Goal: Task Accomplishment & Management: Complete application form

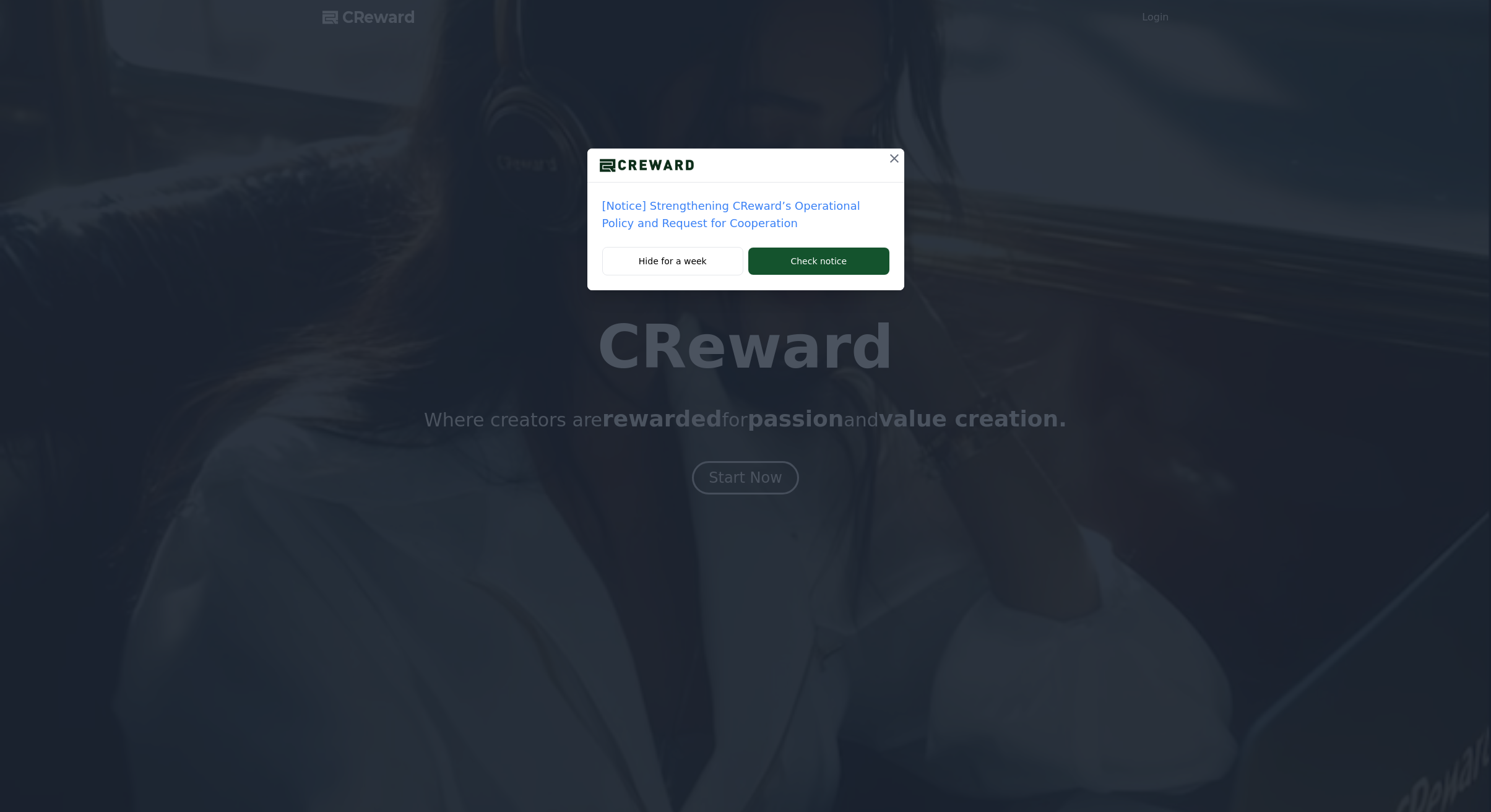
click at [894, 156] on icon at bounding box center [894, 158] width 15 height 15
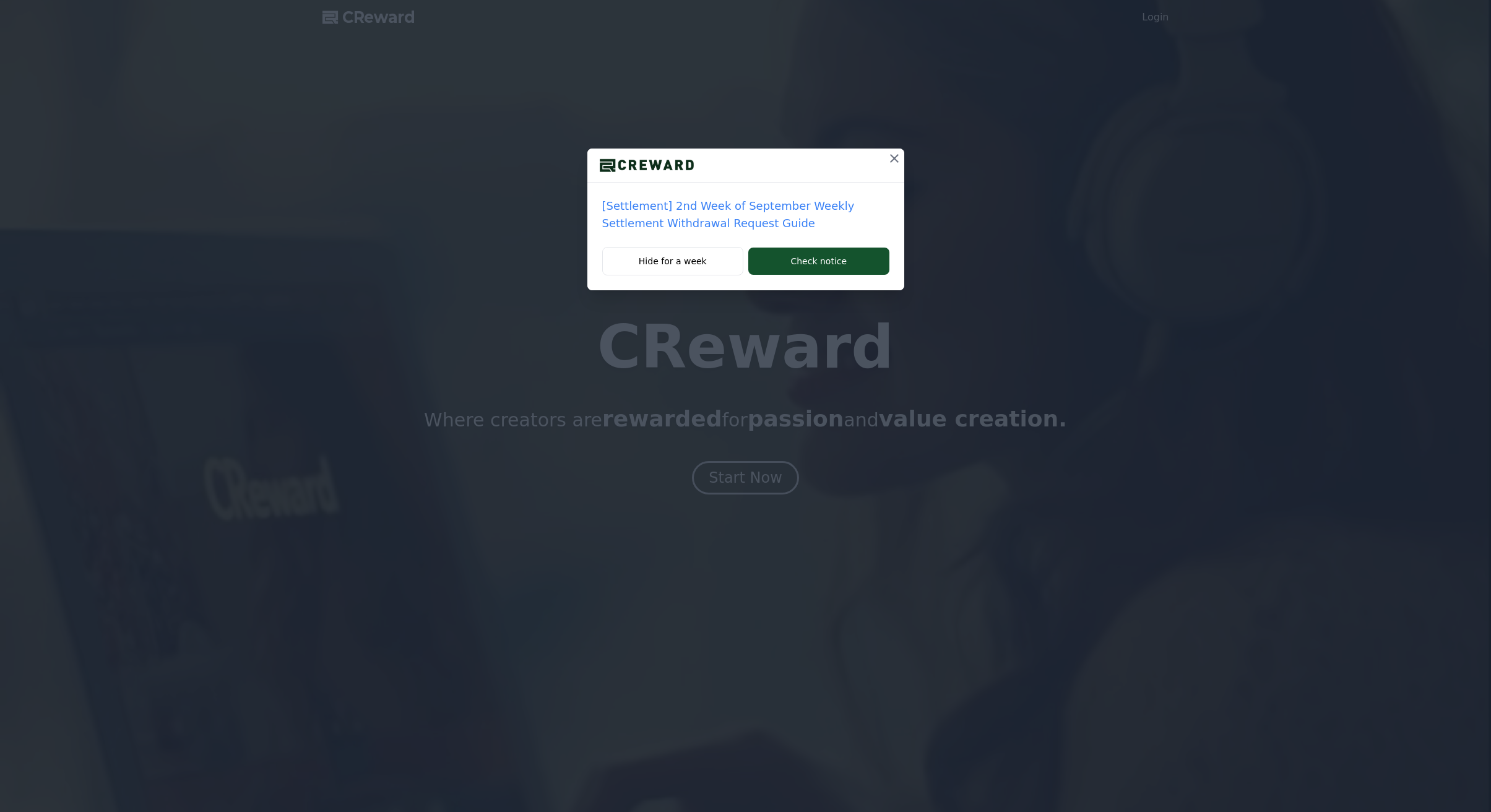
click at [899, 154] on icon at bounding box center [894, 158] width 15 height 15
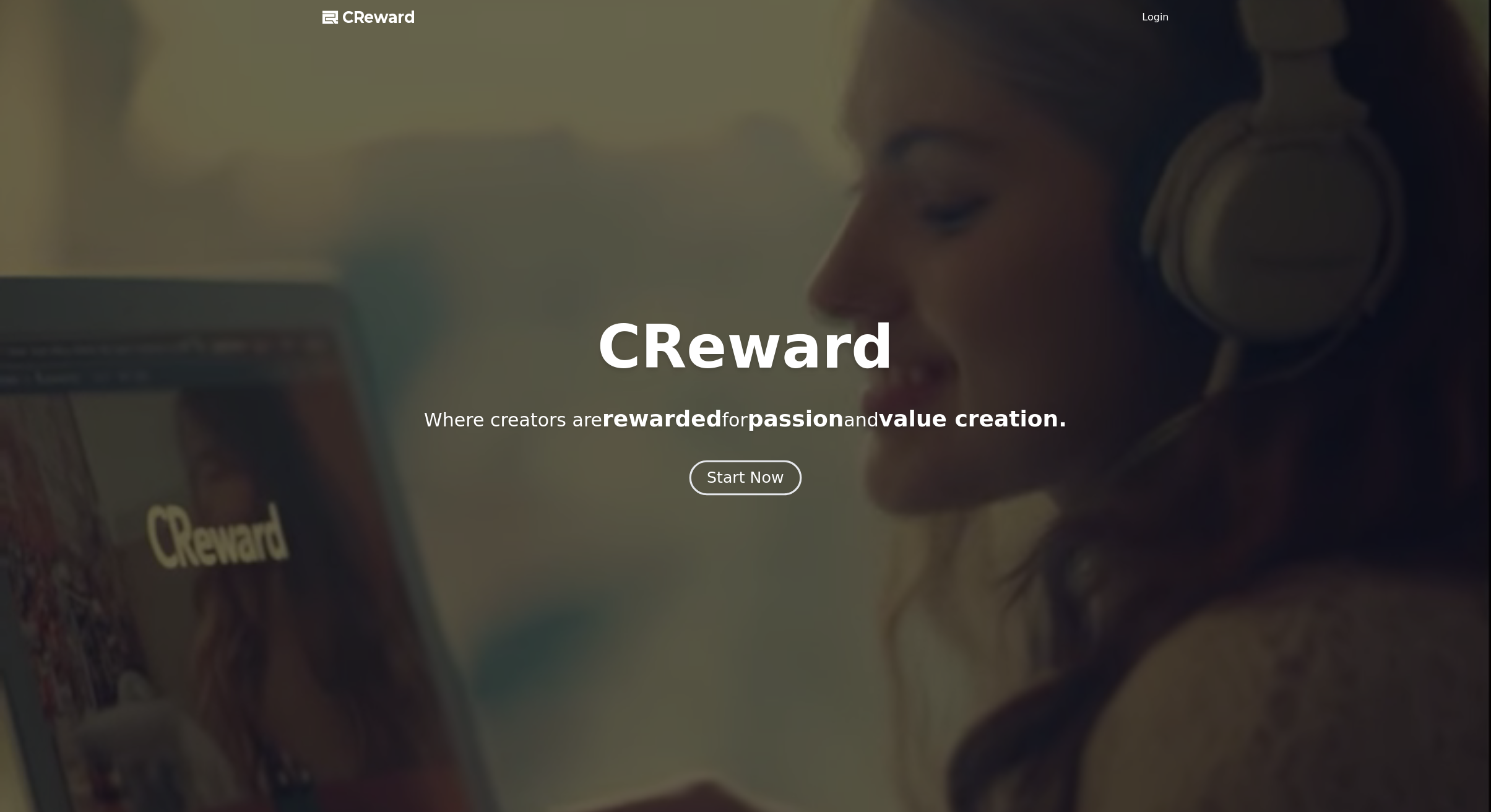
click at [775, 481] on div "Start Now" at bounding box center [745, 478] width 77 height 21
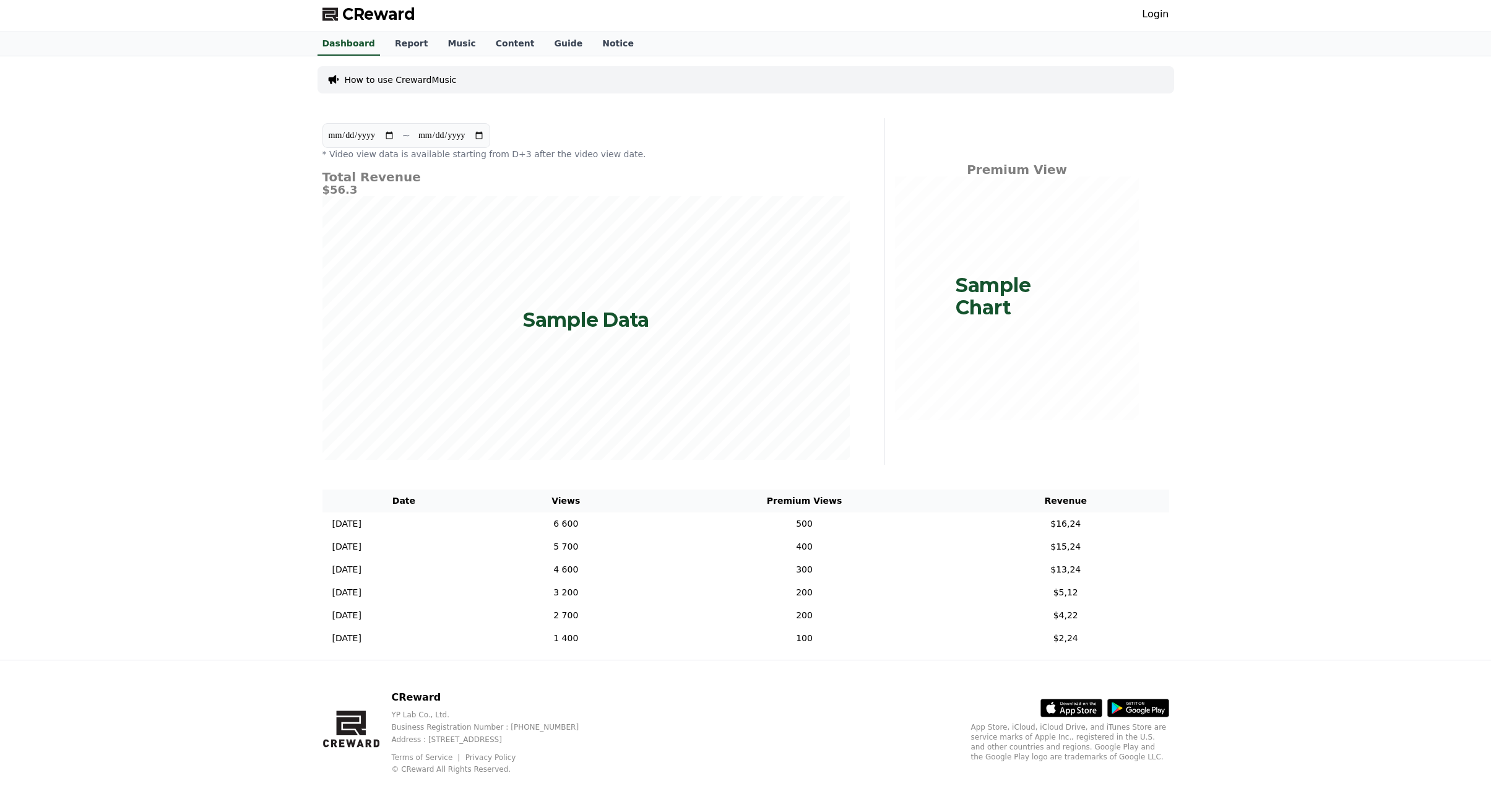
scroll to position [5, 0]
click at [1159, 21] on div "Login" at bounding box center [1156, 13] width 27 height 20
click at [1155, 14] on link "Login" at bounding box center [1156, 12] width 27 height 15
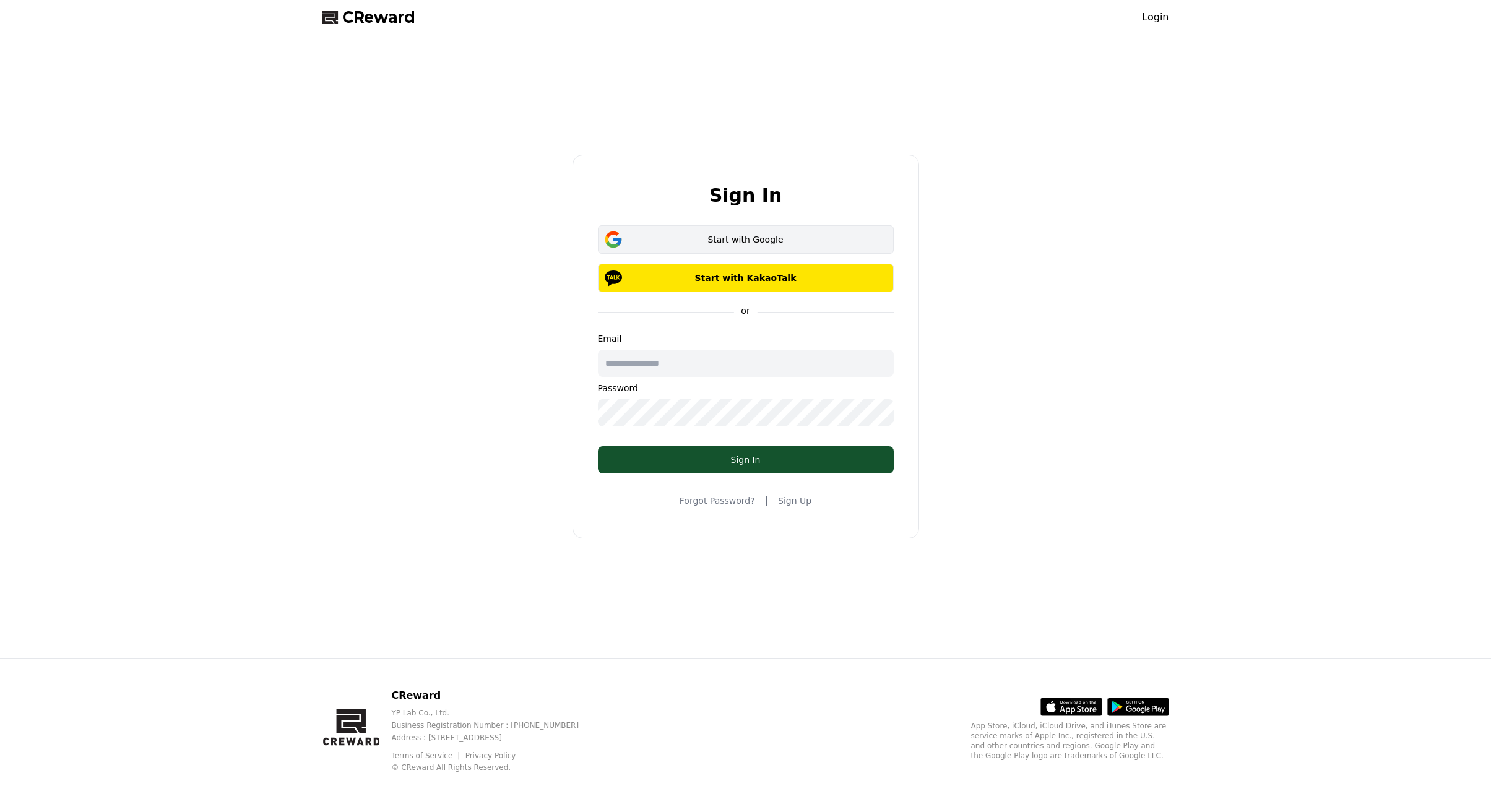
click at [790, 248] on button "Start with Google" at bounding box center [746, 239] width 296 height 28
click at [785, 502] on link "Sign Up" at bounding box center [795, 501] width 33 height 13
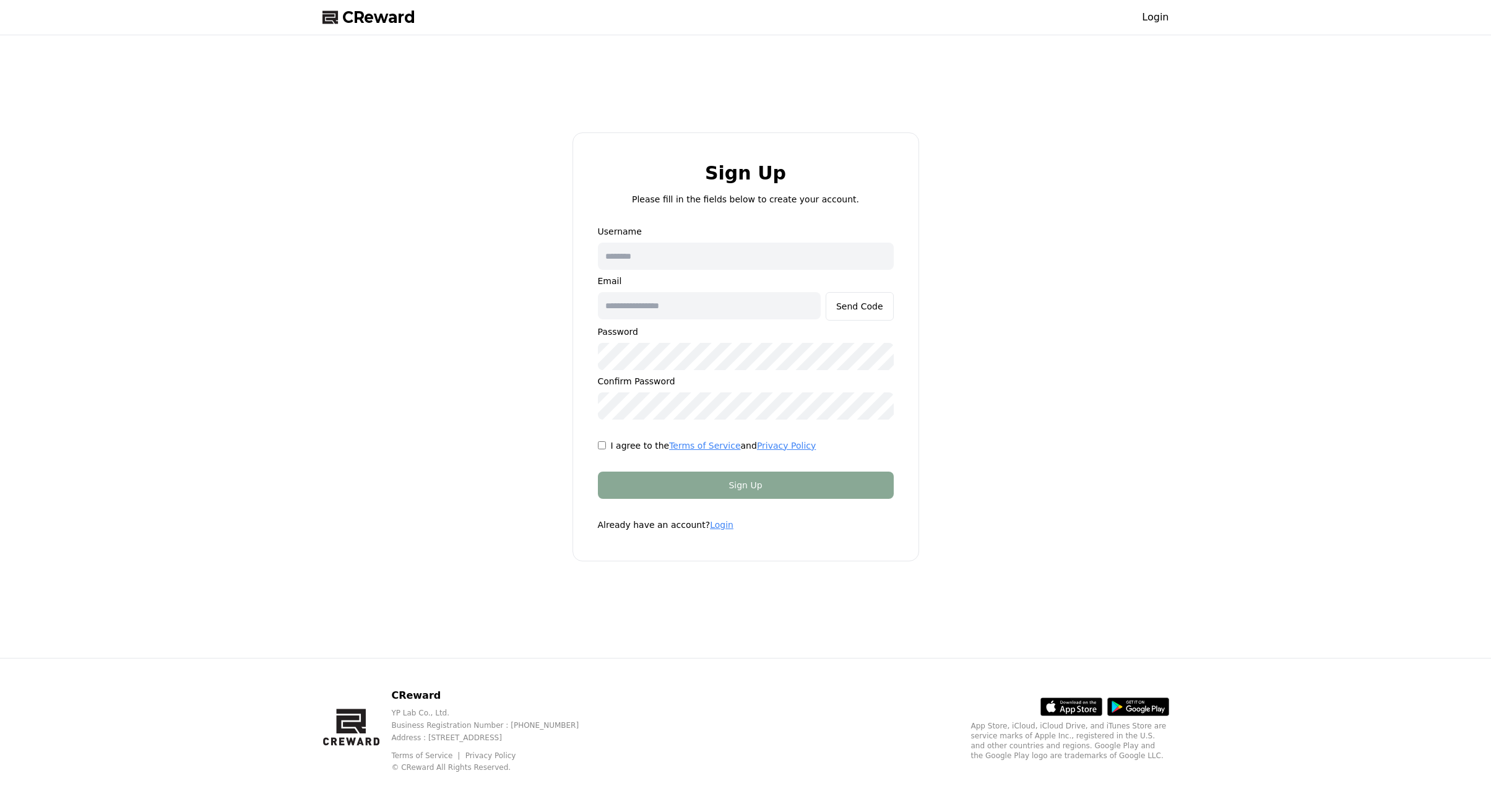
click at [642, 255] on input "text" at bounding box center [746, 256] width 296 height 28
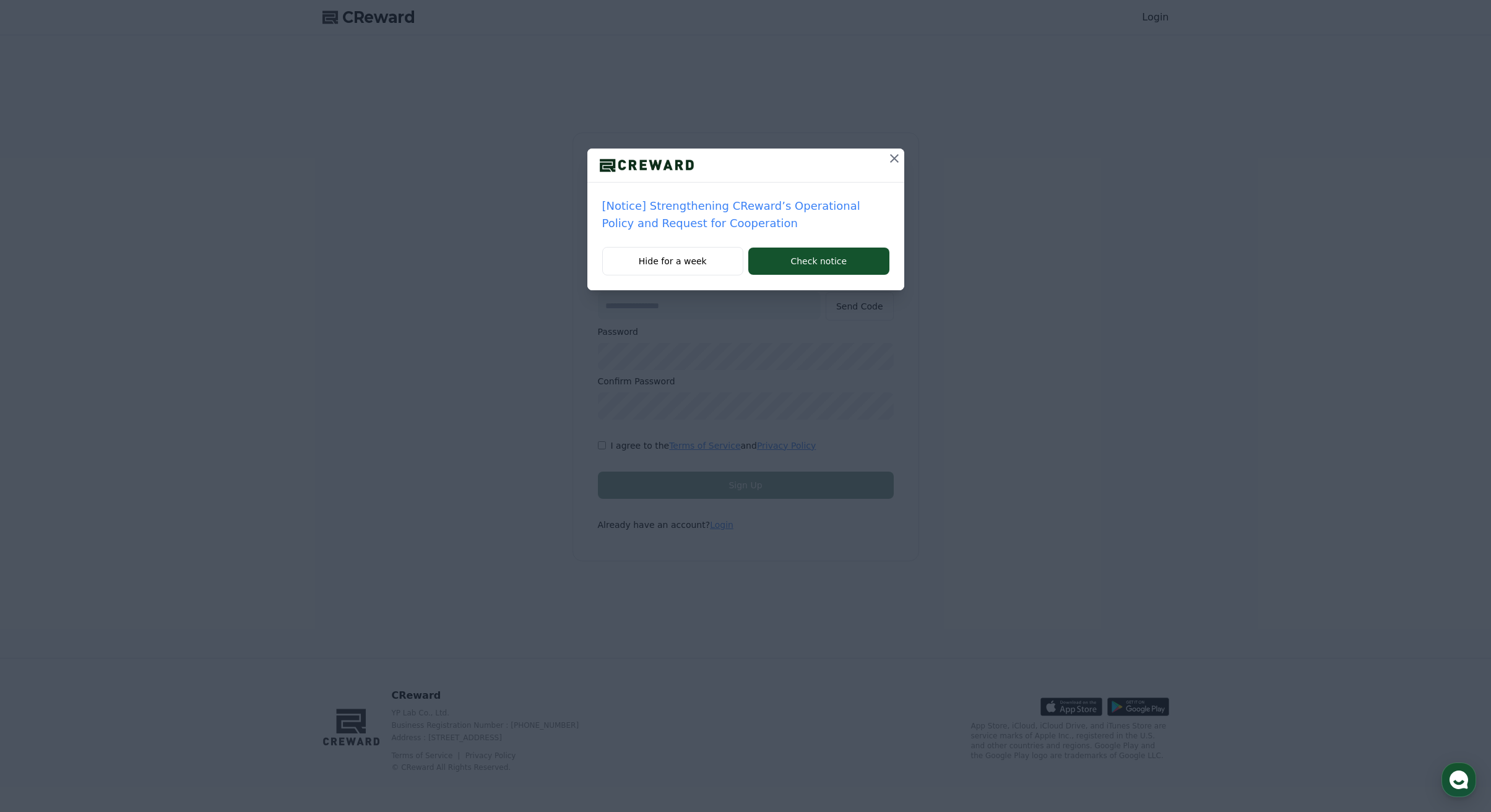
click at [894, 155] on icon at bounding box center [894, 158] width 15 height 15
click at [695, 258] on button "Hide for a week" at bounding box center [673, 261] width 142 height 28
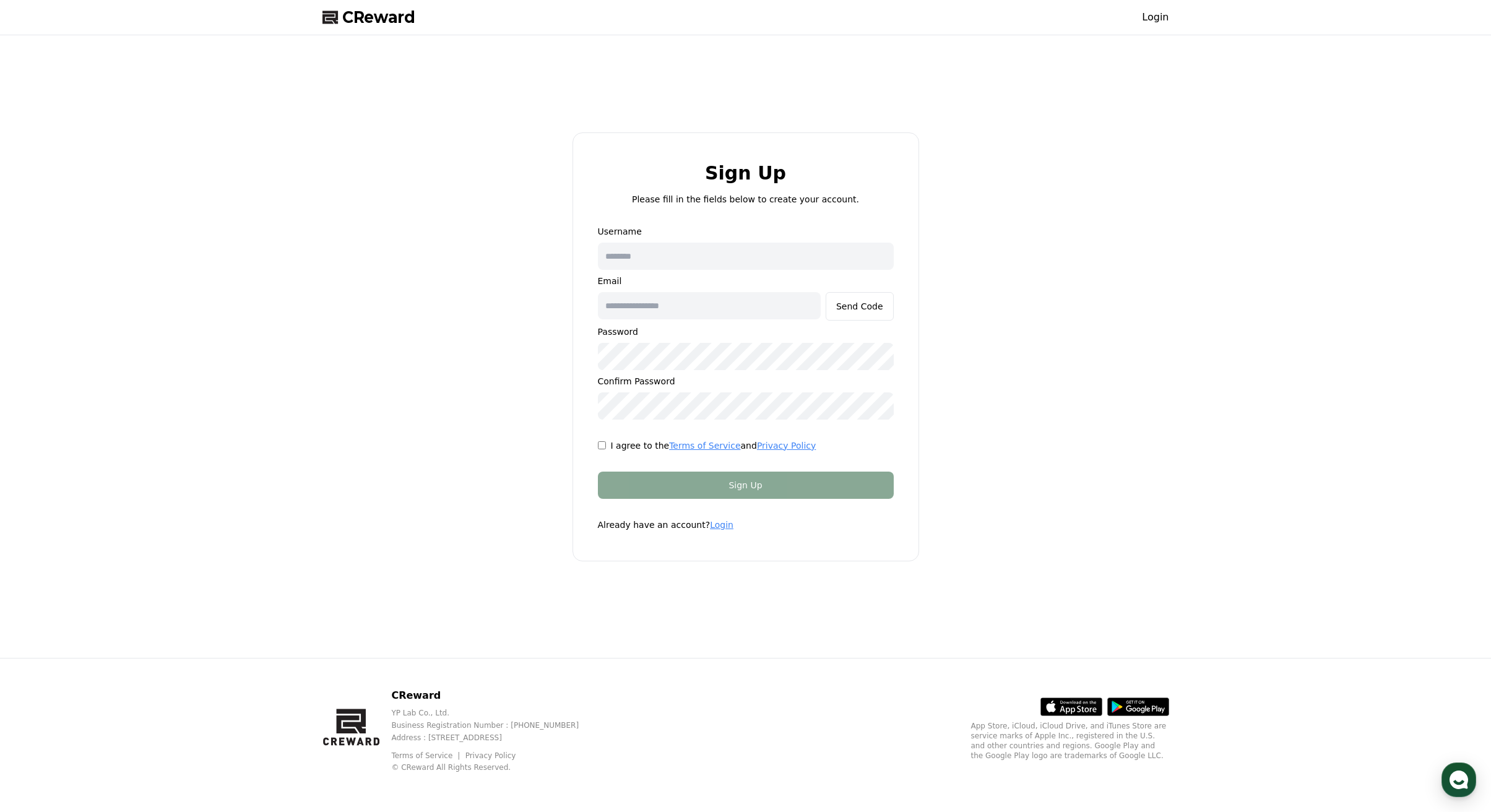
click at [612, 243] on input "text" at bounding box center [746, 256] width 296 height 28
type input "*"
type input "**********"
click at [692, 309] on input "text" at bounding box center [709, 306] width 222 height 28
type input "**********"
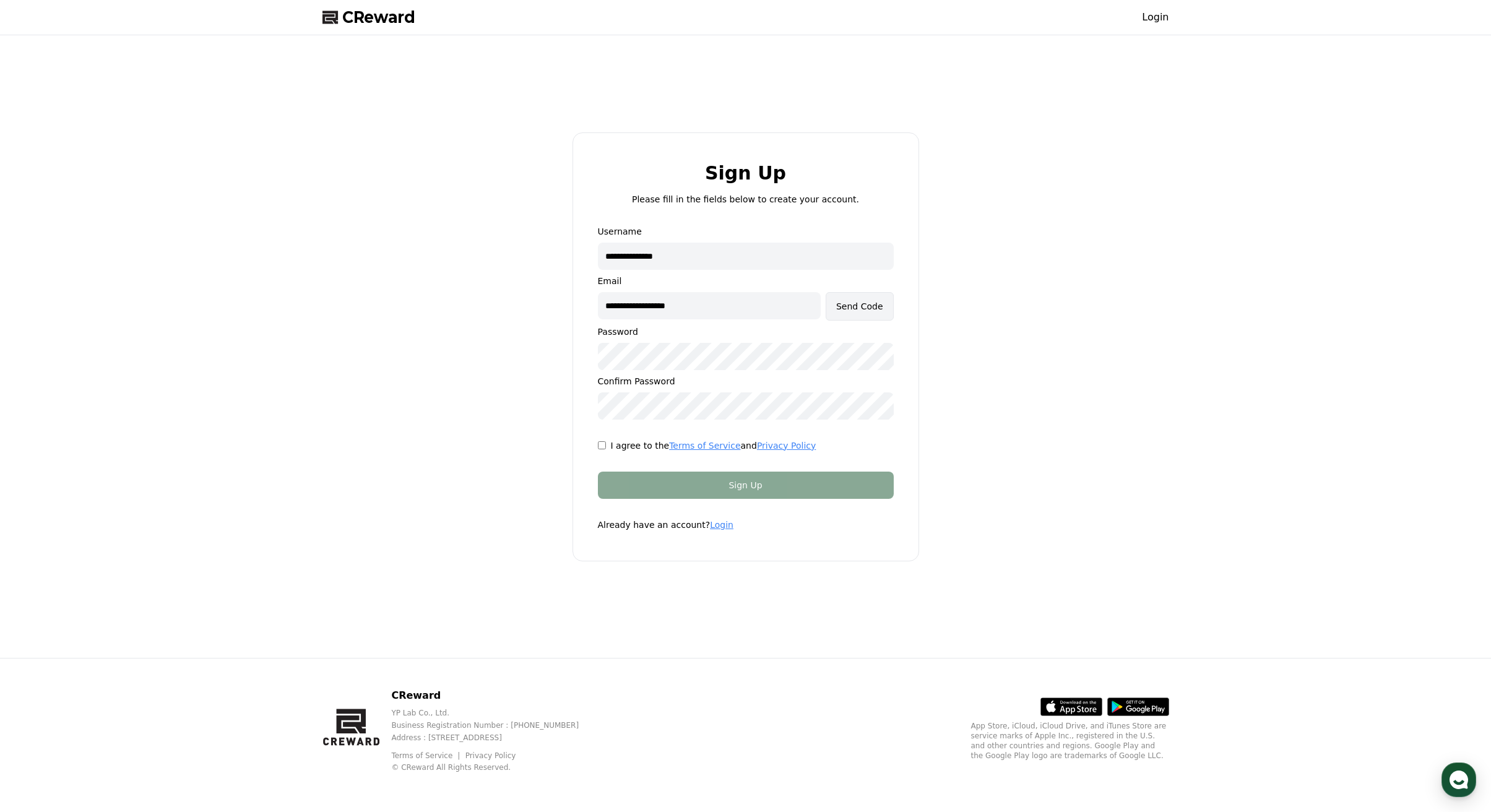
click at [857, 301] on div "Send Code" at bounding box center [860, 306] width 47 height 13
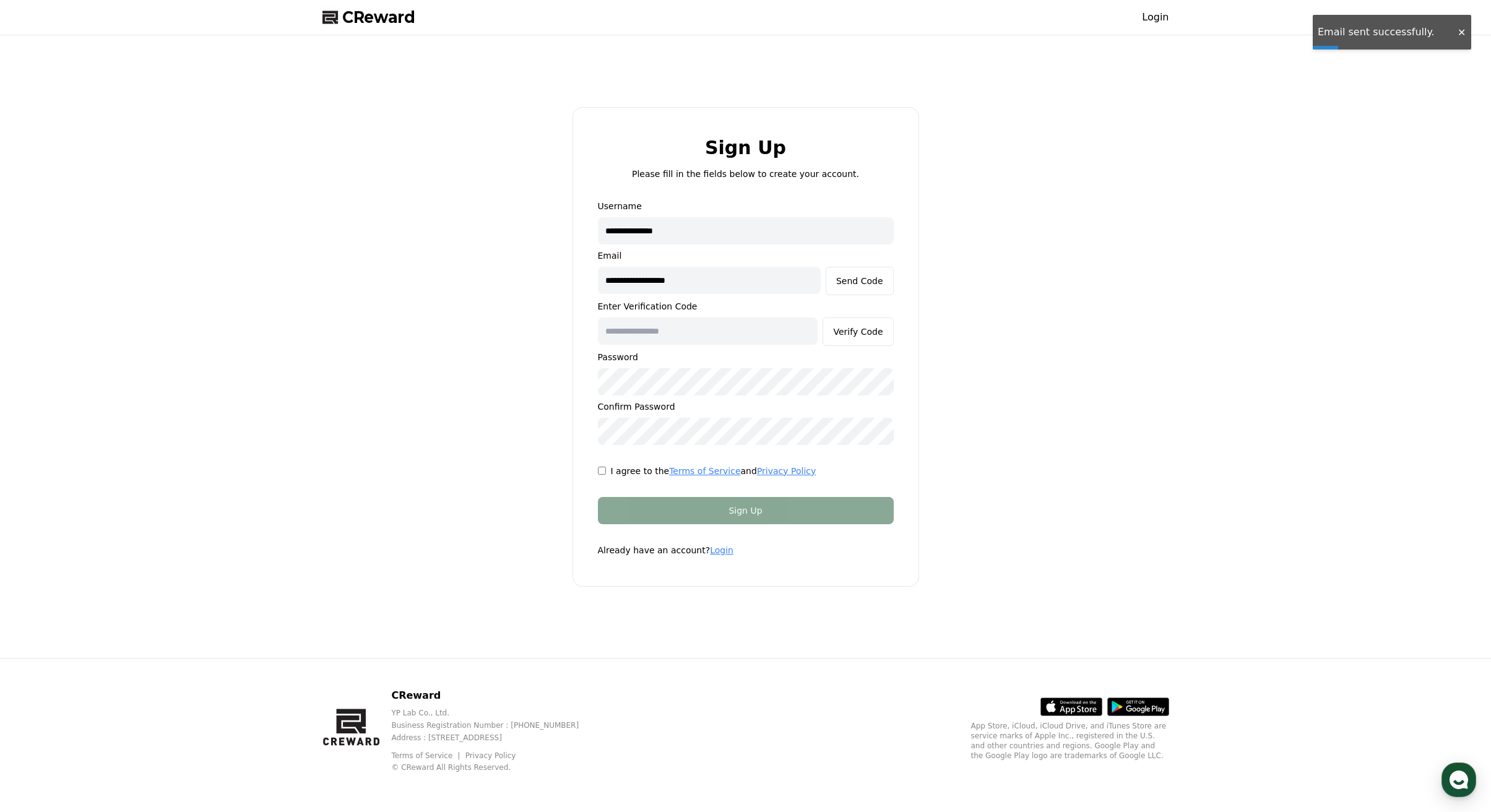
click at [677, 333] on input "text" at bounding box center [708, 331] width 220 height 28
click at [646, 330] on input "text" at bounding box center [708, 331] width 220 height 28
paste input "******"
type input "******"
click at [1073, 513] on div "**********" at bounding box center [746, 347] width 857 height 613
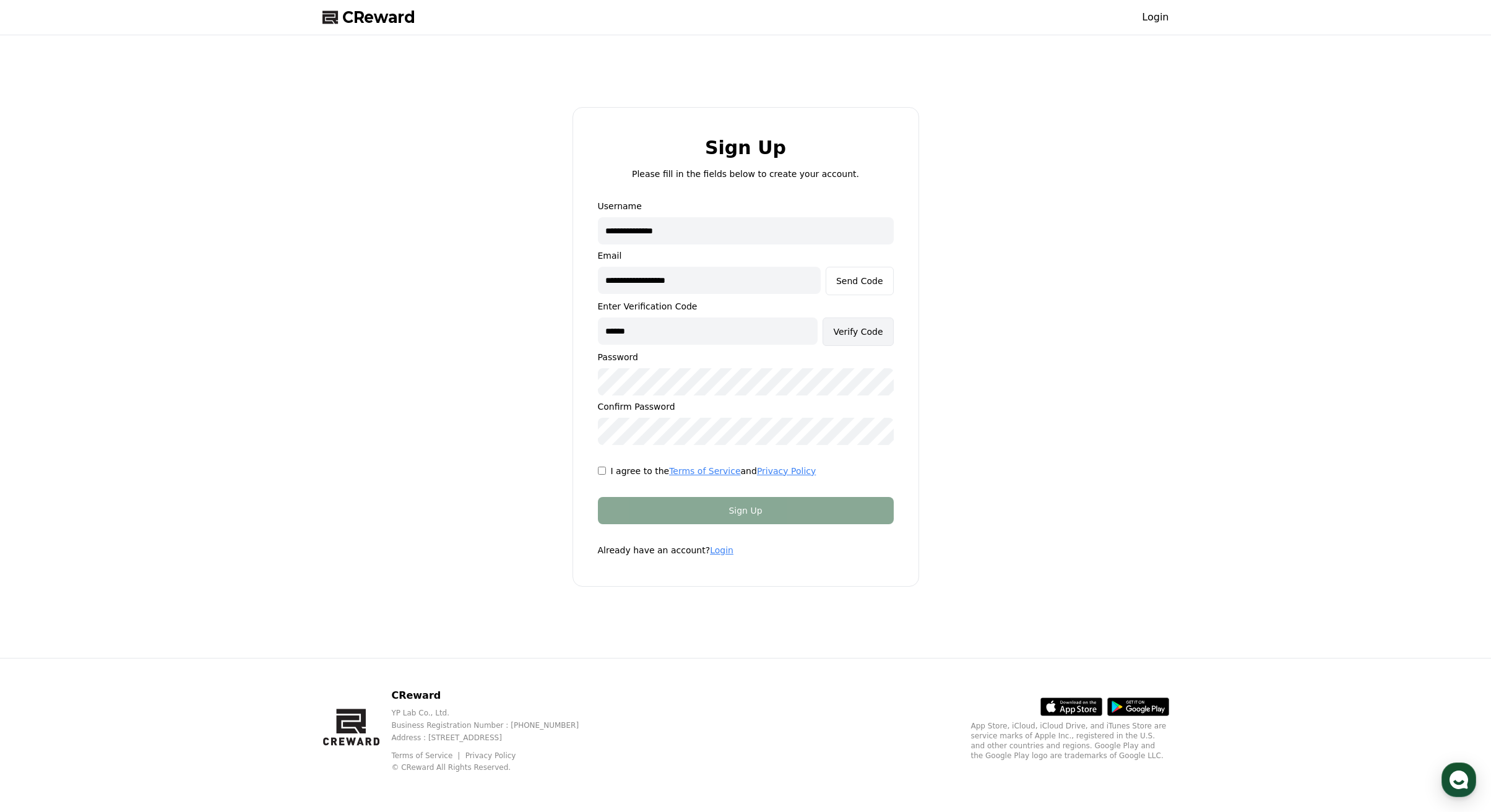
click at [855, 334] on div "Verify Code" at bounding box center [858, 332] width 49 height 13
click at [773, 516] on div "Sign Up" at bounding box center [746, 511] width 246 height 13
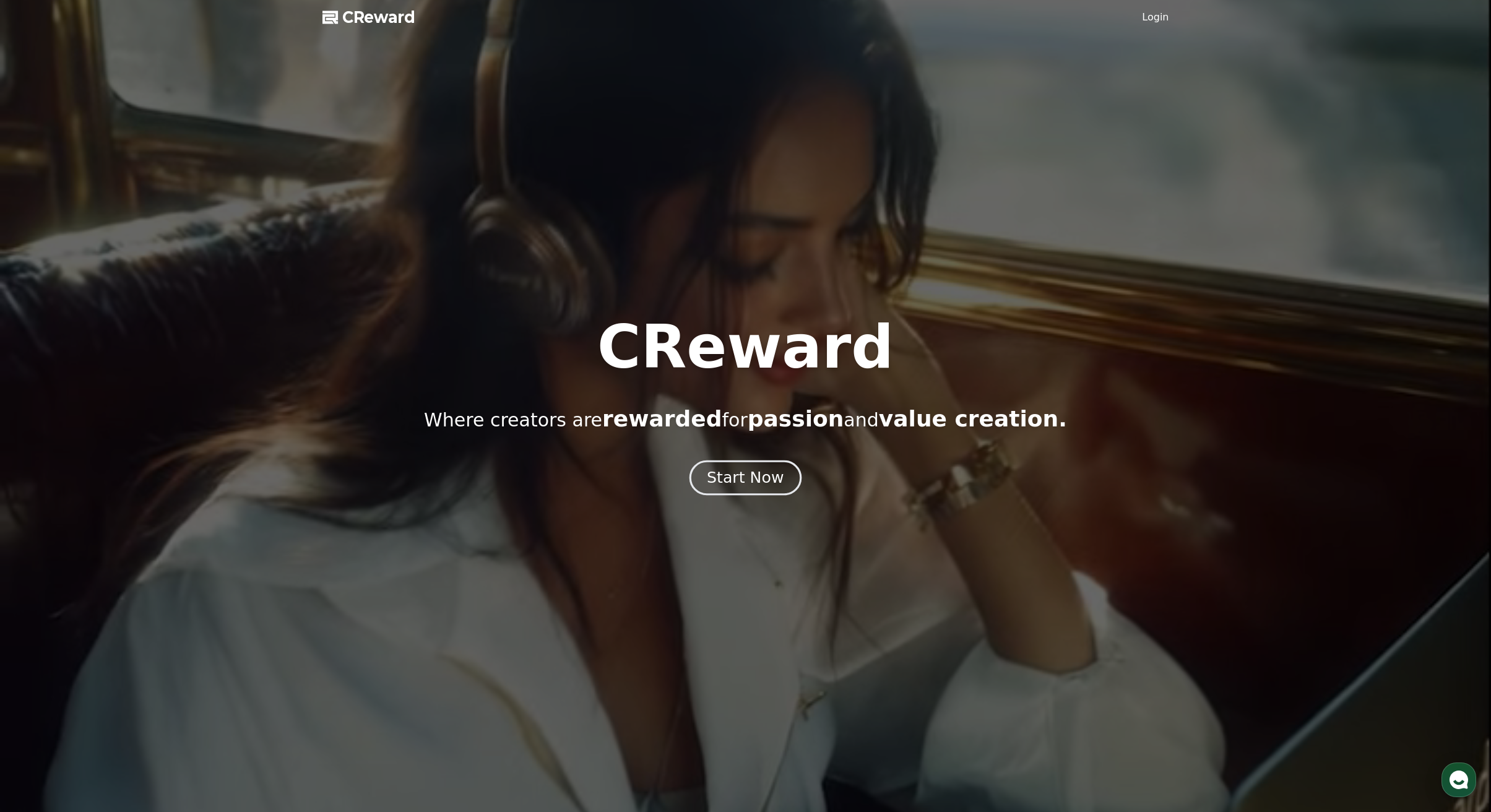
click at [766, 477] on div "Start Now" at bounding box center [745, 478] width 77 height 21
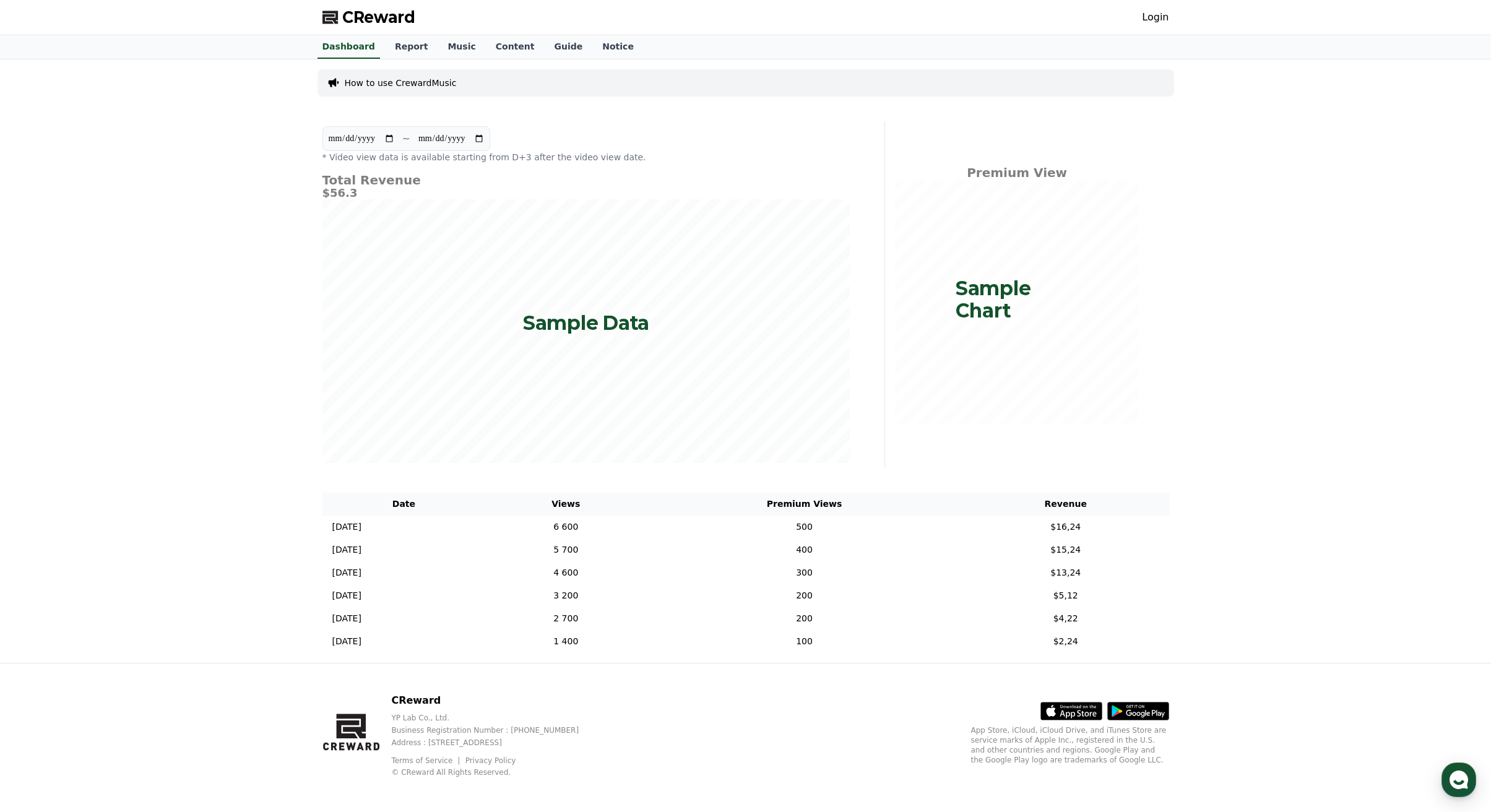
click at [618, 117] on div "**********" at bounding box center [746, 361] width 867 height 603
click at [1153, 17] on link "Login" at bounding box center [1156, 17] width 27 height 15
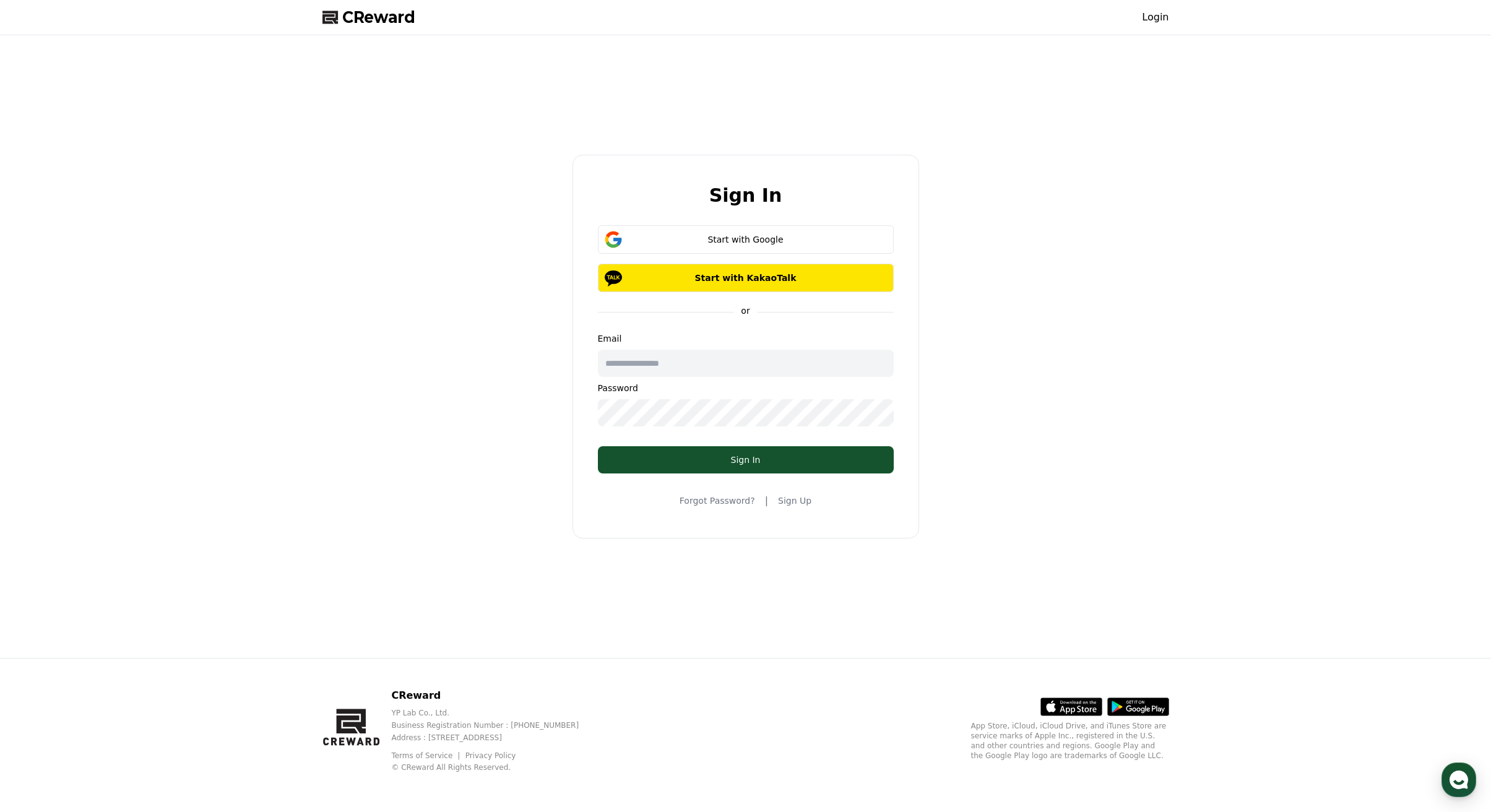
type input "**********"
click at [787, 446] on form "**********" at bounding box center [745, 349] width 335 height 248
click at [784, 456] on div "Sign In" at bounding box center [746, 460] width 246 height 13
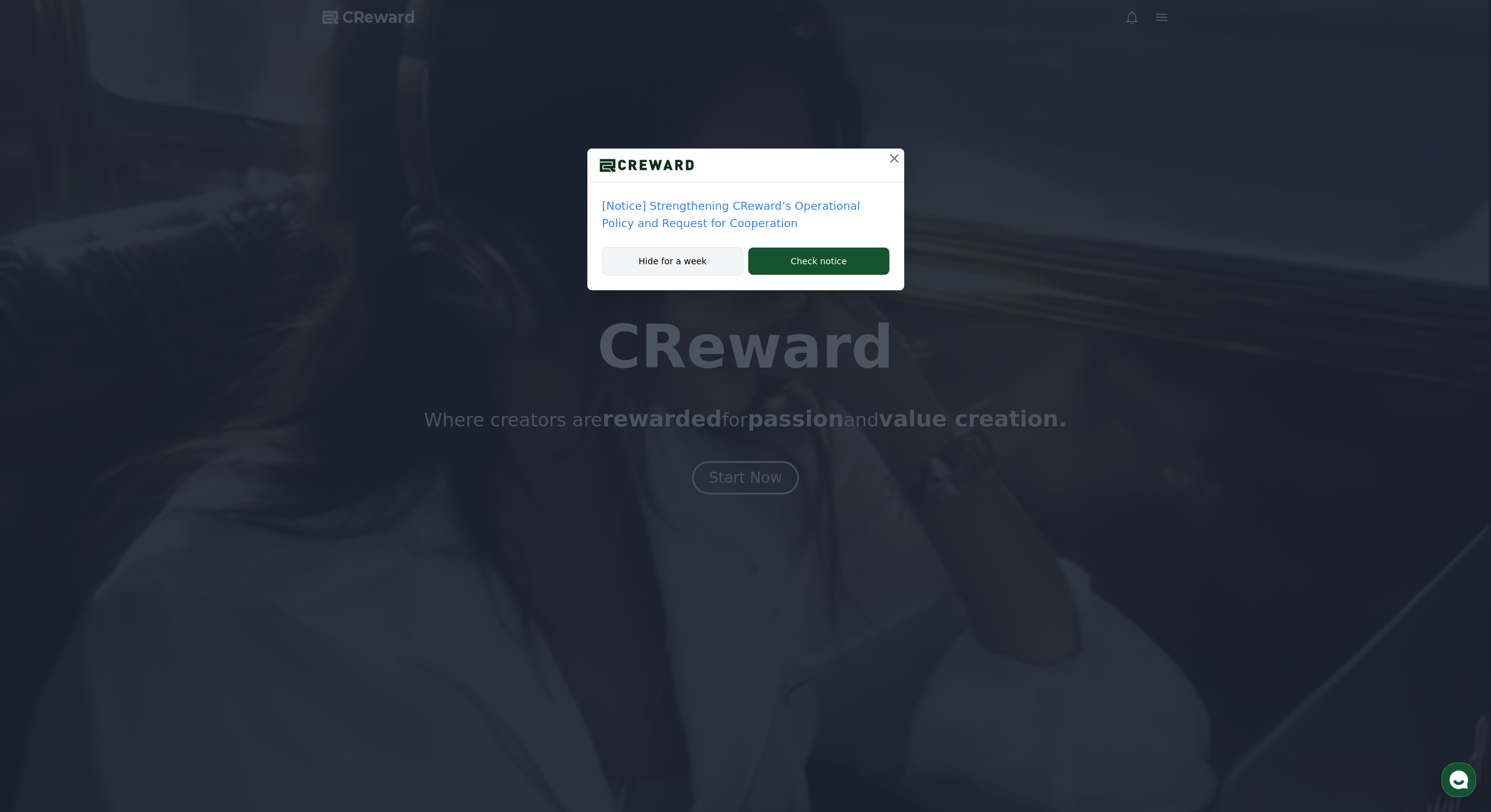
click at [689, 268] on button "Hide for a week" at bounding box center [673, 261] width 142 height 28
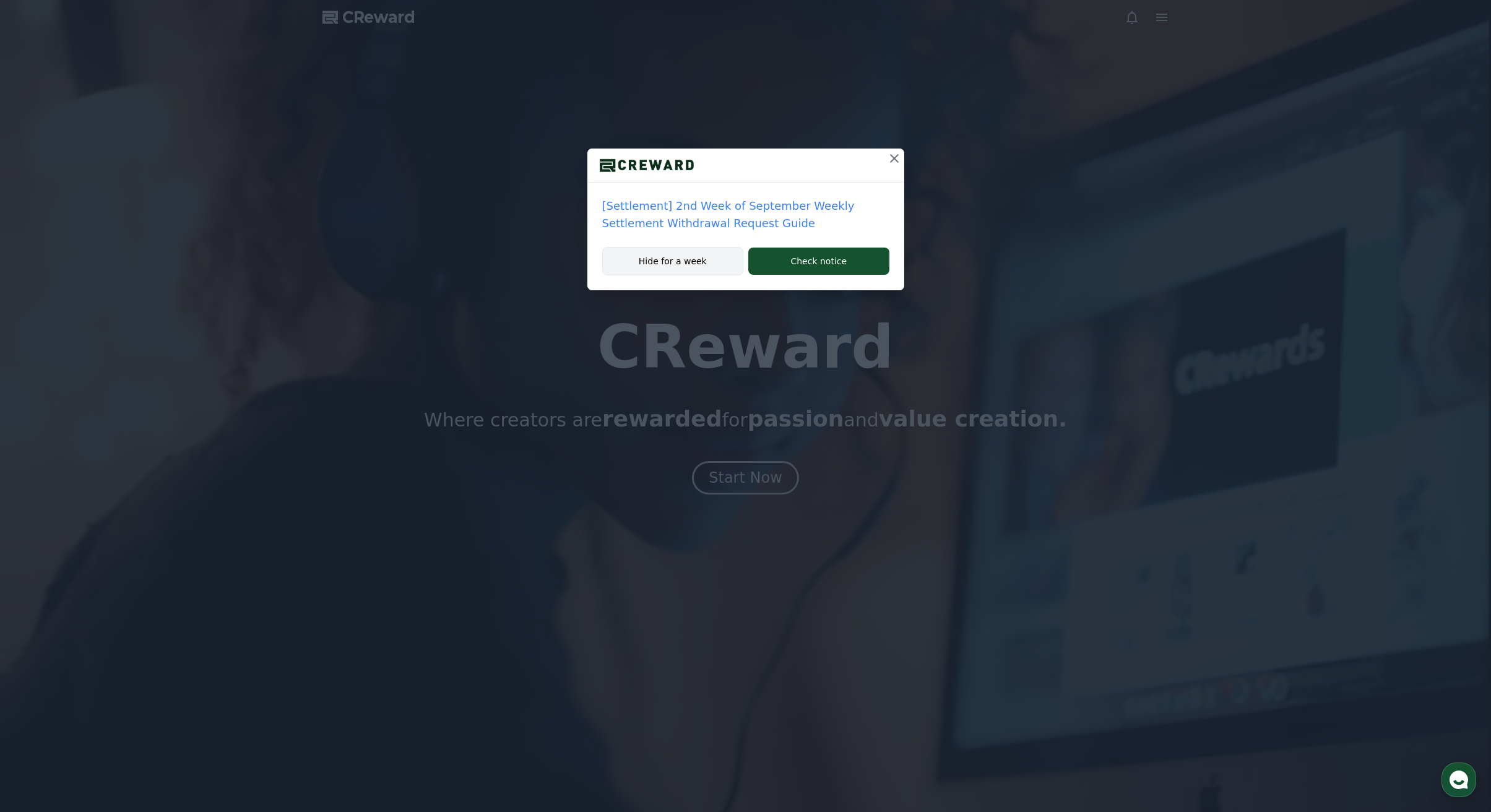
click at [706, 267] on button "Hide for a week" at bounding box center [673, 261] width 142 height 28
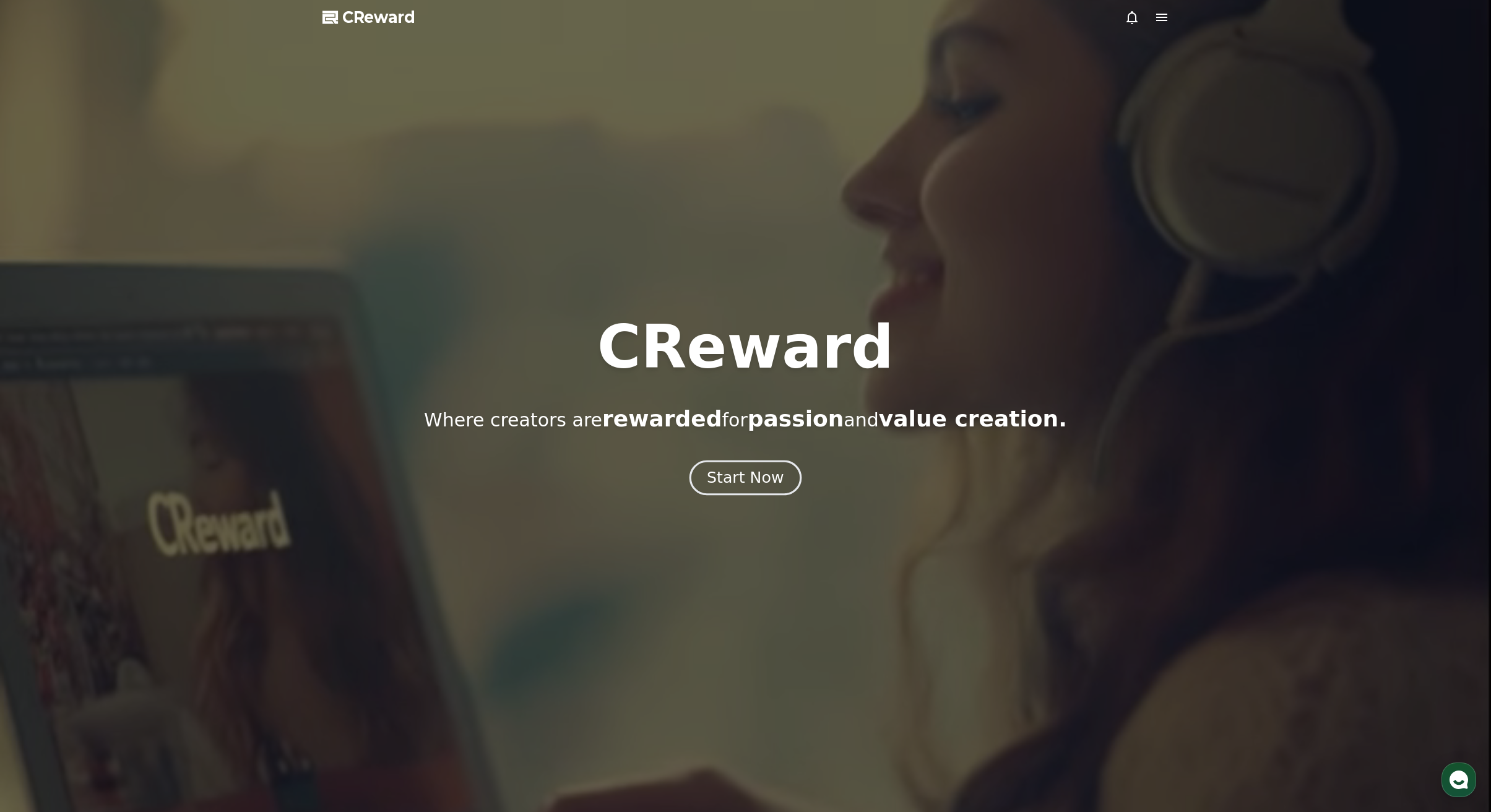
click at [750, 476] on div "Start Now" at bounding box center [745, 478] width 77 height 21
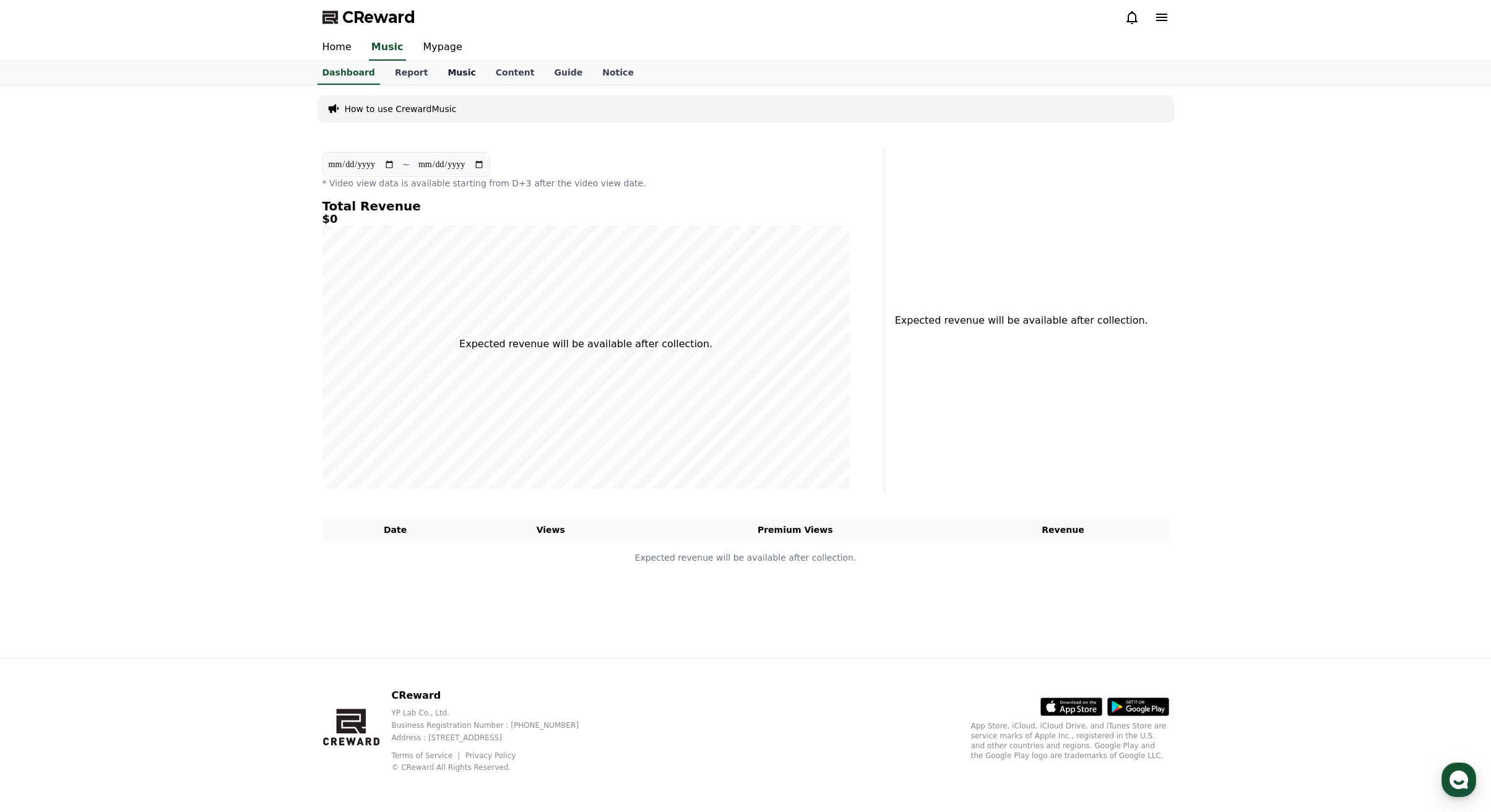
click at [449, 73] on link "Music" at bounding box center [461, 73] width 47 height 23
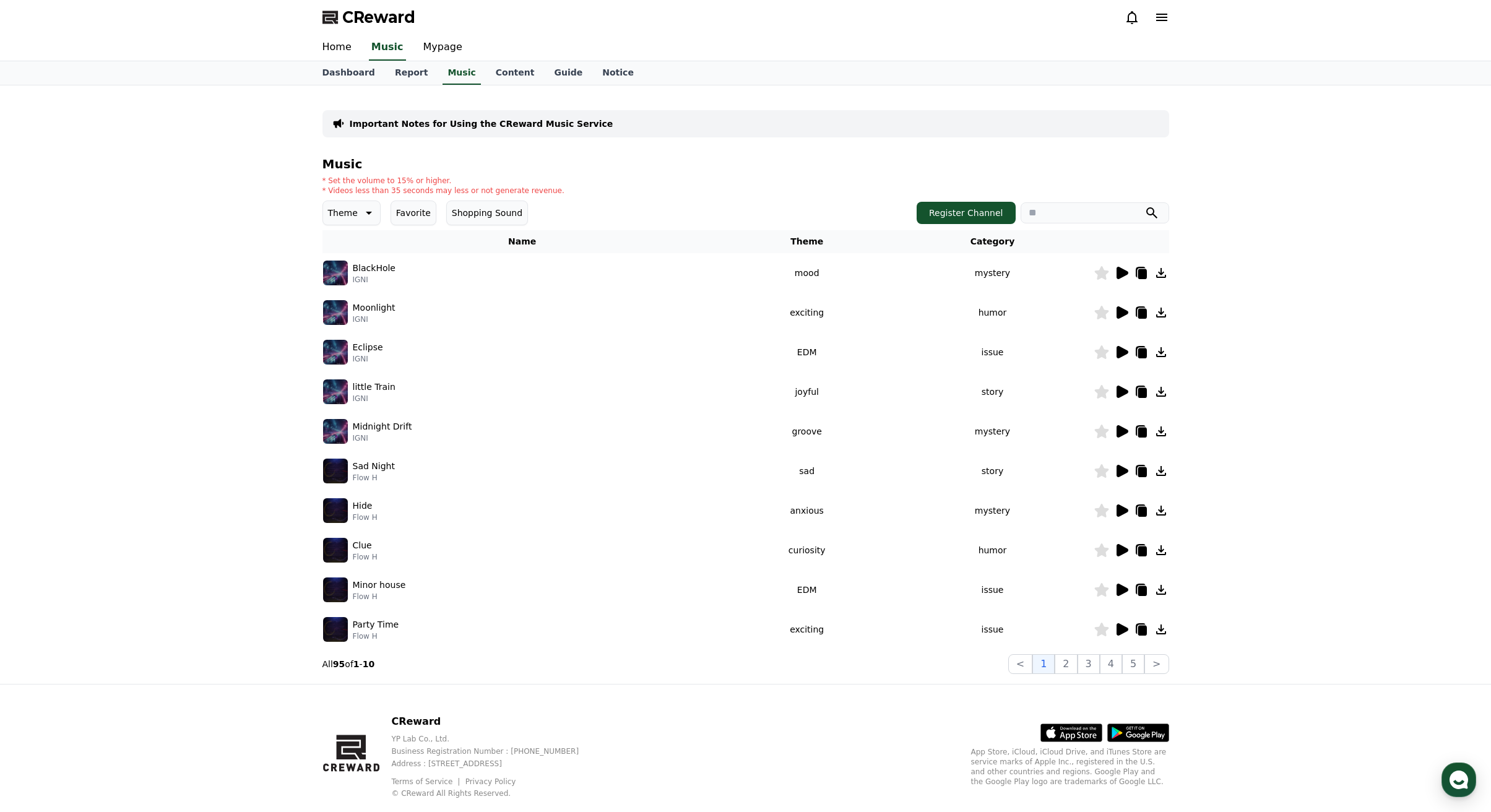
click at [1119, 276] on icon at bounding box center [1122, 273] width 12 height 13
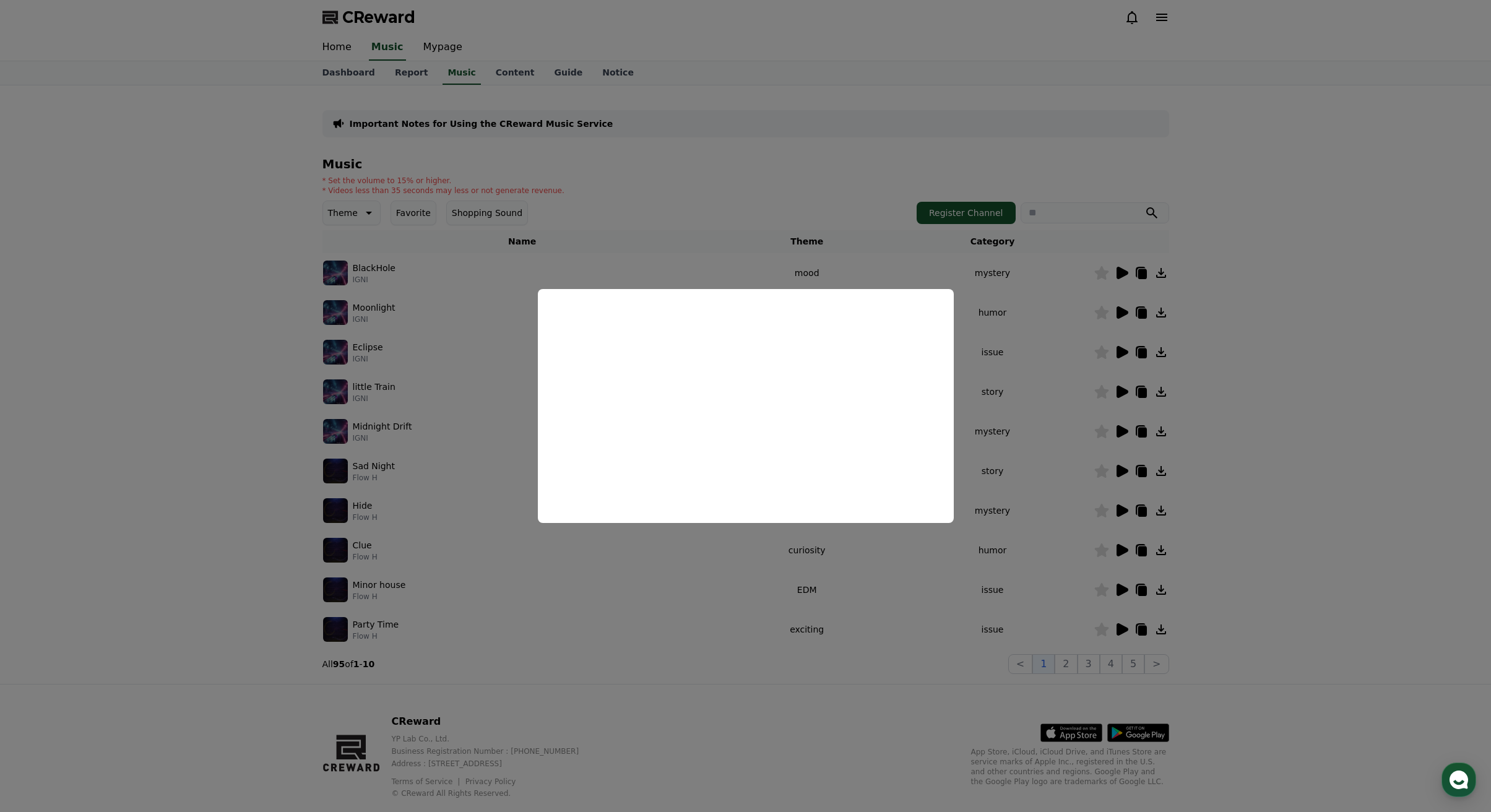
click at [1086, 336] on button "close modal" at bounding box center [745, 406] width 1491 height 812
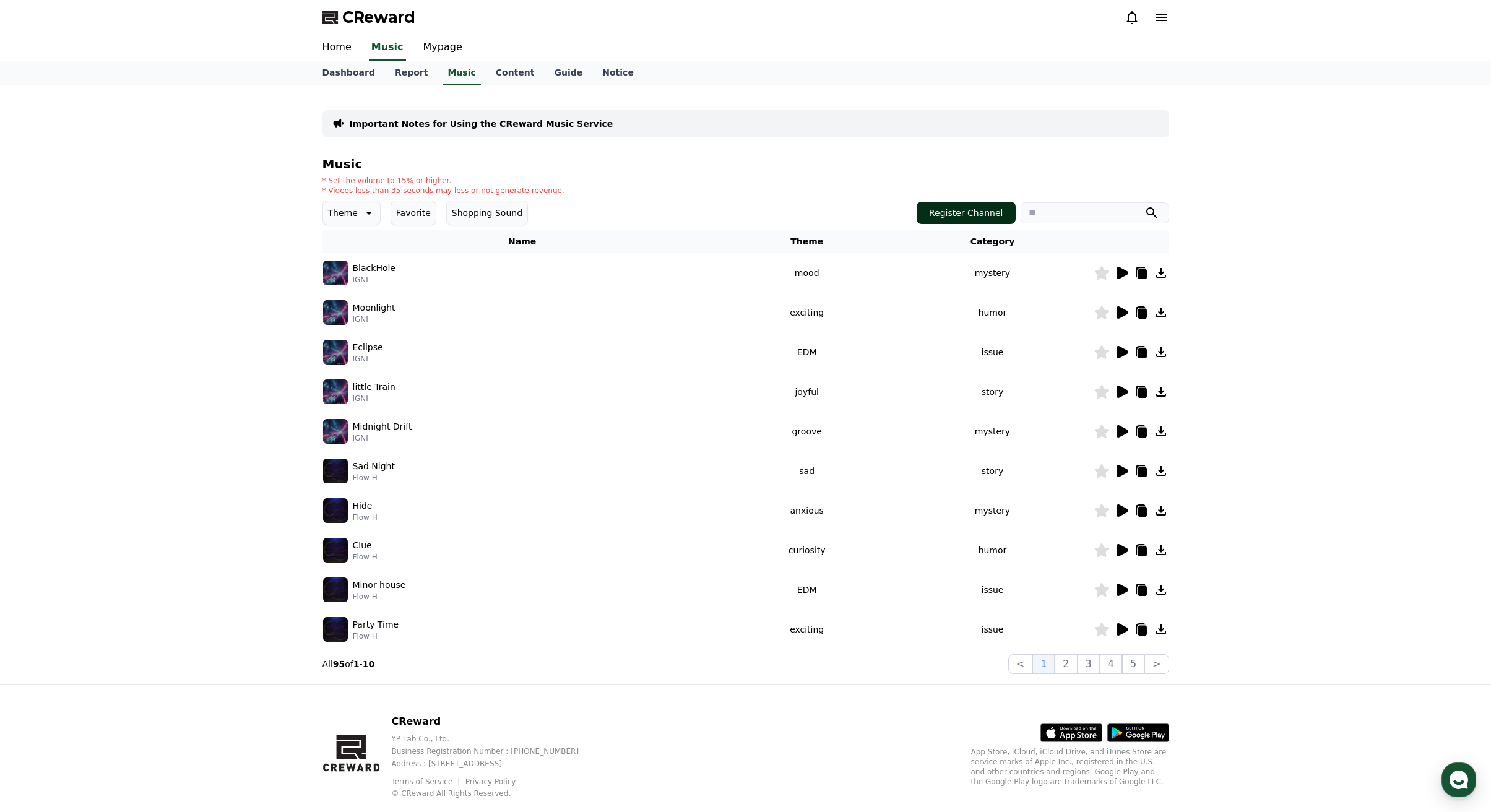
click at [973, 210] on button "Register Channel" at bounding box center [966, 213] width 99 height 23
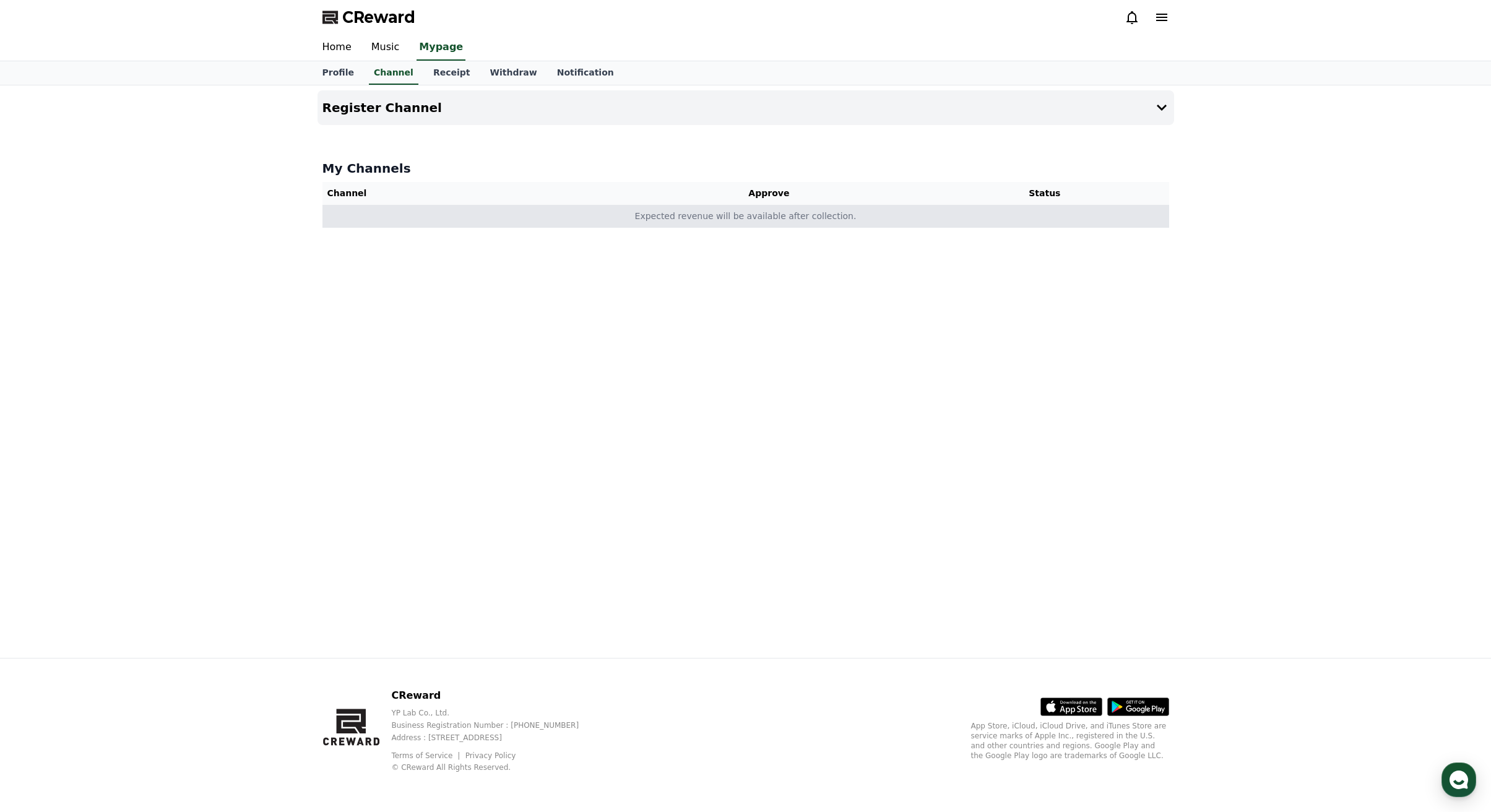
click at [771, 214] on td "Expected revenue will be available after collection." at bounding box center [746, 216] width 847 height 23
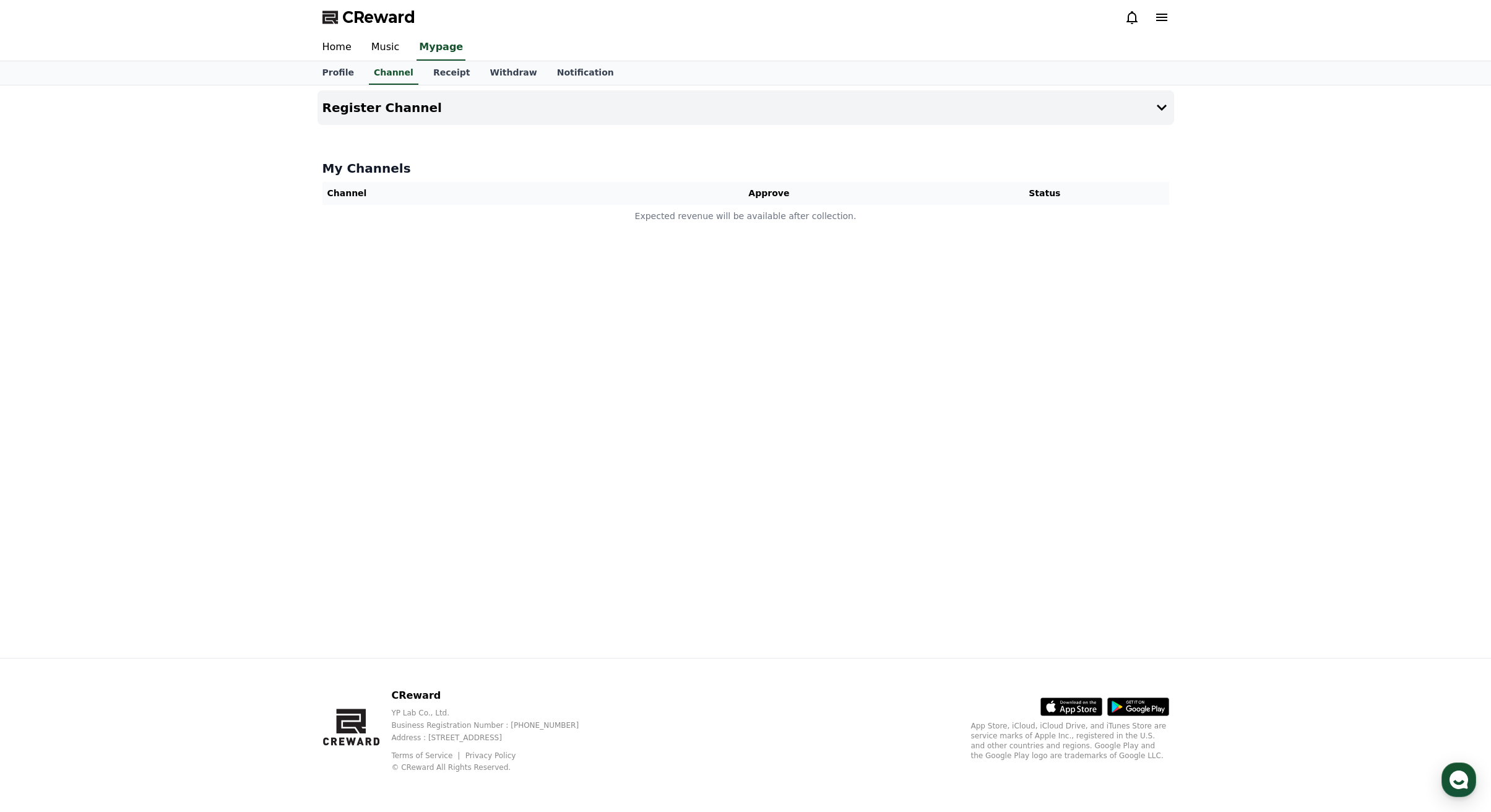
click at [803, 272] on div "Register Channel My Channels Channel Approve Status Expected revenue will be av…" at bounding box center [746, 371] width 867 height 573
click at [1167, 103] on icon at bounding box center [1161, 107] width 15 height 15
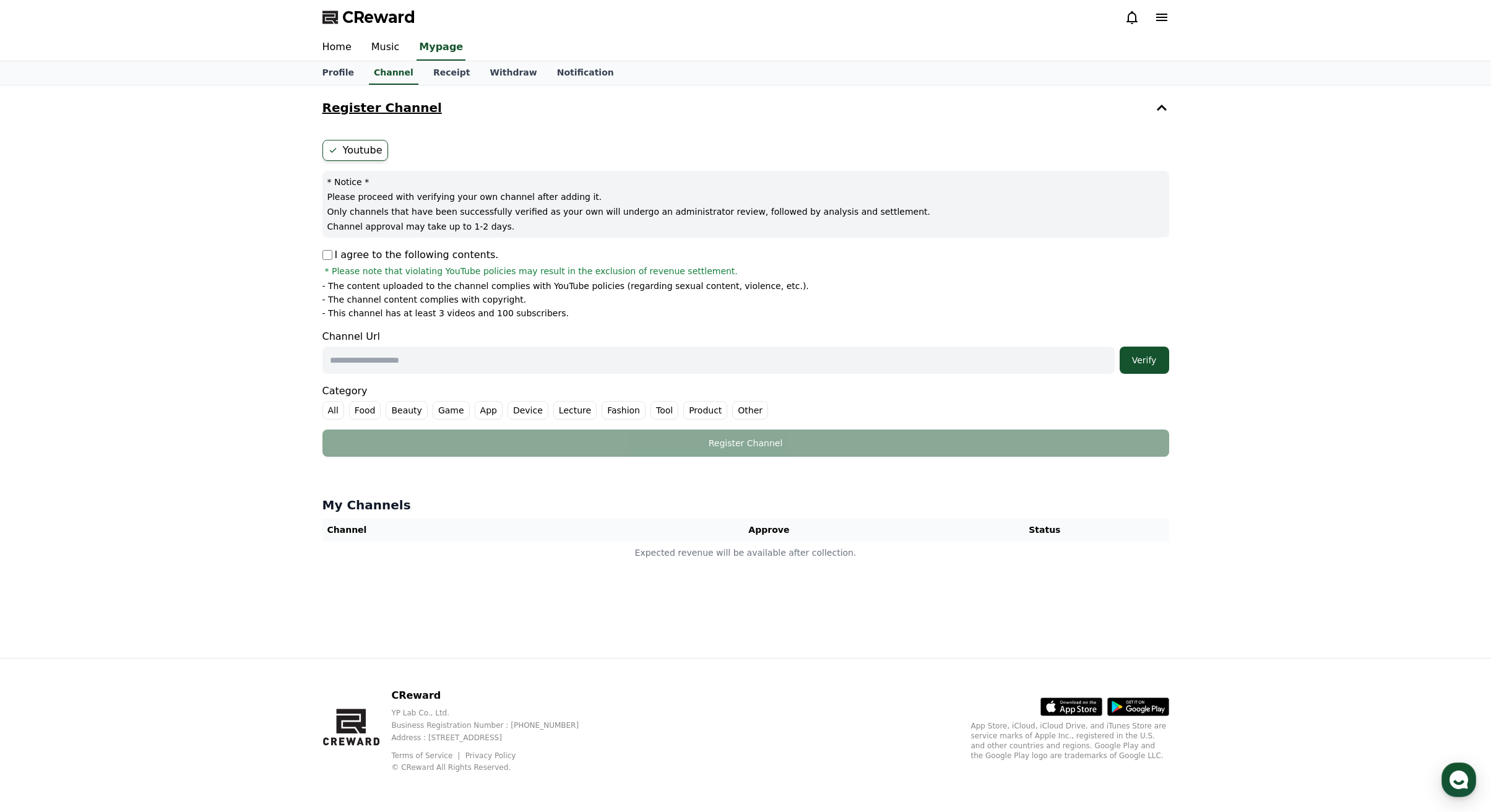
click at [462, 361] on input "text" at bounding box center [719, 360] width 792 height 28
paste input "**********"
type input "**********"
click at [1151, 364] on div "Verify" at bounding box center [1144, 360] width 40 height 13
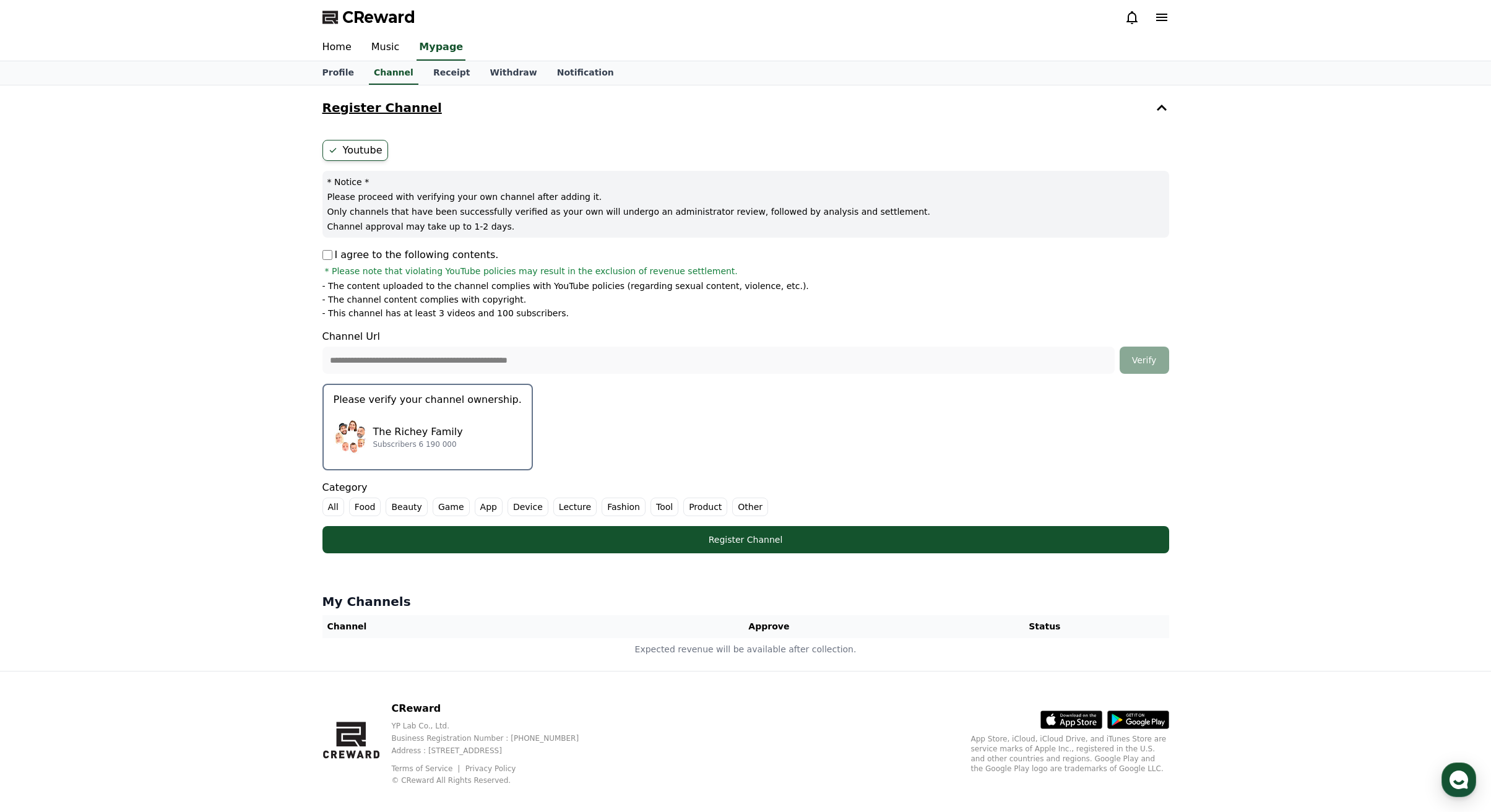
click at [458, 426] on div "The Richey Family Subscribers 6 190 000" at bounding box center [427, 437] width 188 height 49
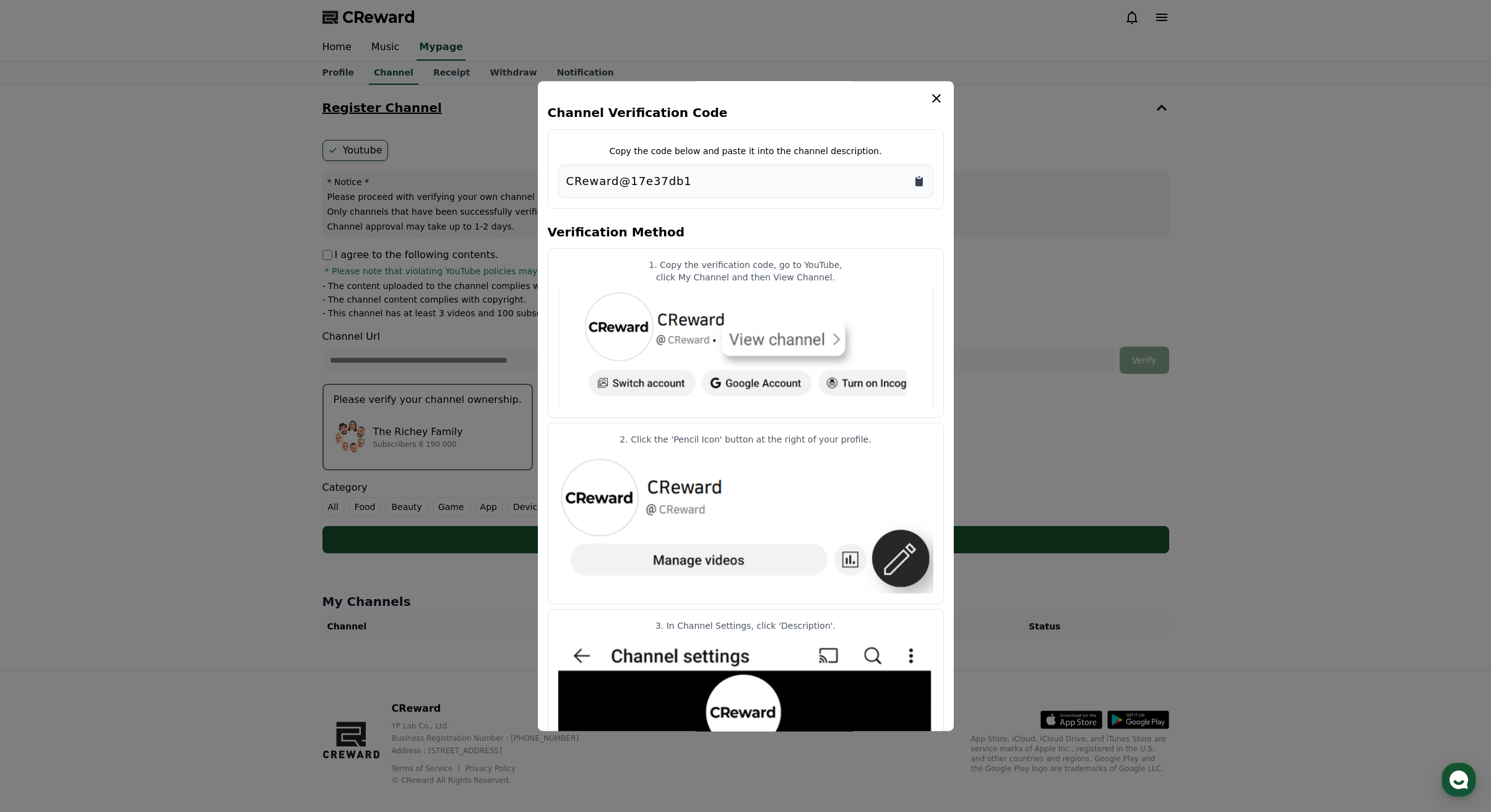
click at [919, 184] on icon "Copy to clipboard" at bounding box center [919, 181] width 8 height 9
click at [1123, 430] on button "close modal" at bounding box center [745, 406] width 1491 height 812
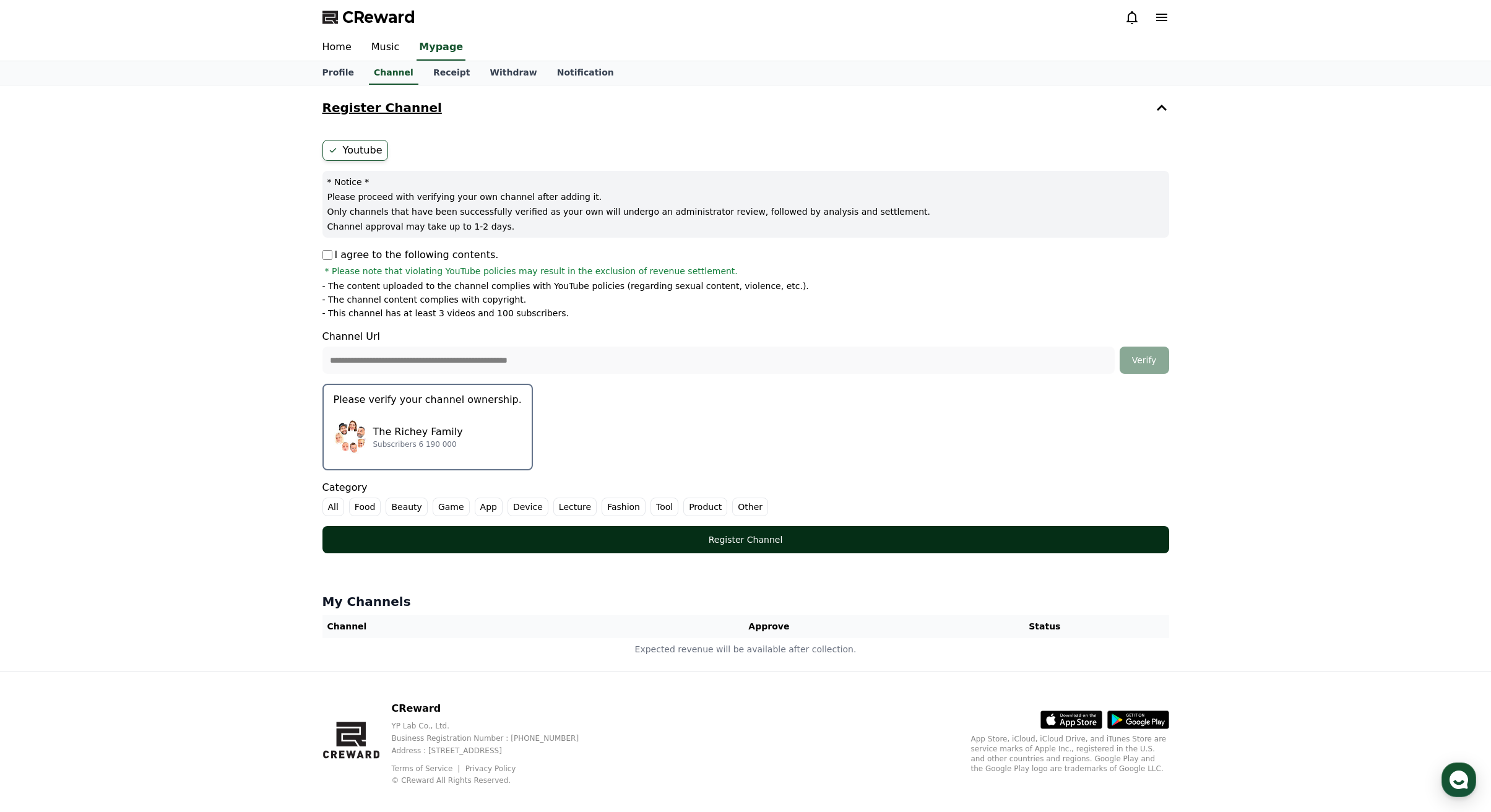
click at [762, 536] on div "Register Channel" at bounding box center [746, 539] width 797 height 13
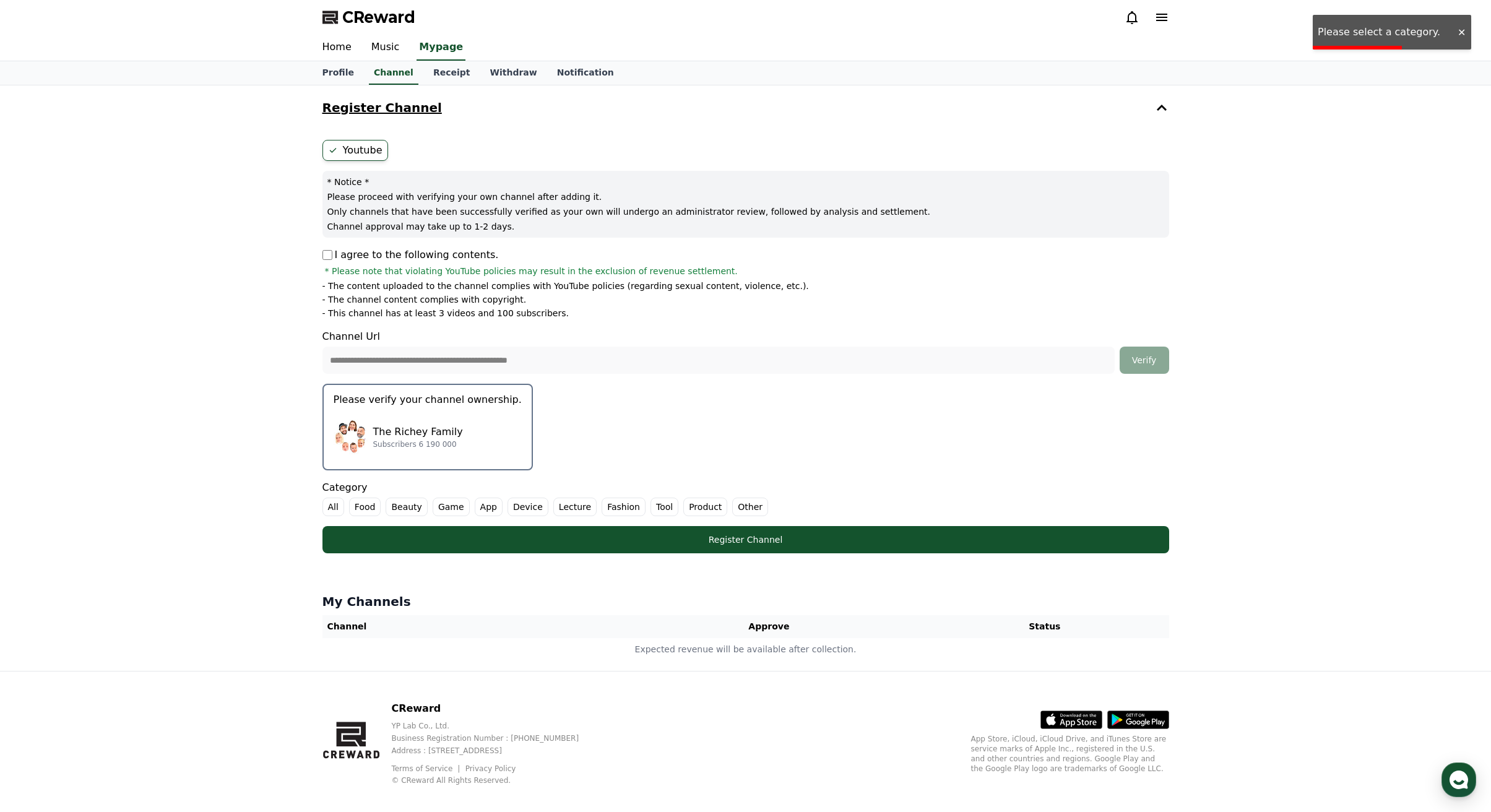
click at [652, 374] on form "**********" at bounding box center [746, 346] width 847 height 413
click at [1464, 28] on div at bounding box center [1461, 32] width 20 height 12
click at [732, 512] on label "Other" at bounding box center [750, 507] width 36 height 18
click at [425, 425] on p "The Richey Family" at bounding box center [417, 431] width 90 height 15
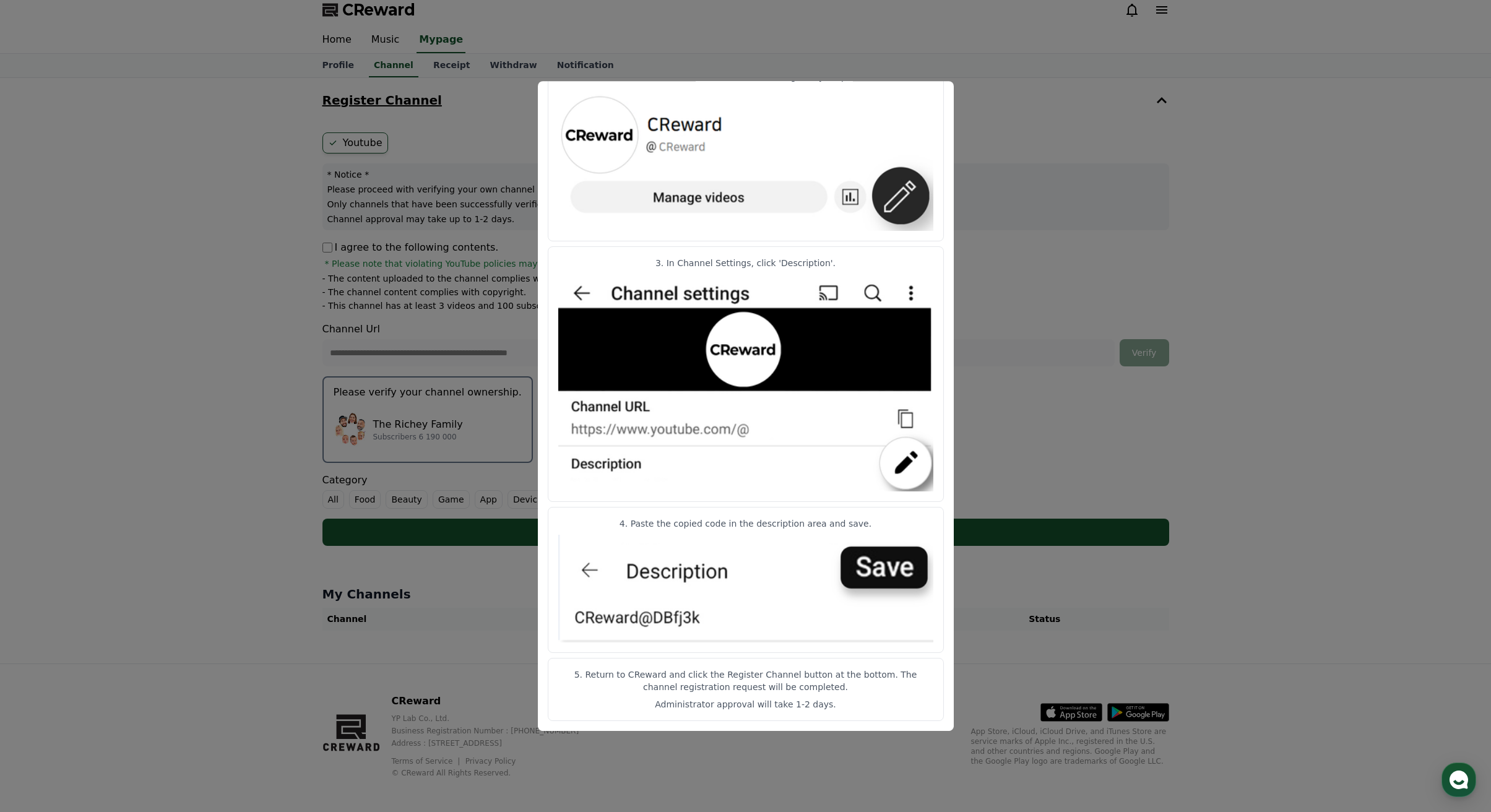
scroll to position [13, 0]
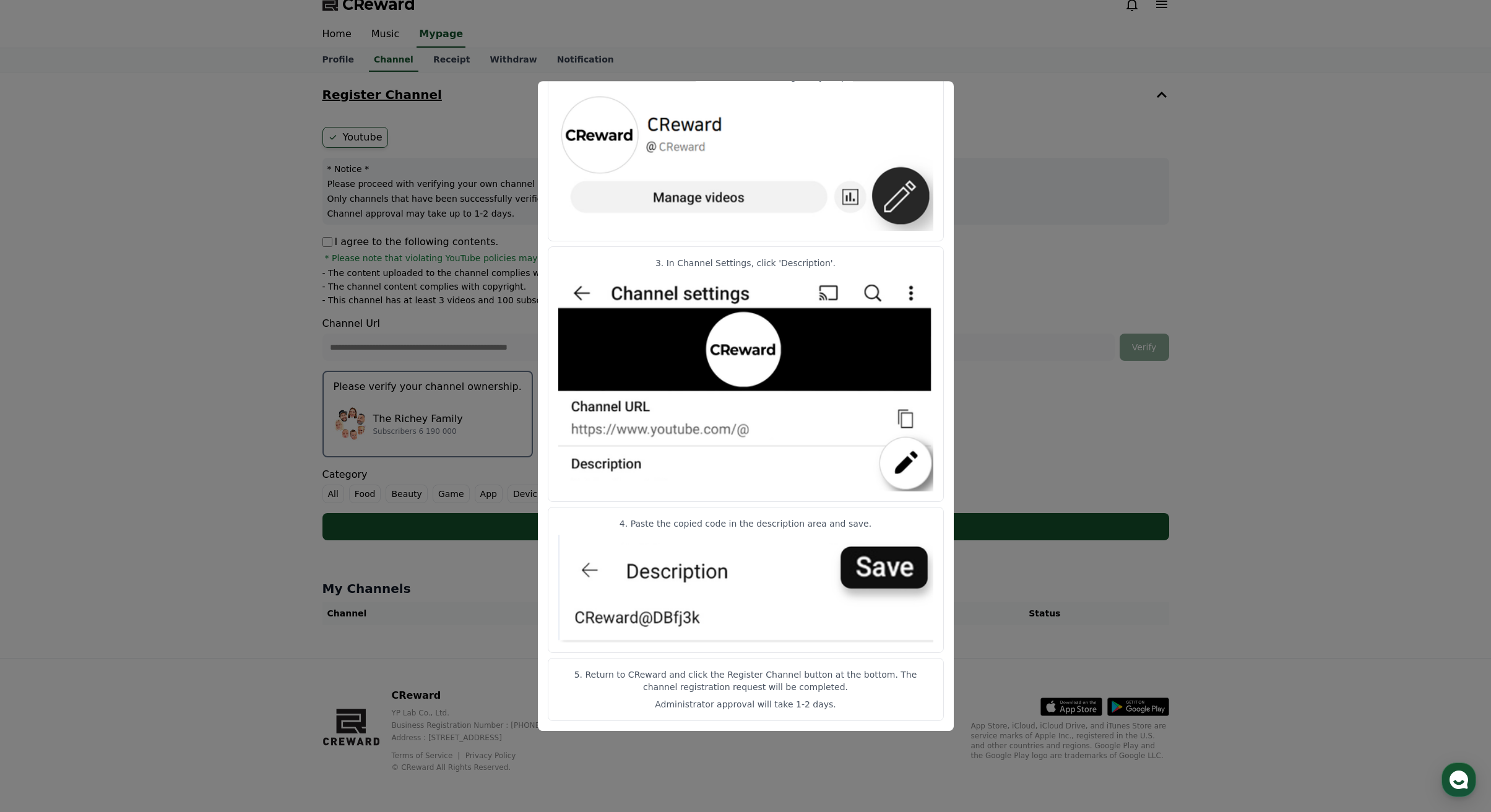
click at [1216, 634] on button "close modal" at bounding box center [745, 406] width 1491 height 812
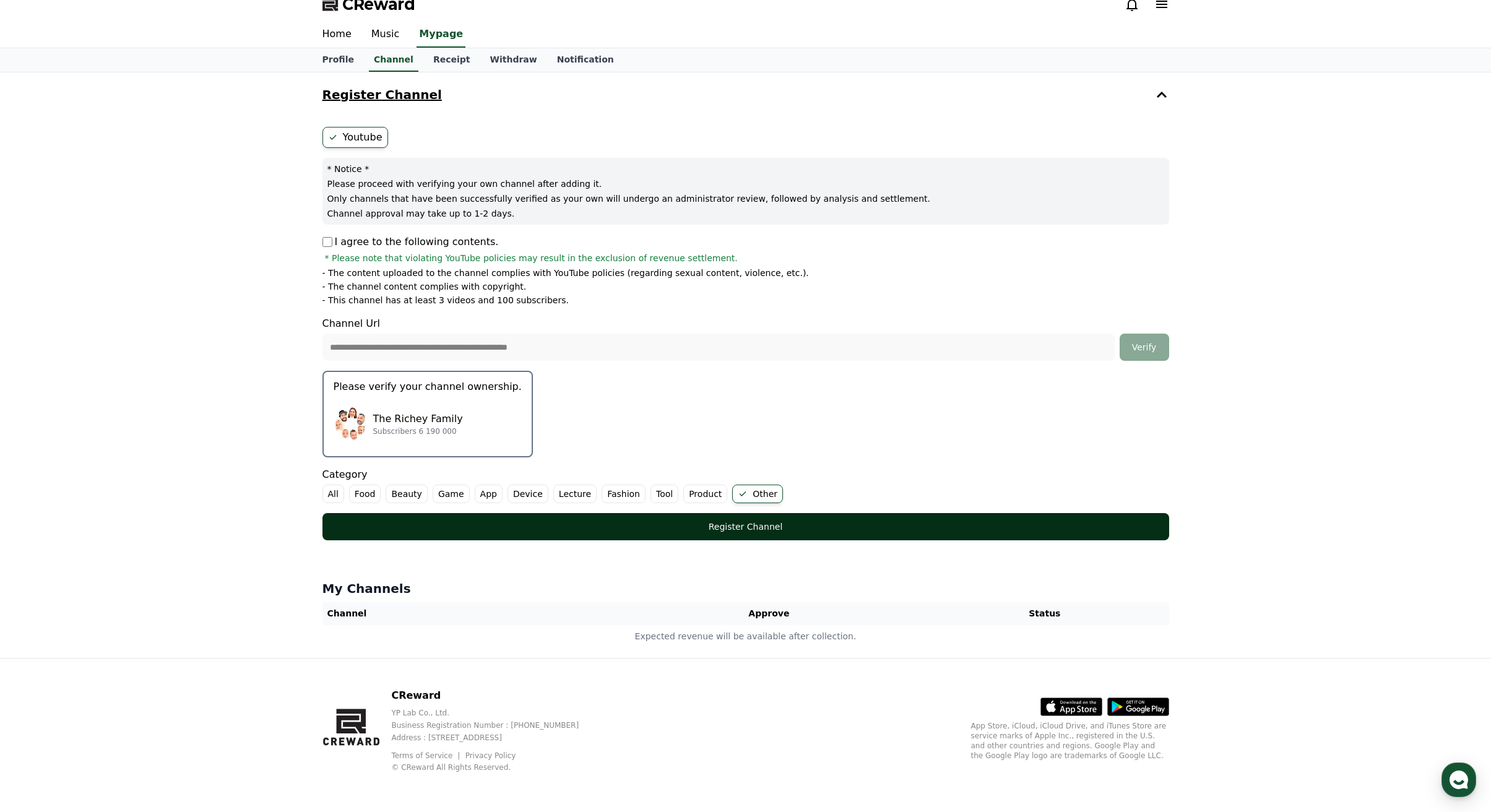
click at [787, 524] on div "Register Channel" at bounding box center [746, 527] width 797 height 13
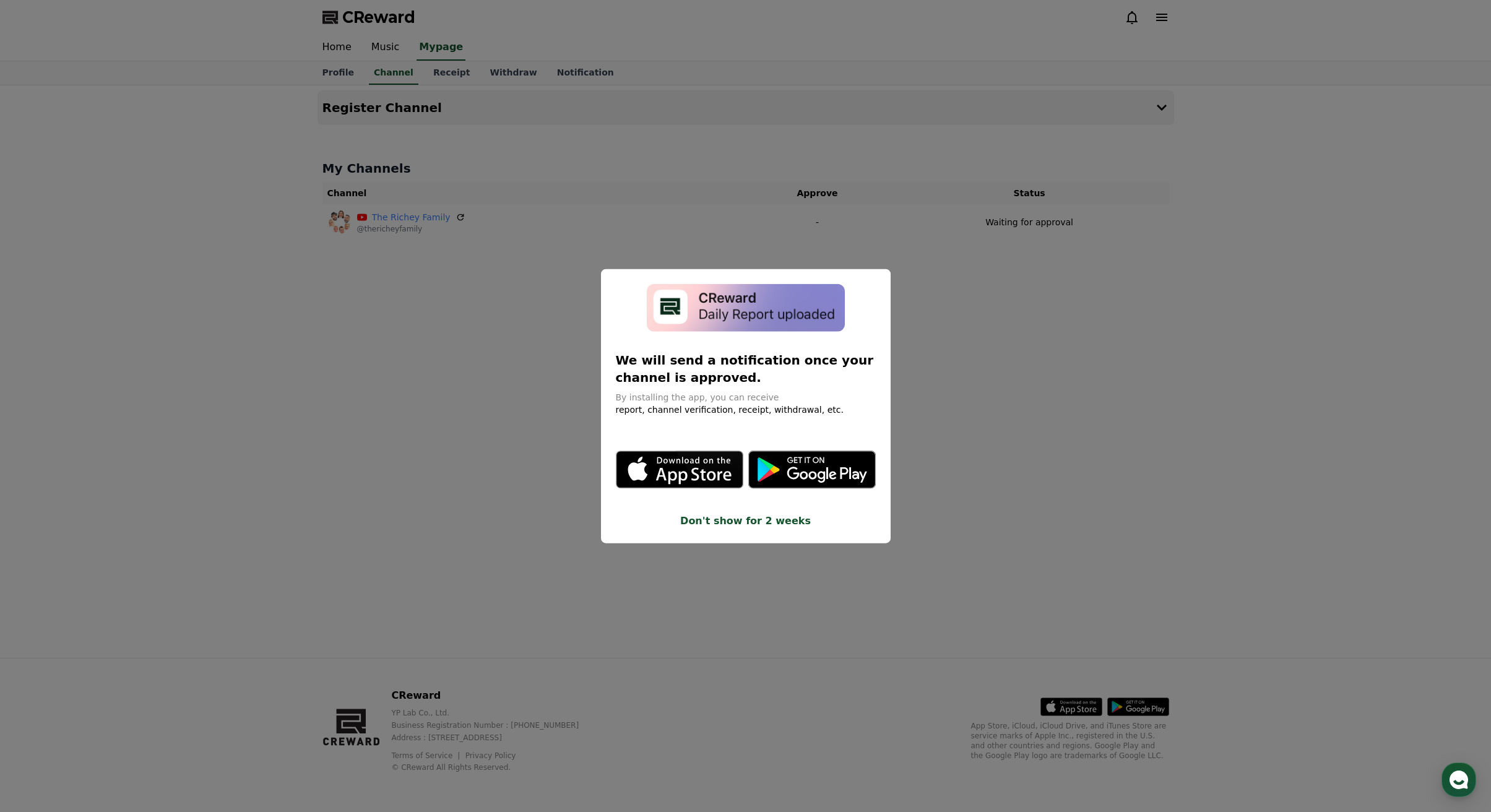
click at [1225, 403] on button "close modal" at bounding box center [745, 406] width 1491 height 812
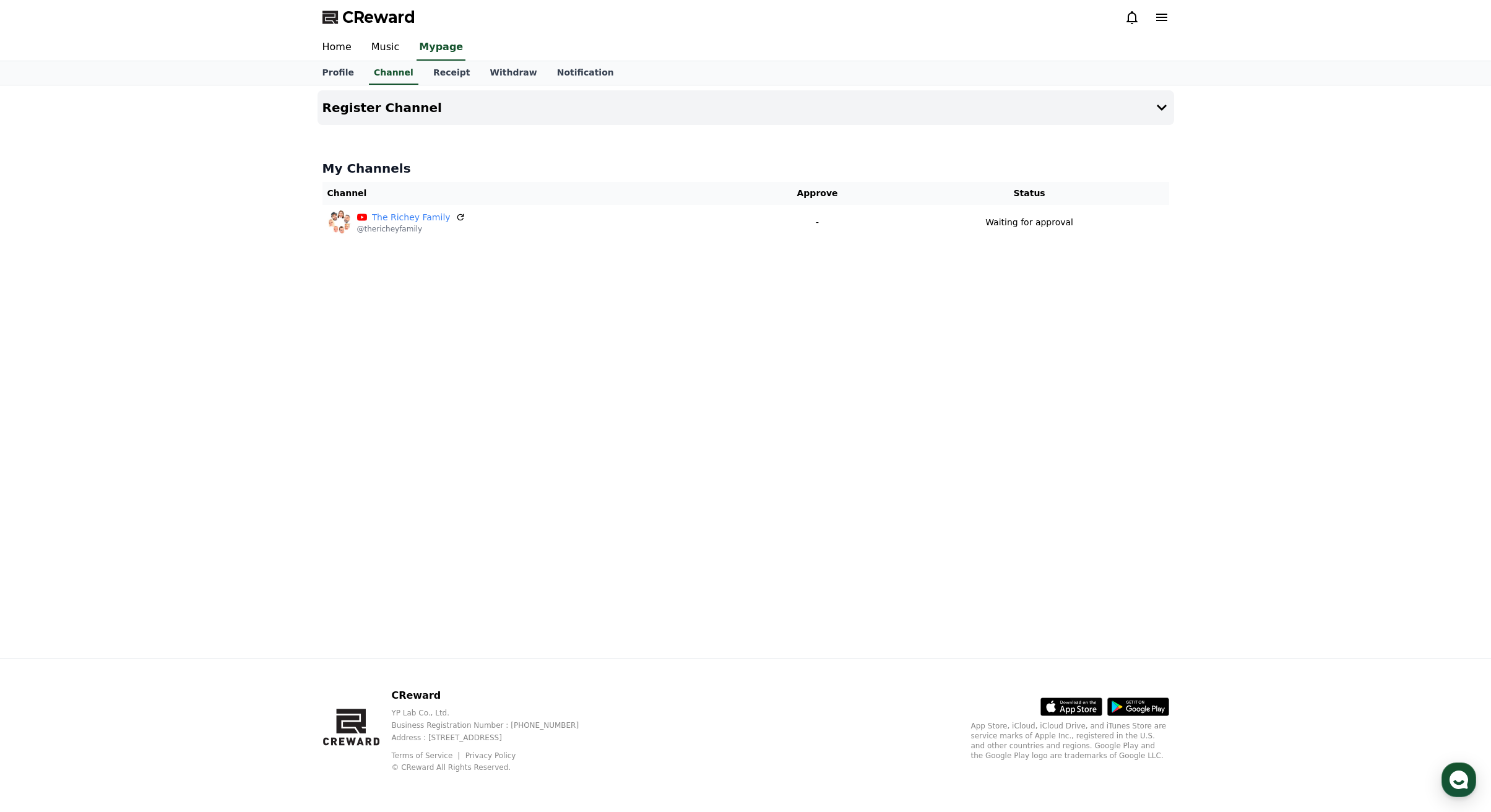
drag, startPoint x: 680, startPoint y: 410, endPoint x: 714, endPoint y: 421, distance: 35.7
click at [680, 411] on div "Register Channel My Channels Channel Approve Status The Richey Family @theriche…" at bounding box center [746, 371] width 867 height 573
click at [817, 438] on div "Register Channel My Channels Channel Approve Status The Richey Family @theriche…" at bounding box center [746, 371] width 867 height 573
click at [388, 49] on link "Music" at bounding box center [386, 47] width 48 height 26
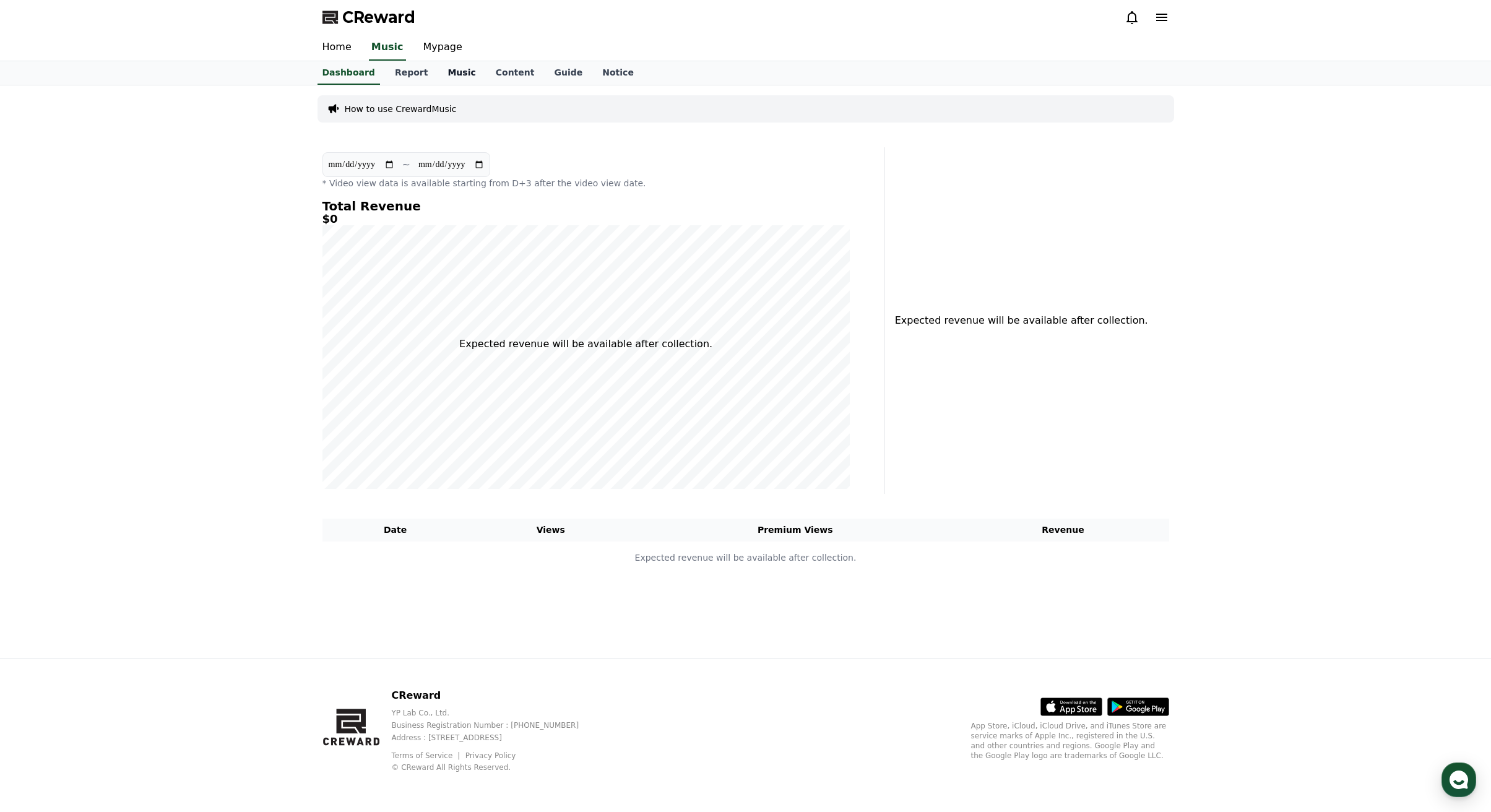
click at [449, 71] on link "Music" at bounding box center [461, 73] width 47 height 23
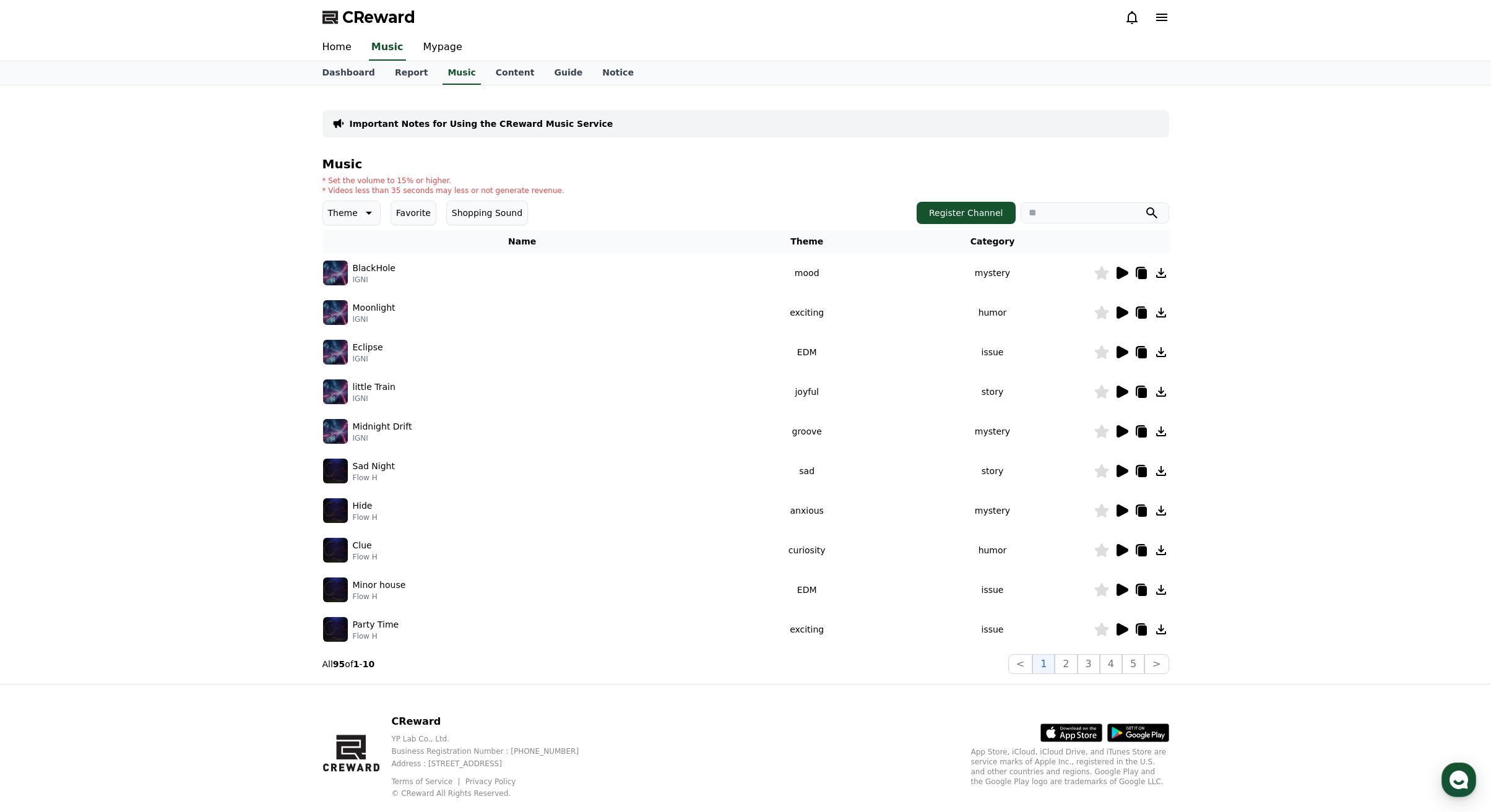
click at [1120, 277] on icon at bounding box center [1122, 273] width 12 height 13
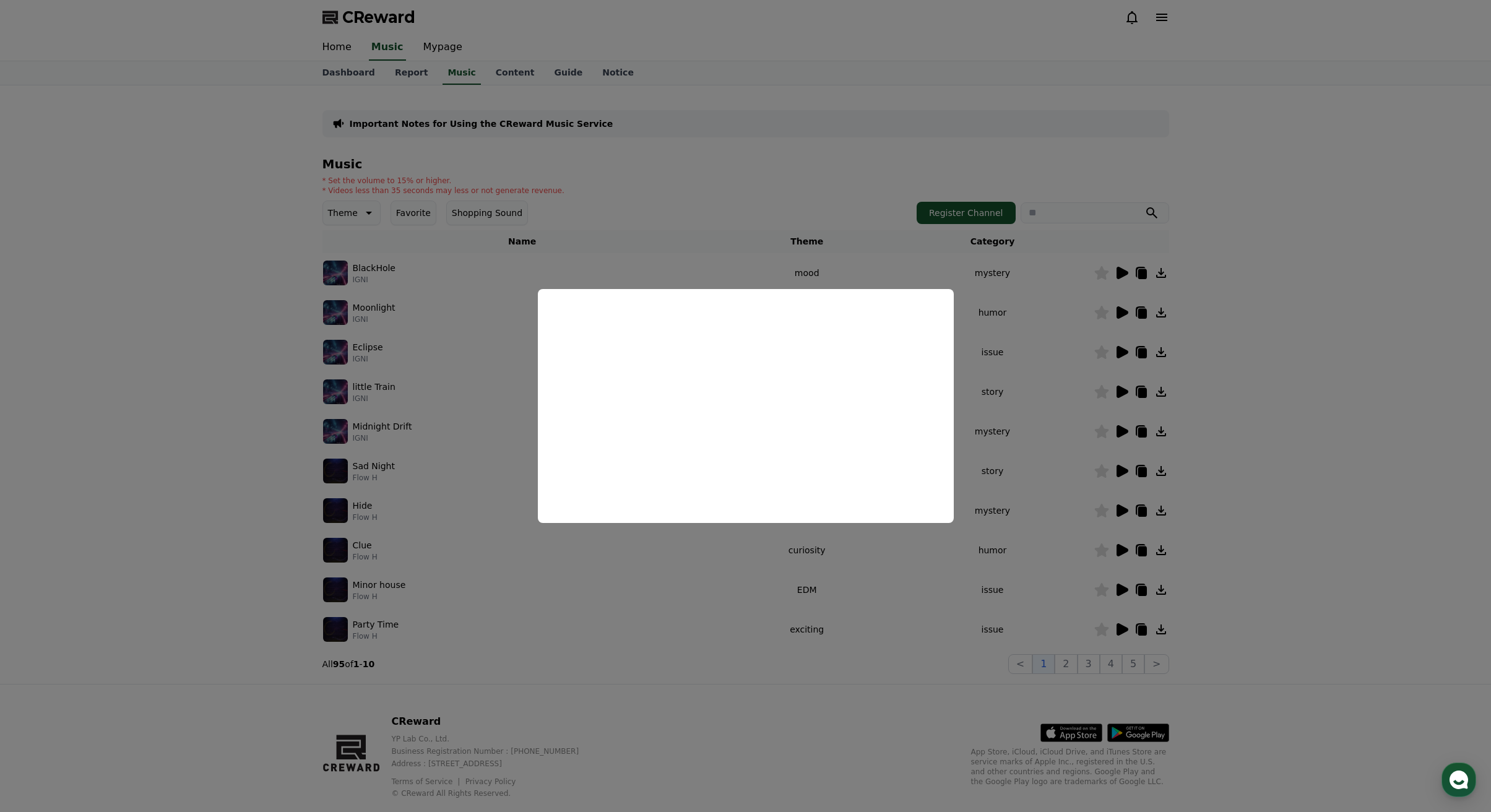
click at [1208, 578] on button "close modal" at bounding box center [745, 406] width 1491 height 812
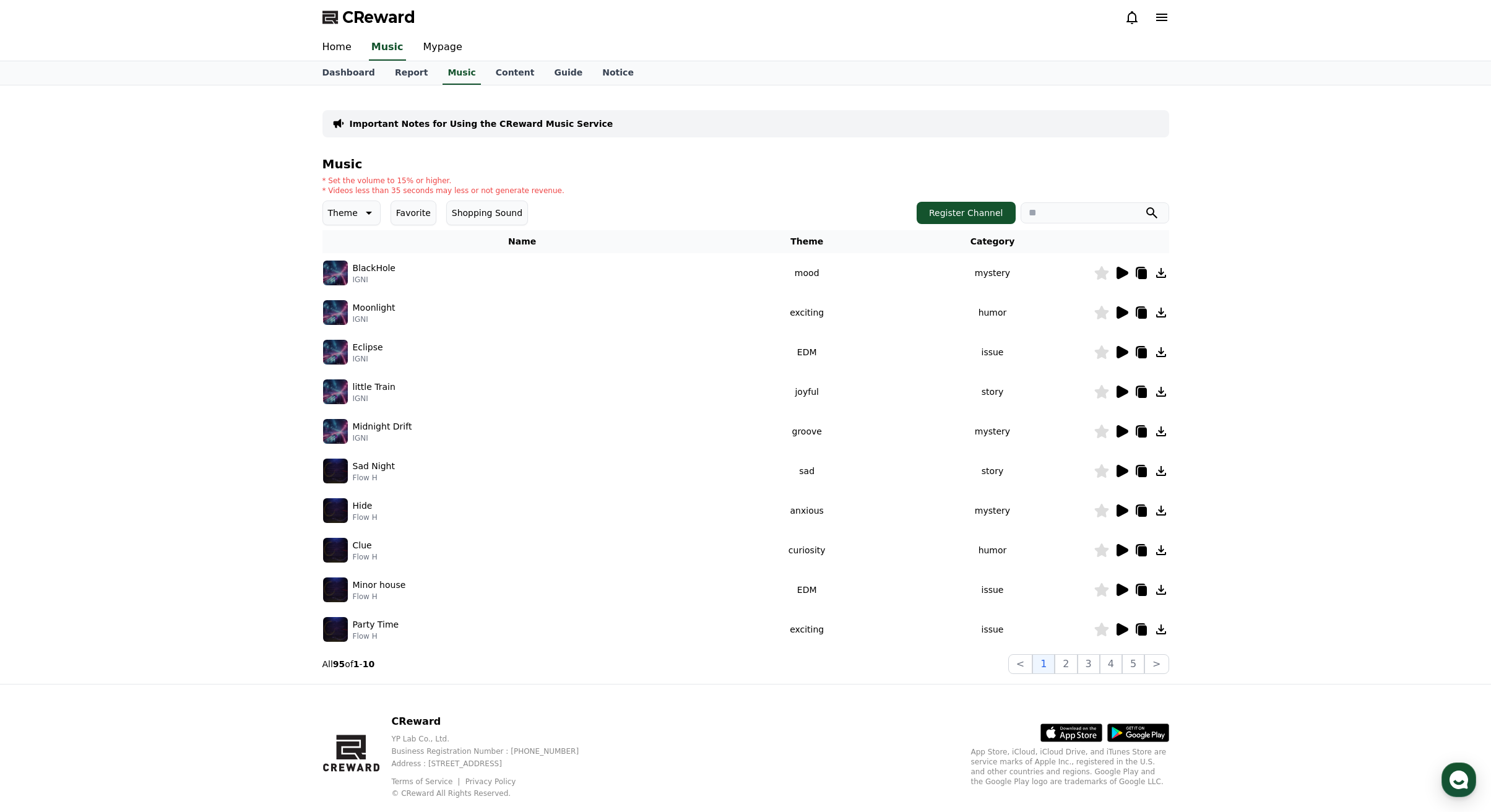
click at [1122, 392] on icon at bounding box center [1122, 392] width 12 height 13
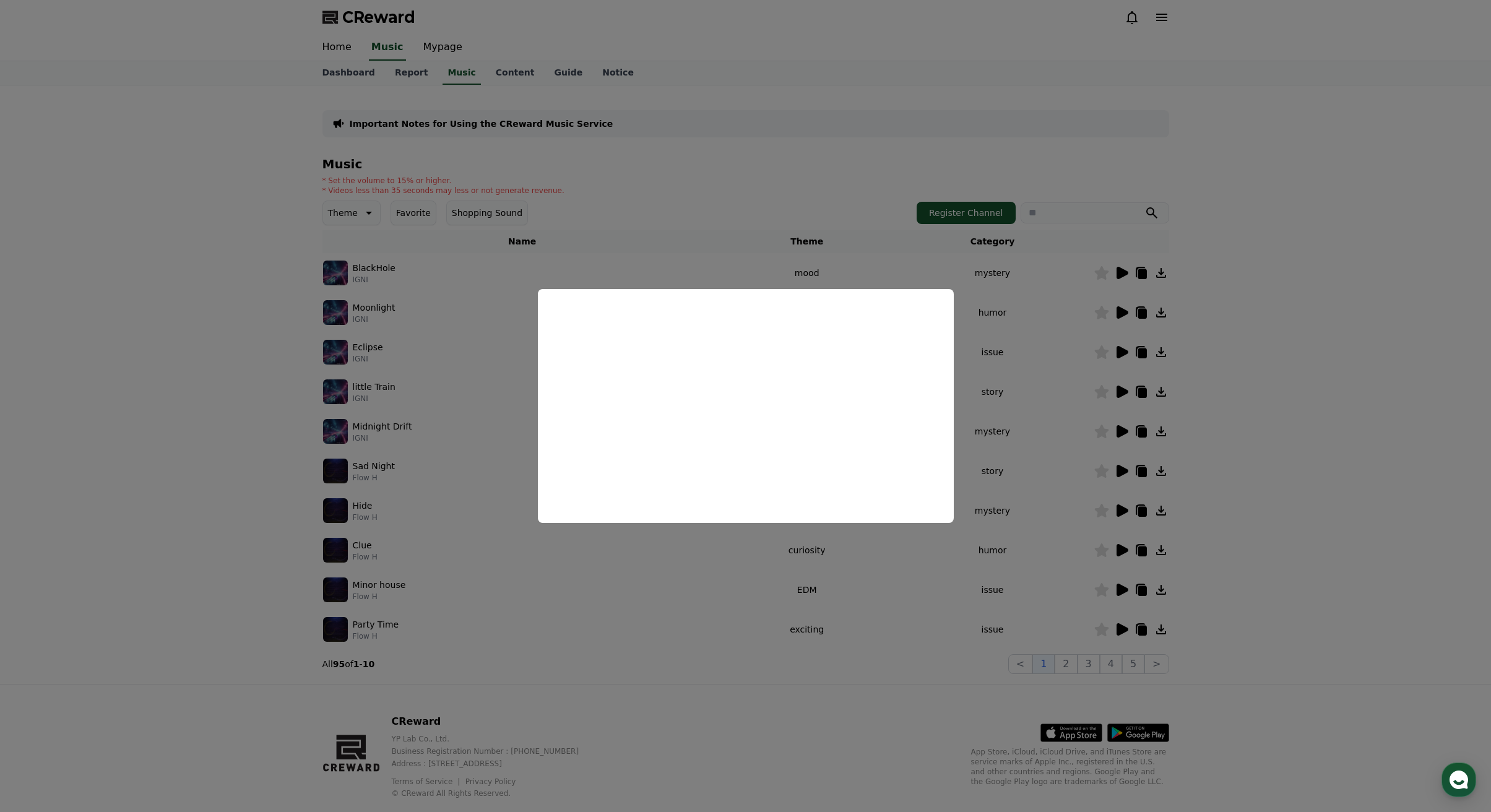
click at [1346, 456] on button "close modal" at bounding box center [745, 406] width 1491 height 812
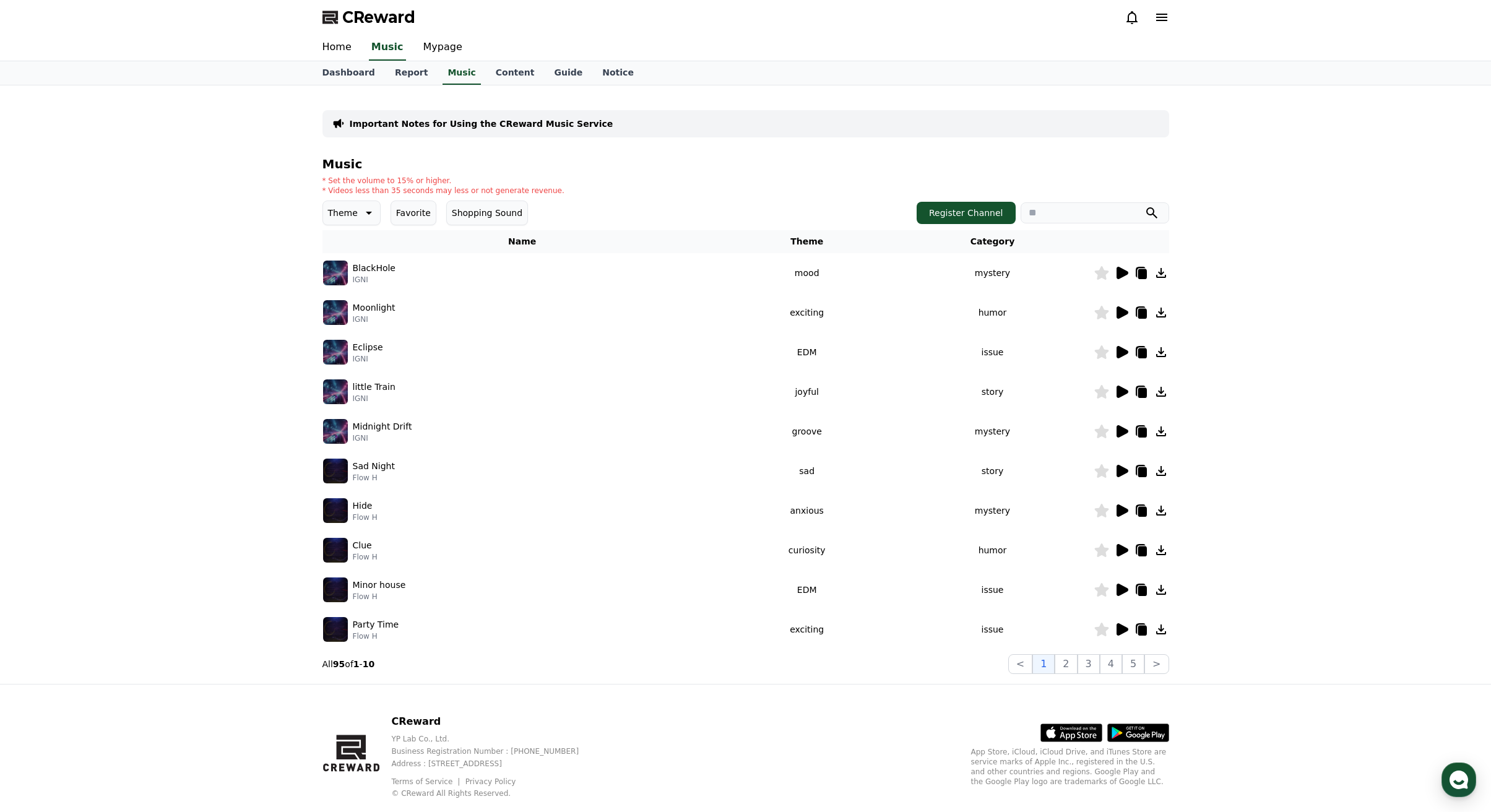
click at [360, 217] on icon at bounding box center [367, 213] width 15 height 15
click at [345, 277] on button "Fantasy" at bounding box center [345, 277] width 43 height 28
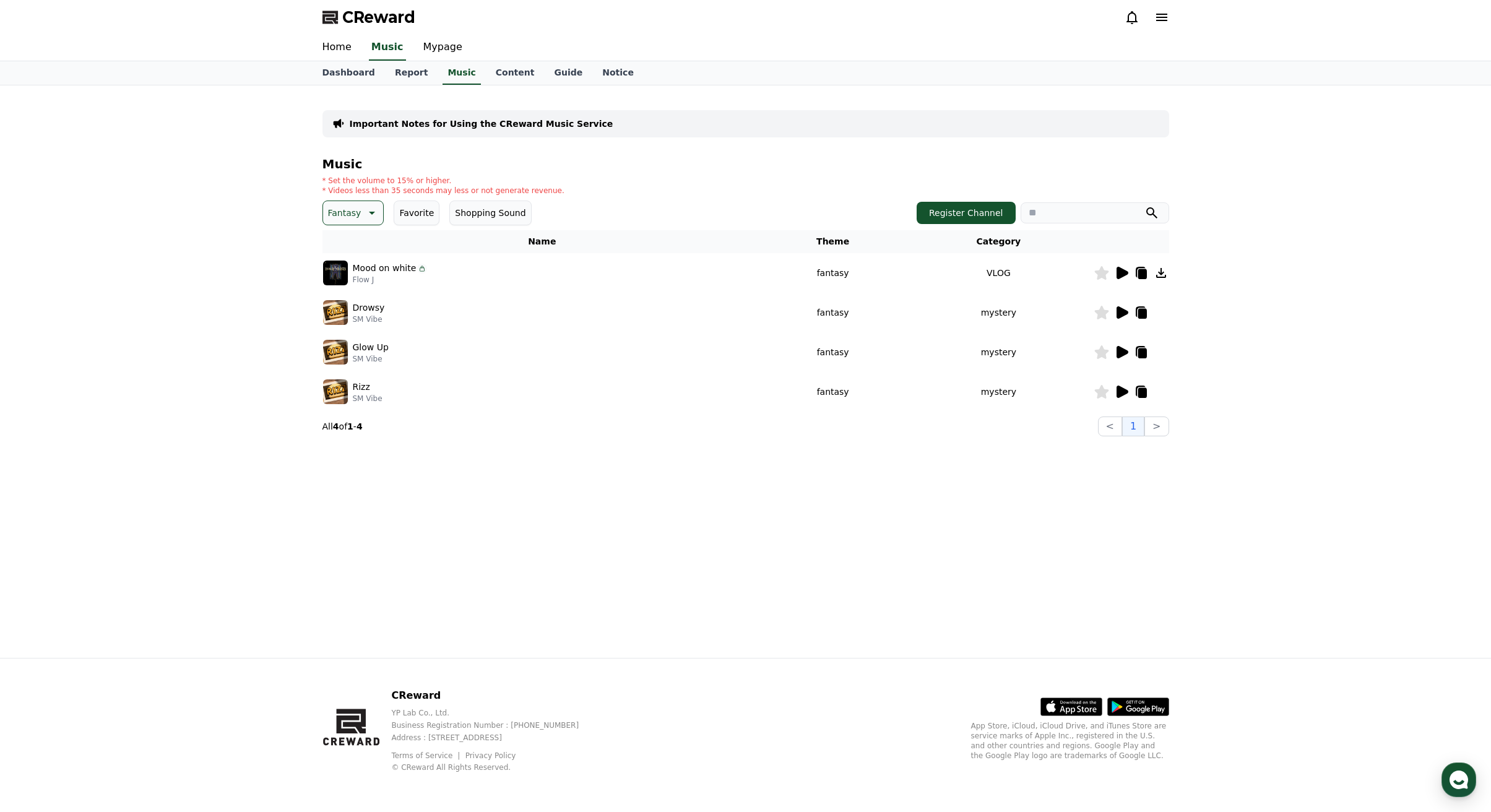
click at [1123, 351] on icon at bounding box center [1122, 352] width 12 height 13
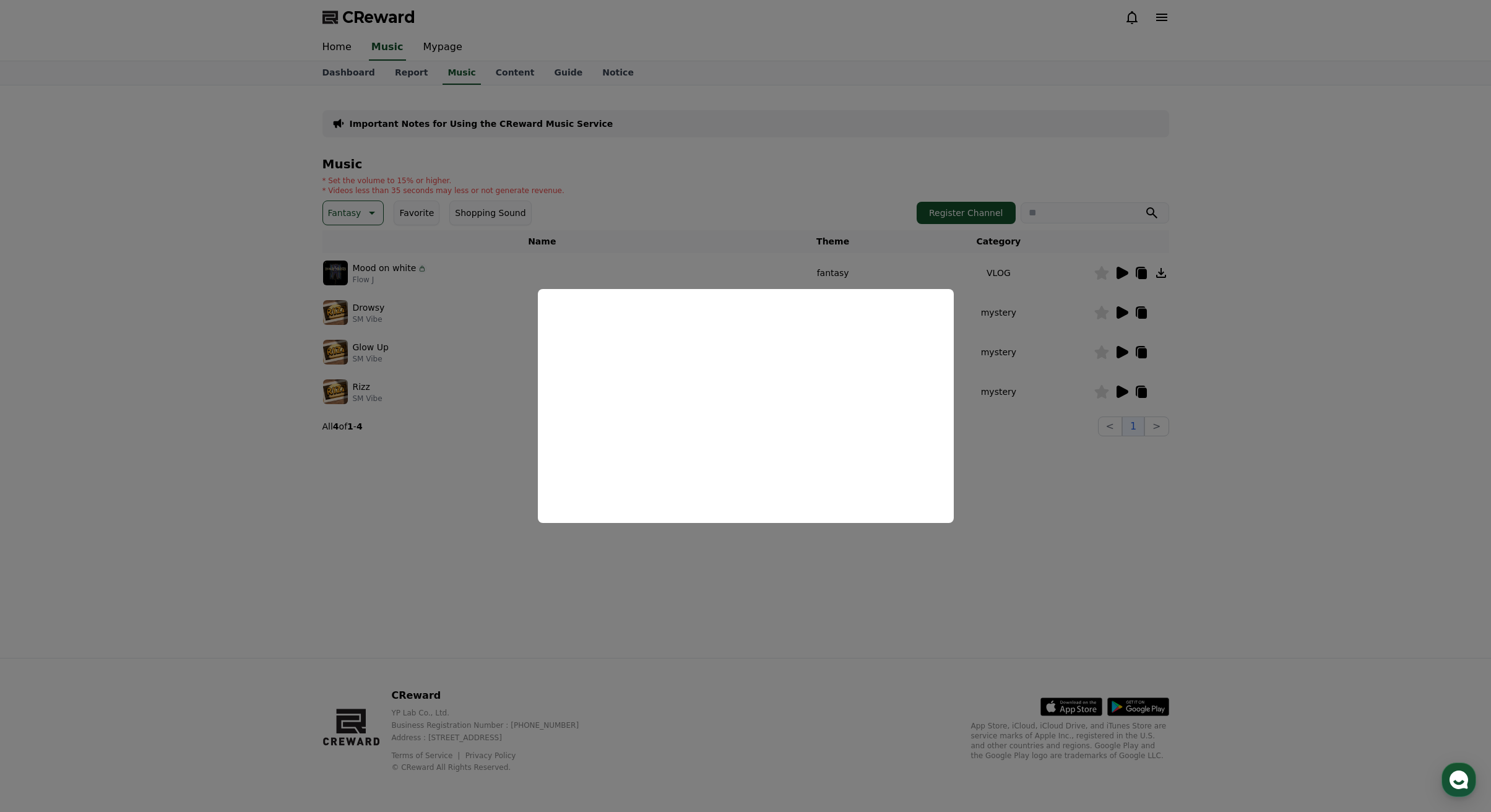
click at [1069, 547] on button "close modal" at bounding box center [745, 406] width 1491 height 812
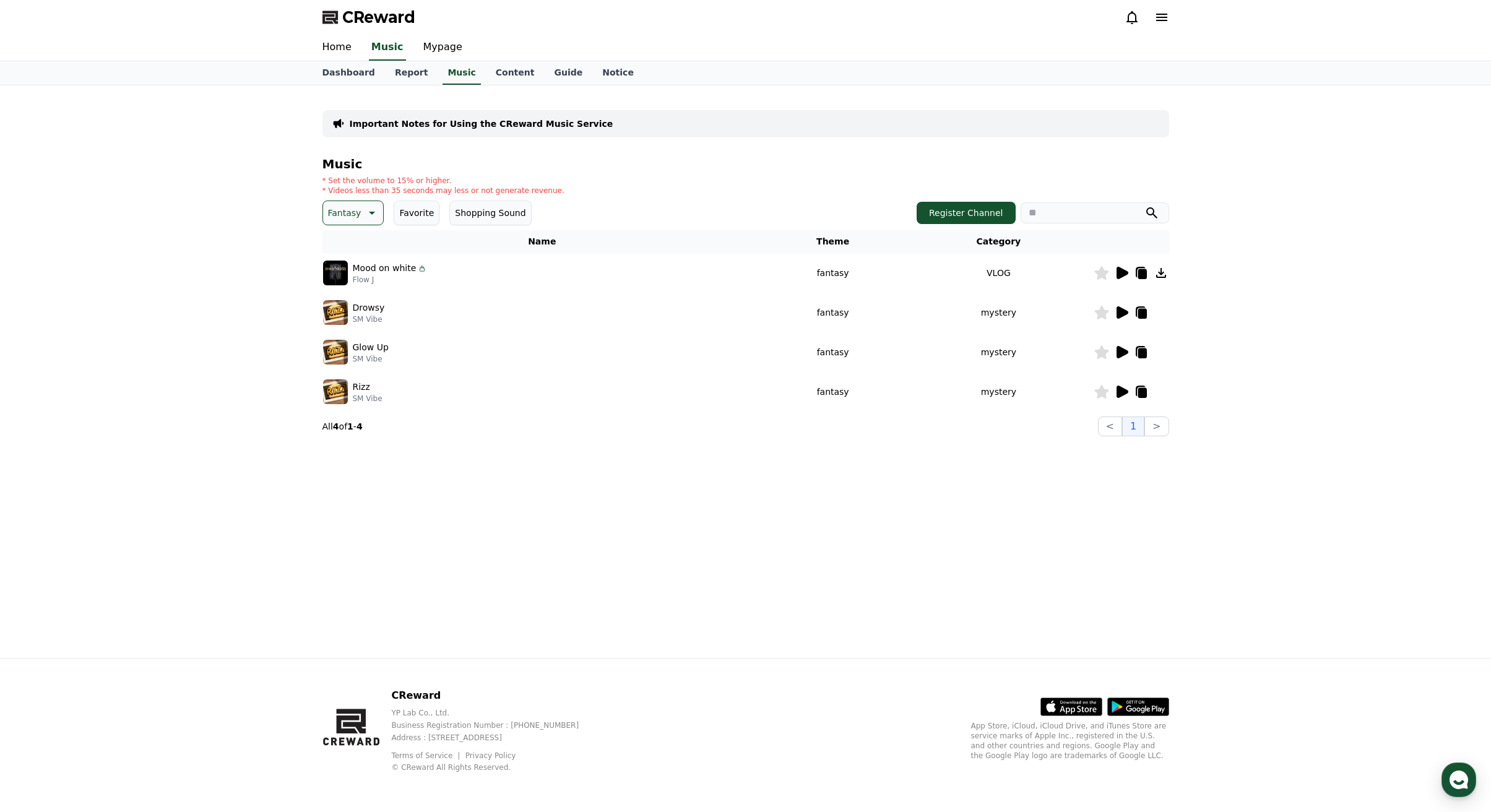
click at [1122, 274] on icon at bounding box center [1122, 273] width 12 height 13
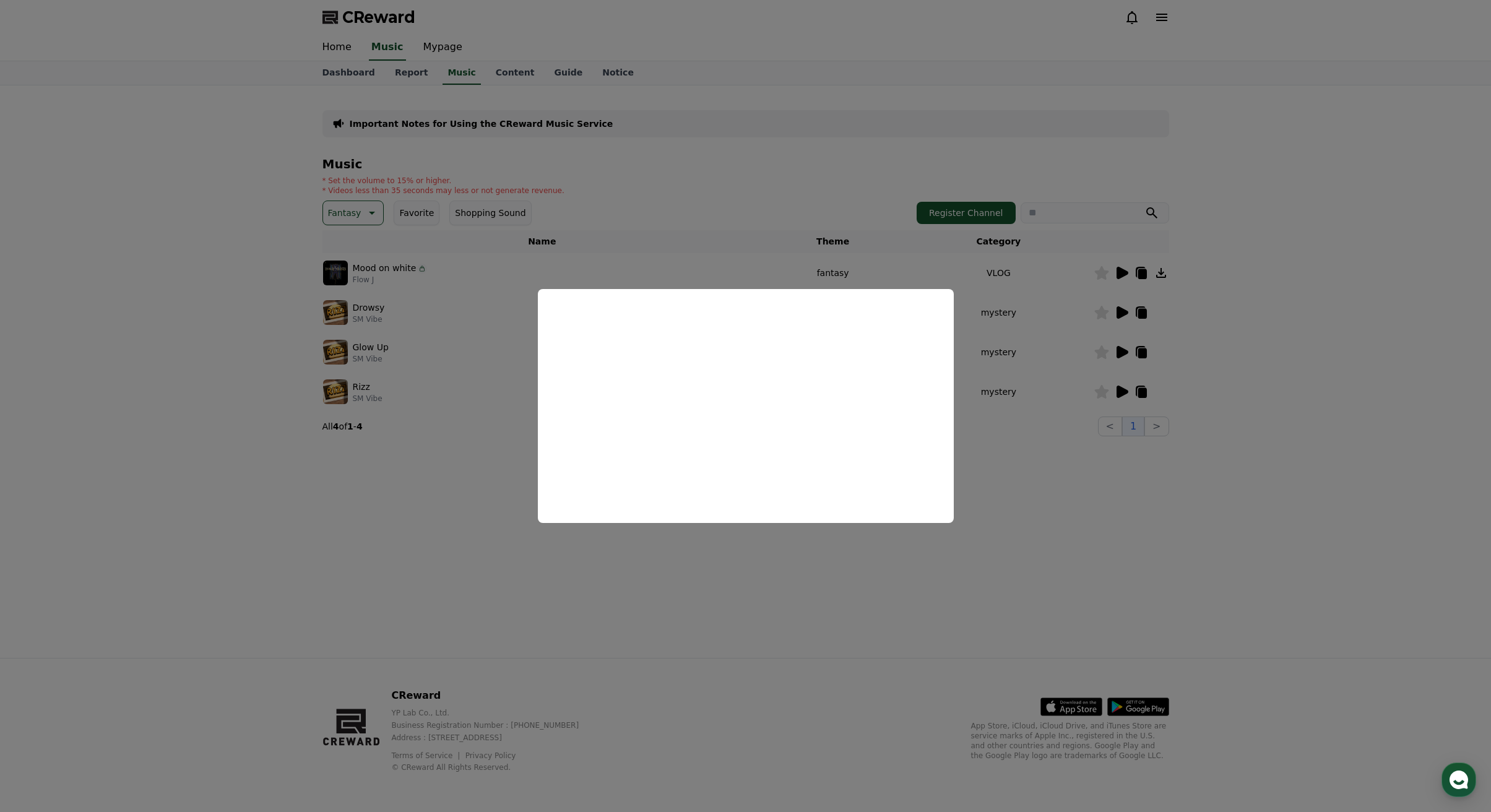
click at [999, 614] on button "close modal" at bounding box center [745, 406] width 1491 height 812
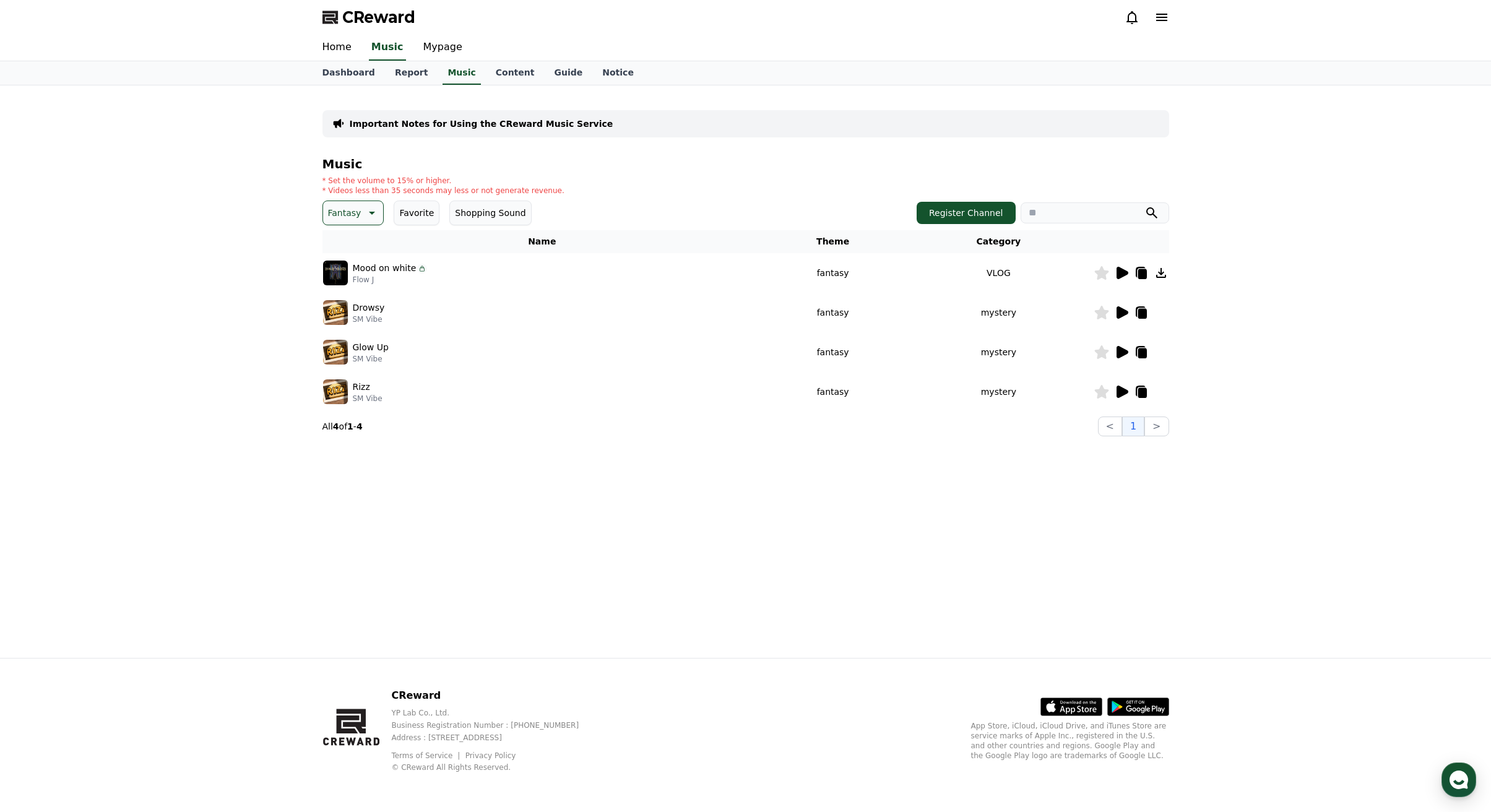
drag, startPoint x: 1080, startPoint y: 59, endPoint x: 1307, endPoint y: 13, distance: 231.6
click at [1080, 59] on div "Home Music Mypage" at bounding box center [746, 47] width 867 height 26
click at [357, 216] on button "Fantasy" at bounding box center [354, 213] width 62 height 25
click at [343, 256] on button "Majestic" at bounding box center [347, 256] width 46 height 28
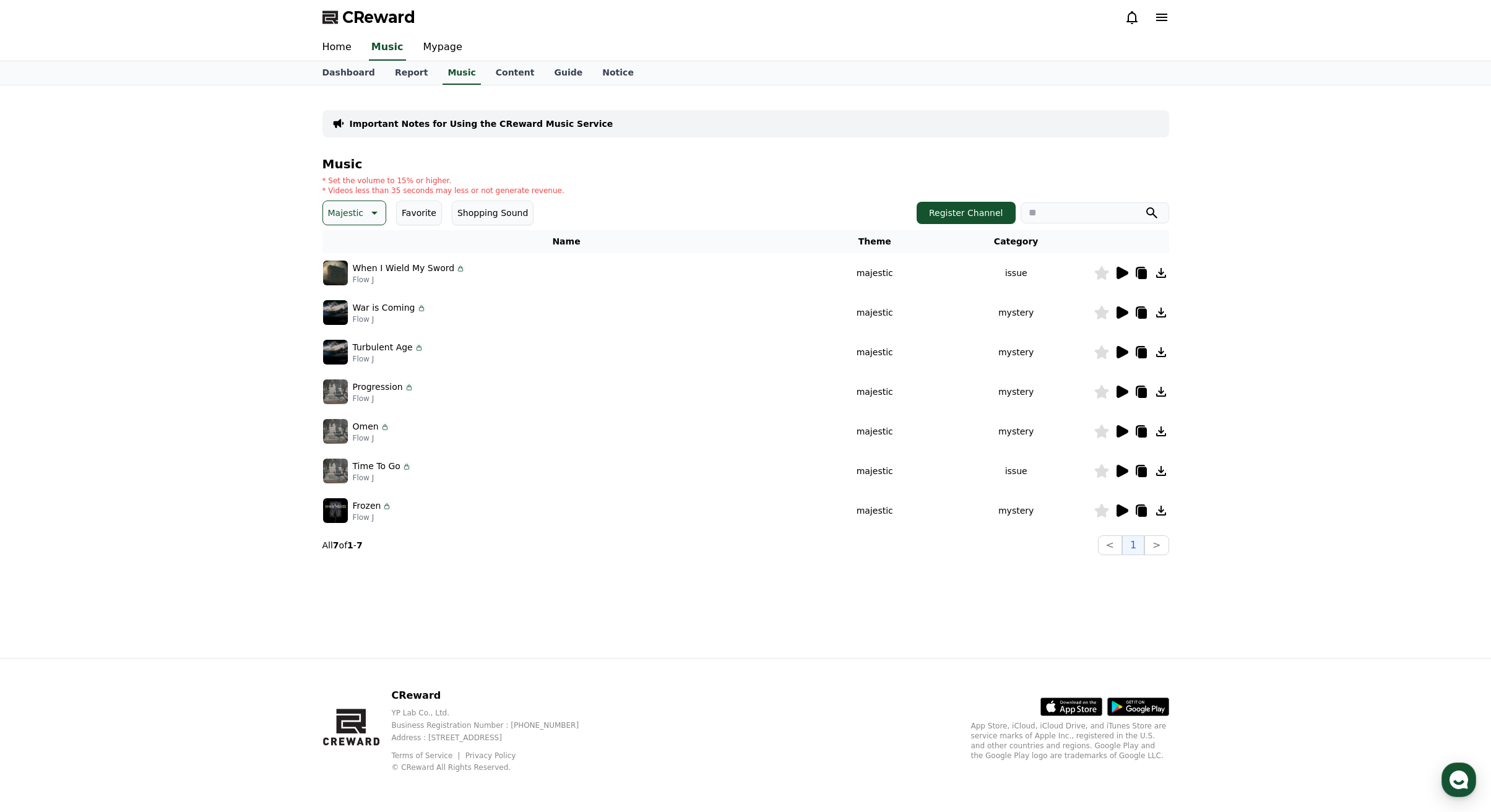
click at [1119, 273] on icon at bounding box center [1122, 273] width 12 height 13
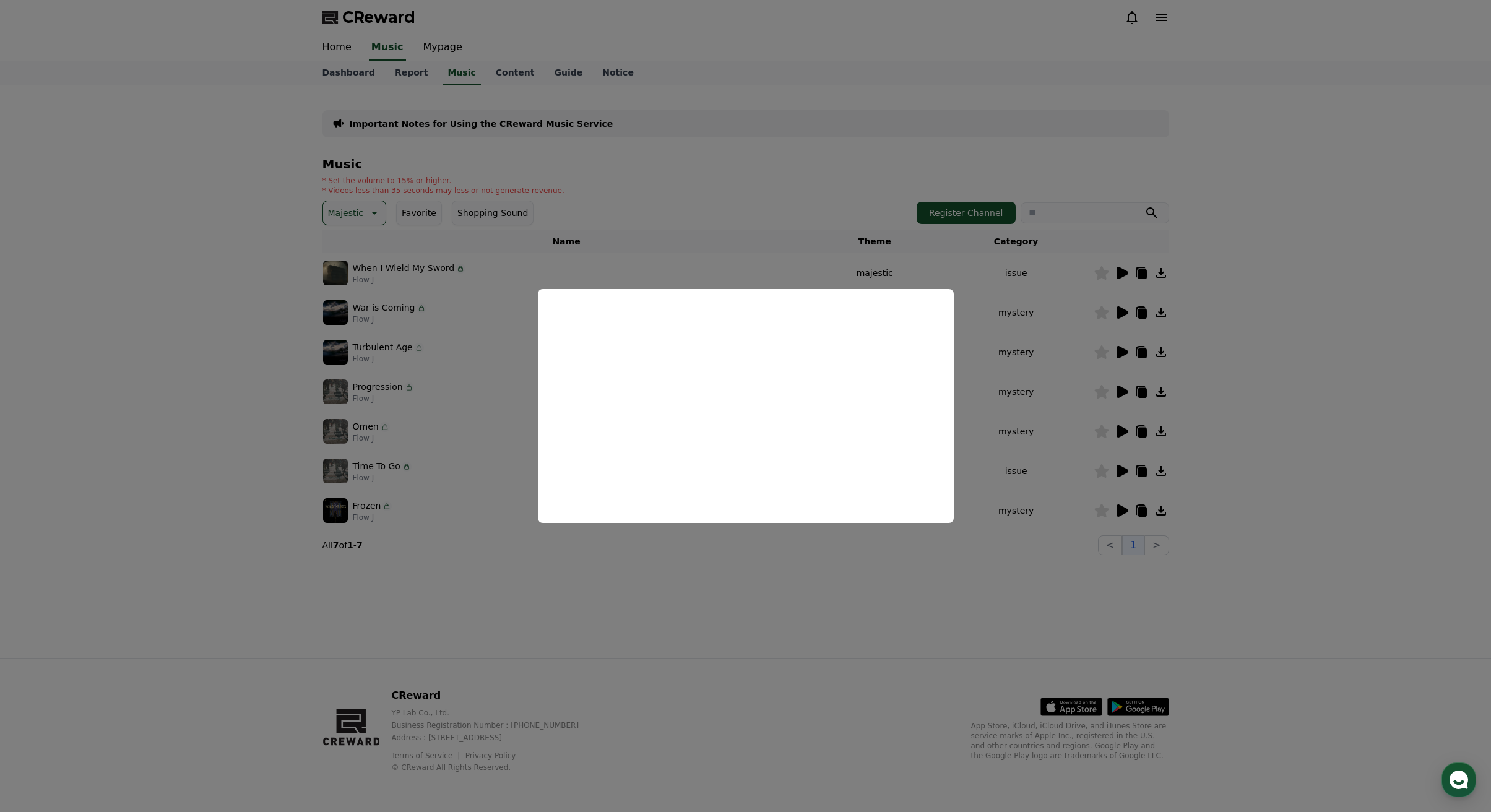
click at [791, 642] on button "close modal" at bounding box center [745, 406] width 1491 height 812
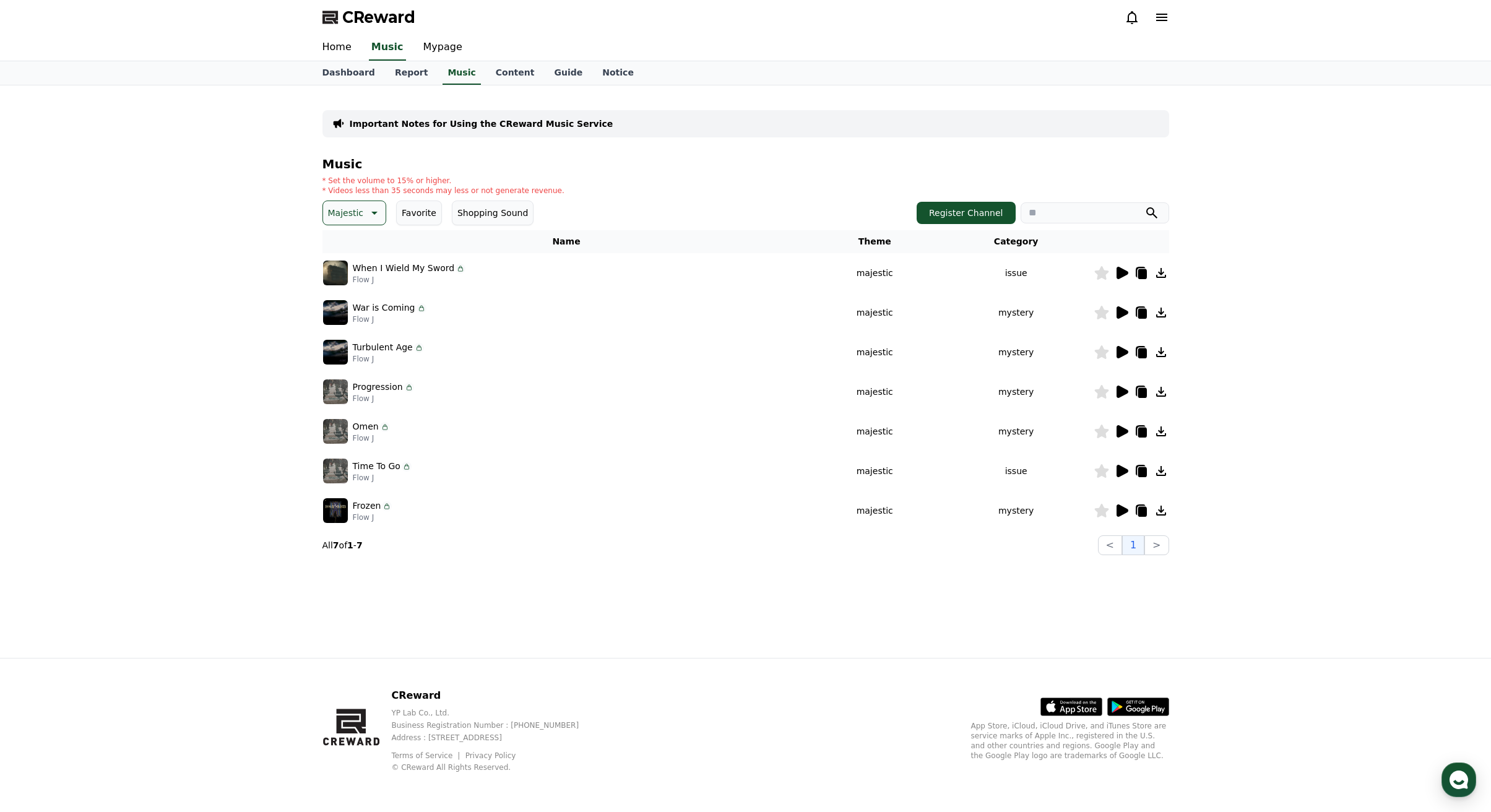
click at [1123, 510] on icon at bounding box center [1122, 511] width 12 height 13
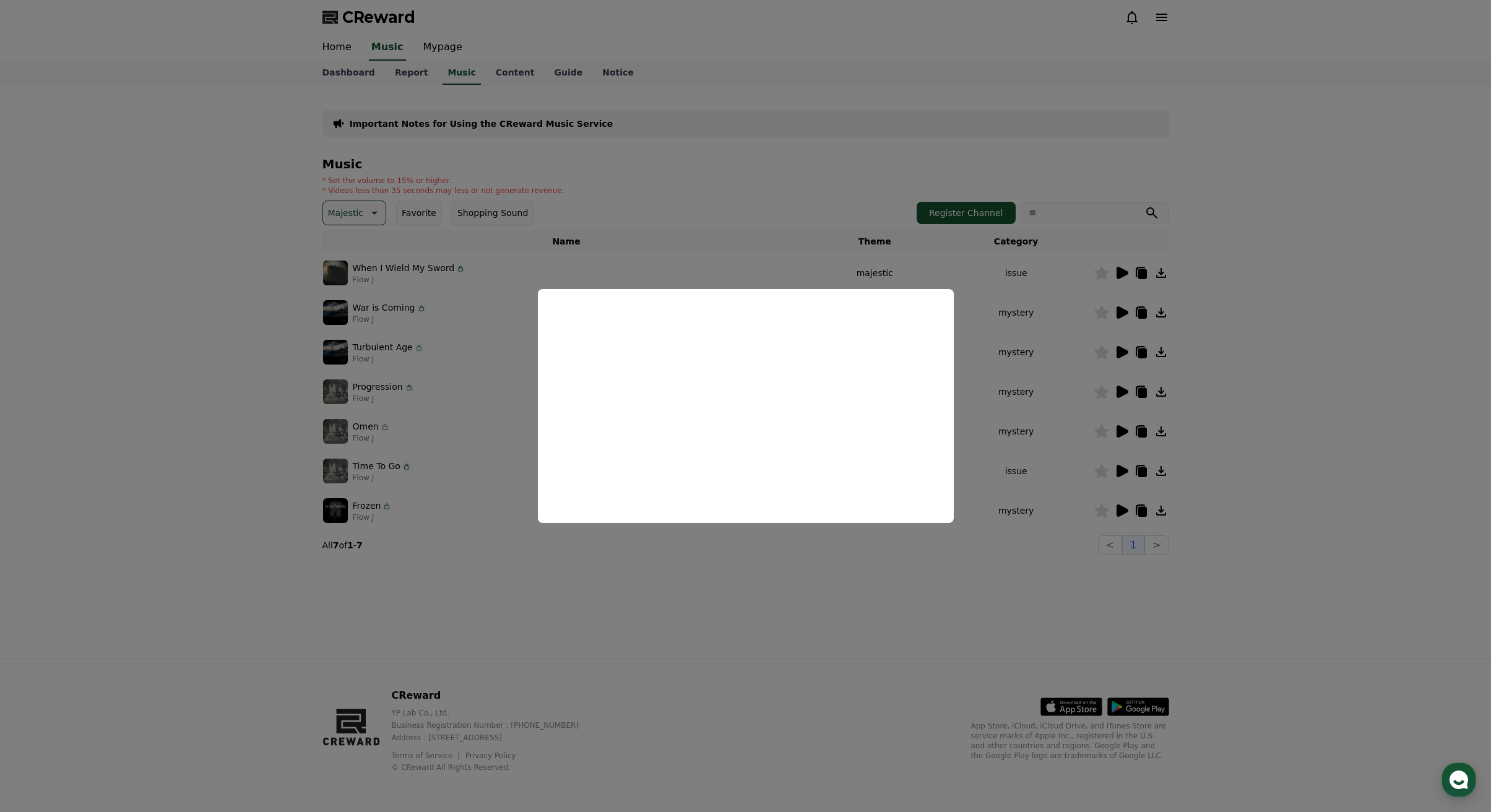
click at [879, 566] on button "close modal" at bounding box center [745, 406] width 1491 height 812
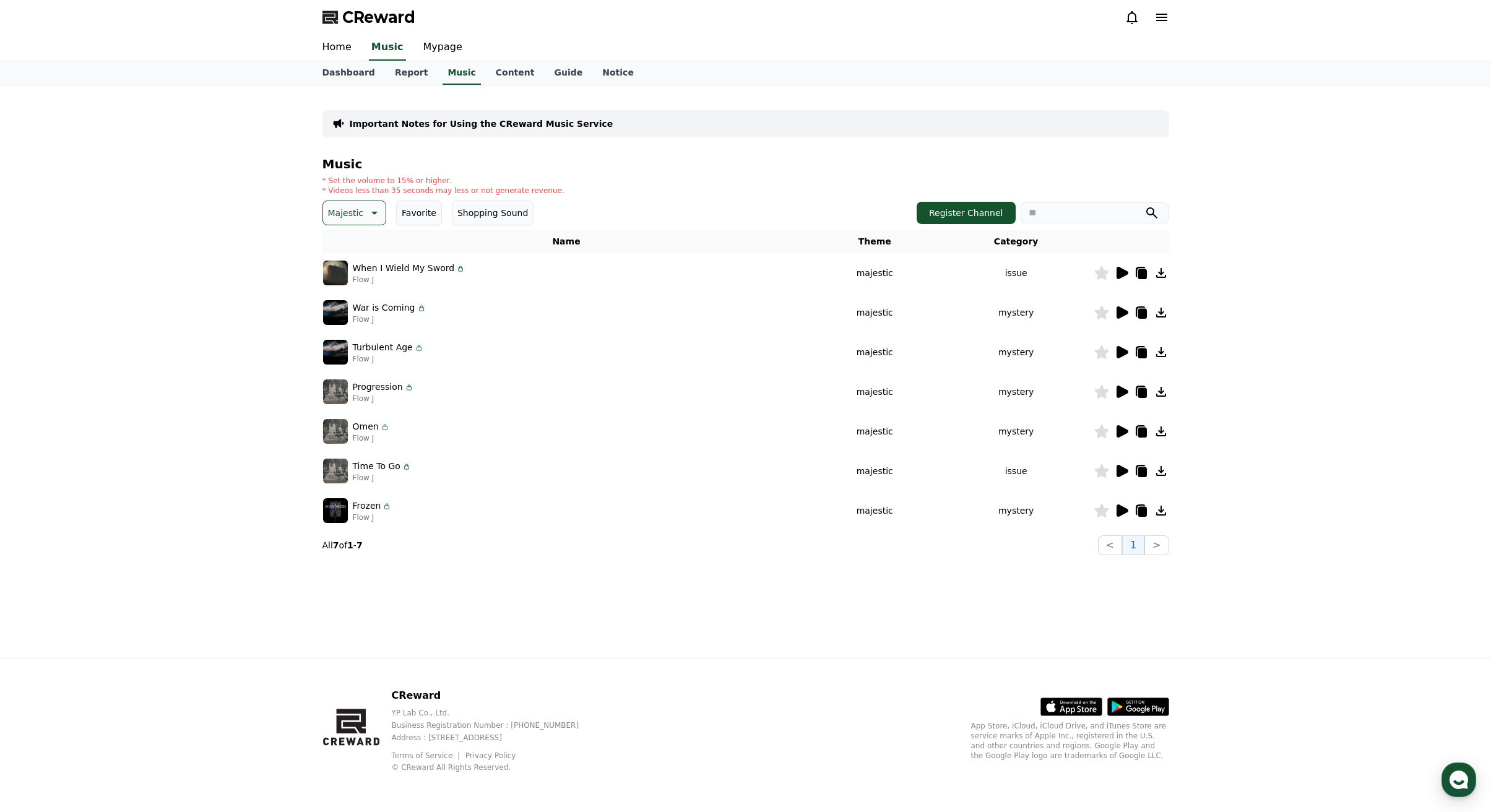
click at [353, 211] on p "Majestic" at bounding box center [345, 213] width 36 height 18
click at [345, 348] on button "Comic" at bounding box center [343, 347] width 37 height 28
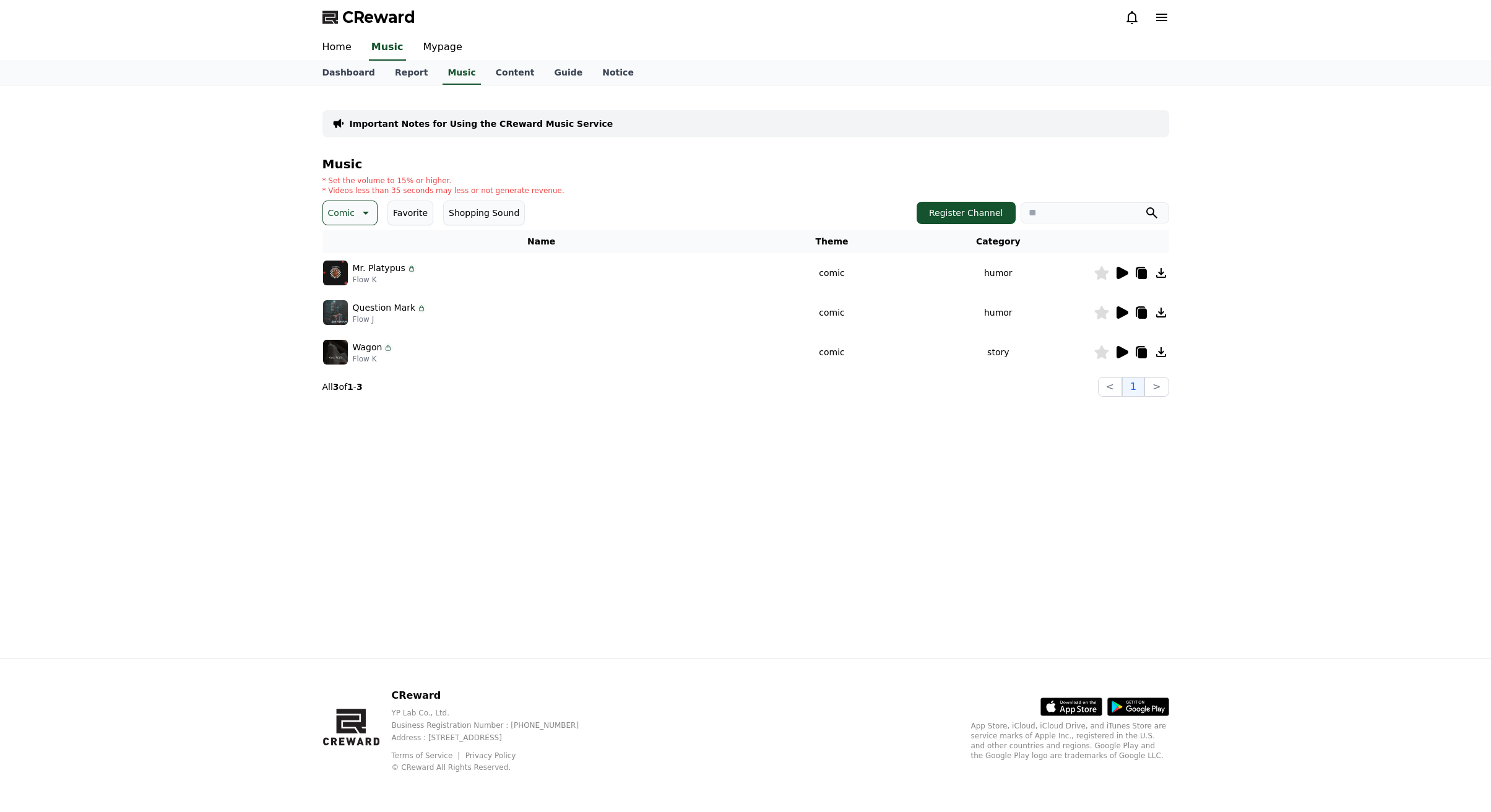
click at [1117, 274] on icon at bounding box center [1122, 273] width 12 height 13
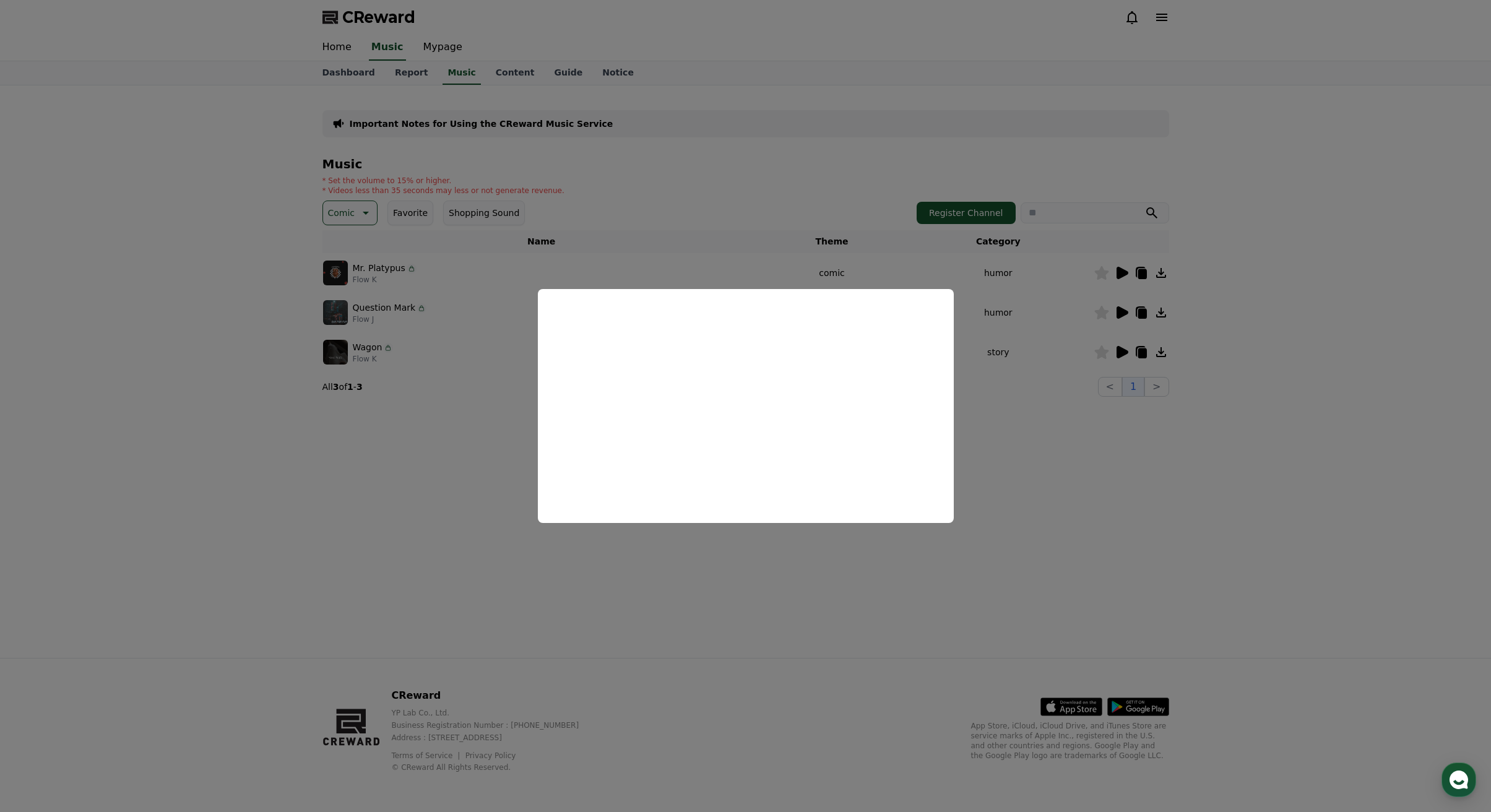
click at [694, 613] on button "close modal" at bounding box center [745, 406] width 1491 height 812
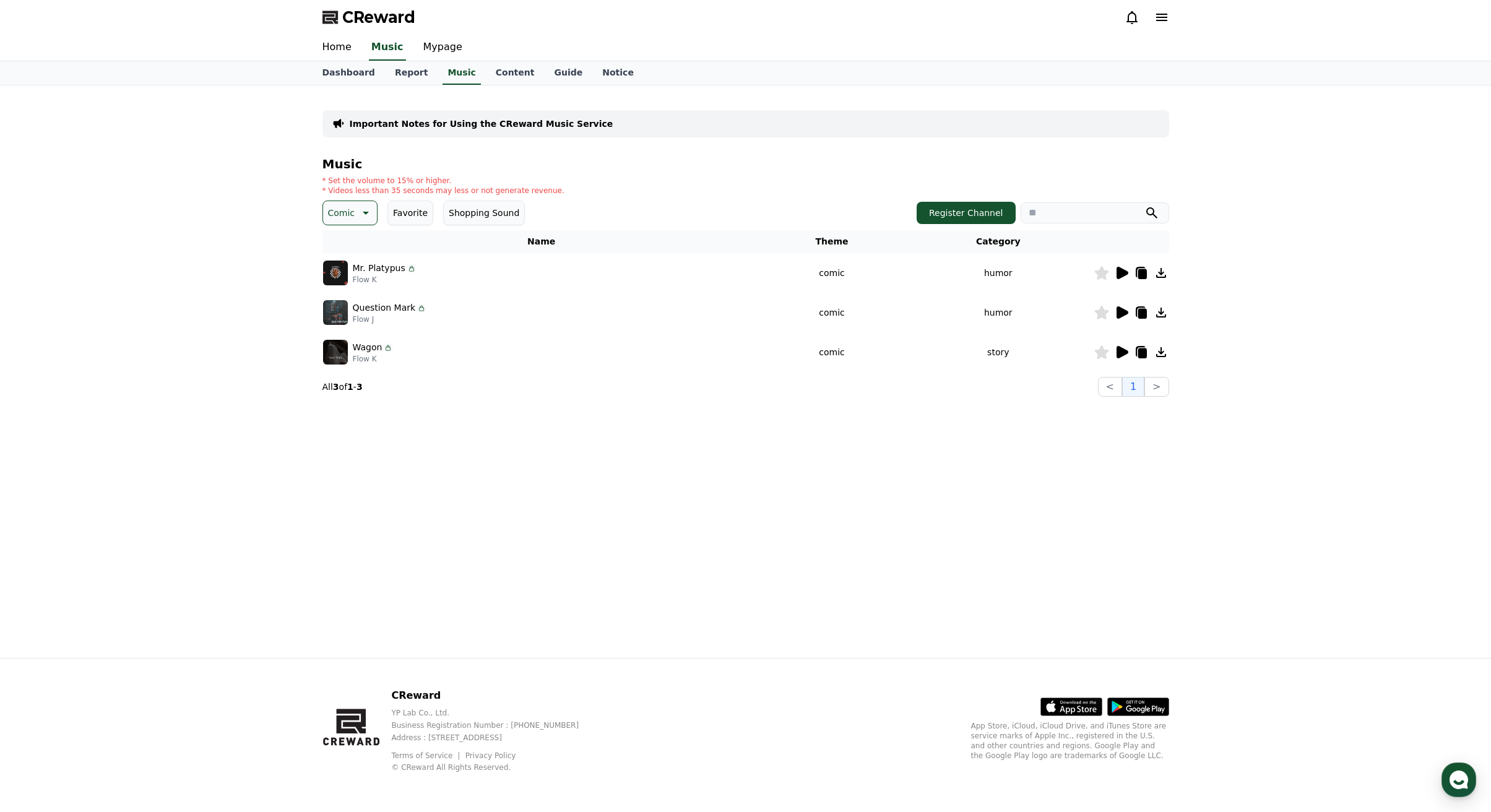
click at [1118, 314] on icon at bounding box center [1122, 313] width 12 height 13
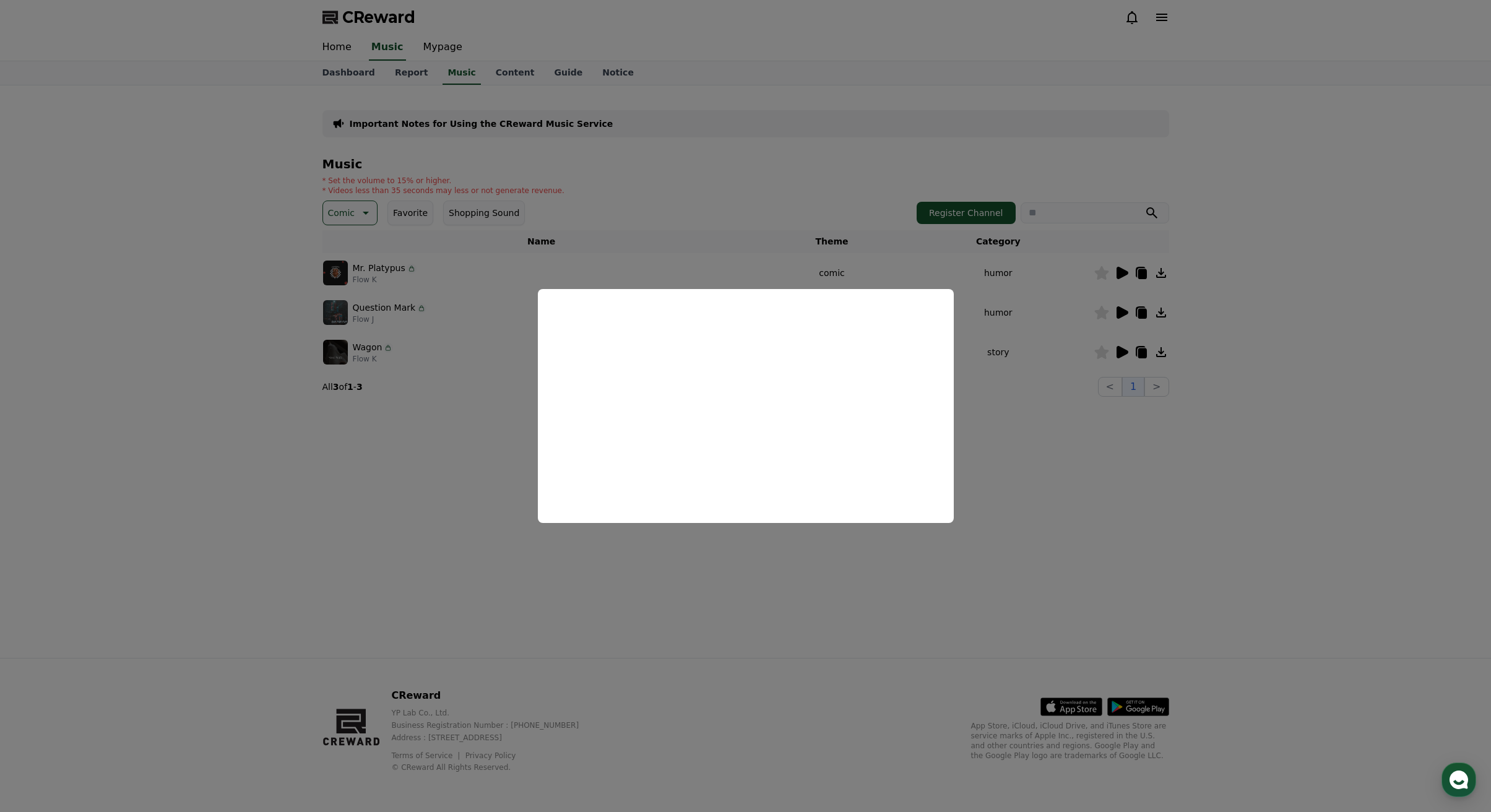
click at [1069, 491] on button "close modal" at bounding box center [745, 406] width 1491 height 812
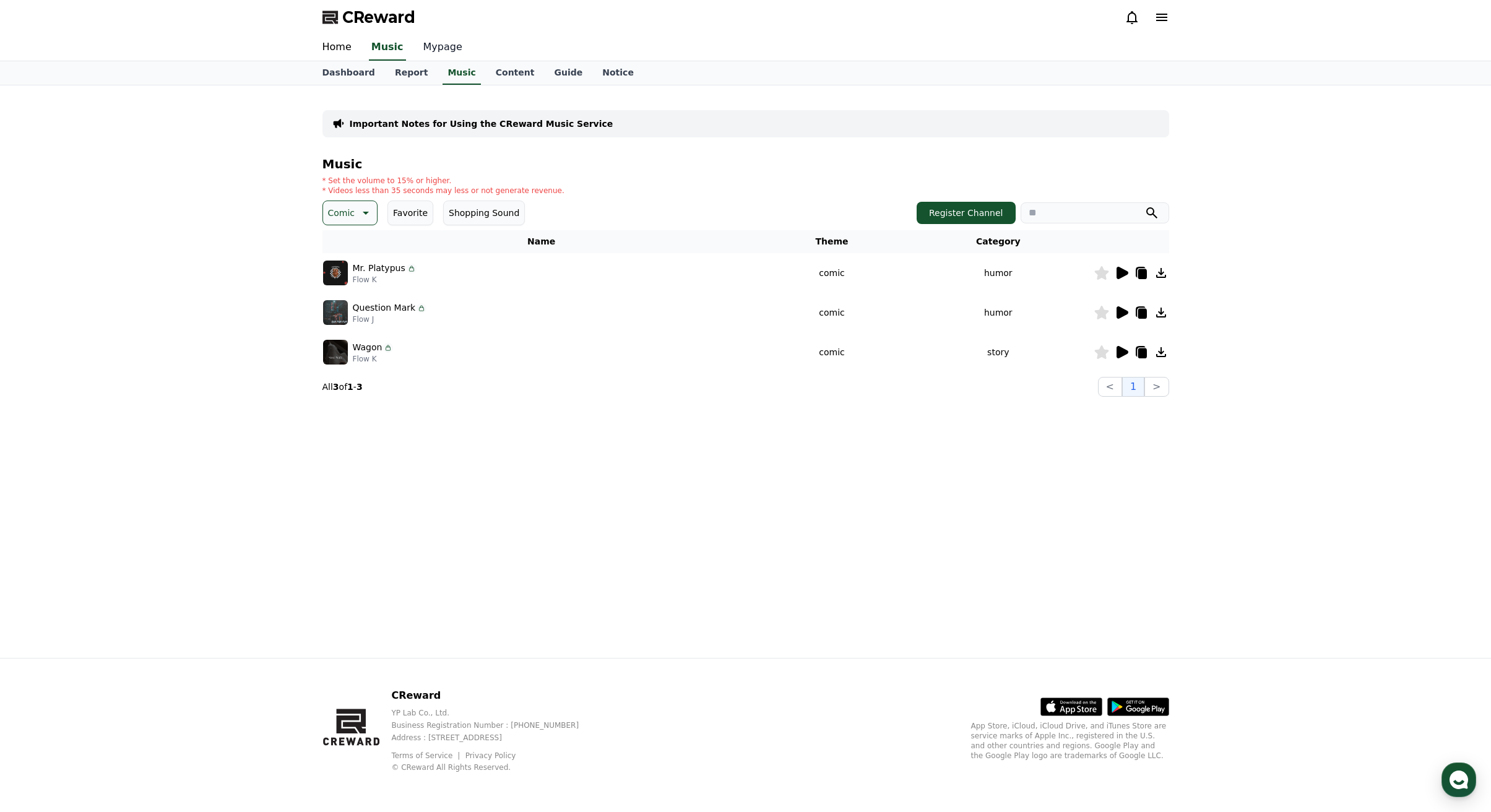
click at [423, 54] on link "Mypage" at bounding box center [442, 47] width 59 height 26
select select "**********"
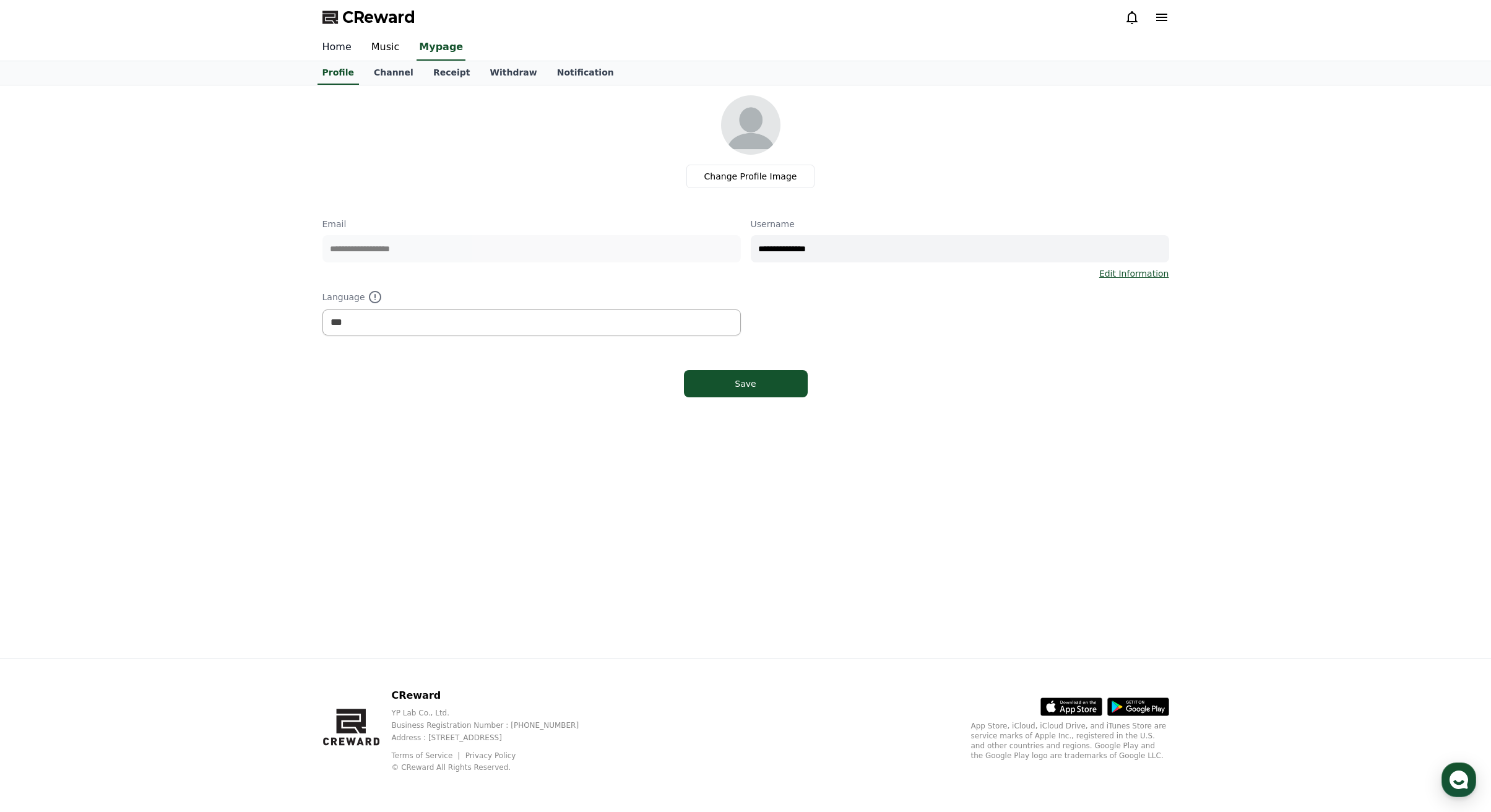
click at [343, 47] on link "Home" at bounding box center [337, 47] width 49 height 26
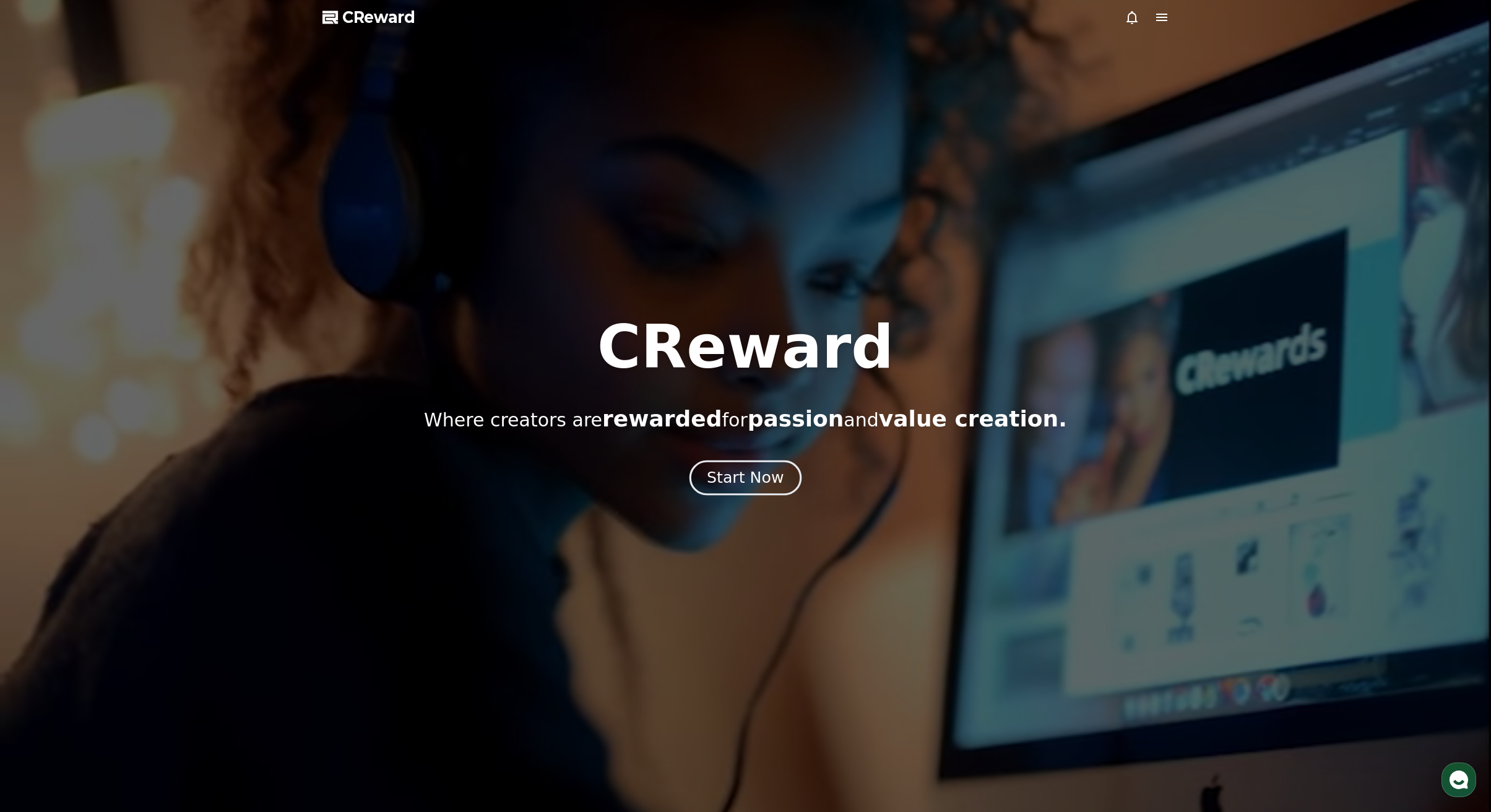
click at [759, 477] on div "Start Now" at bounding box center [745, 478] width 77 height 21
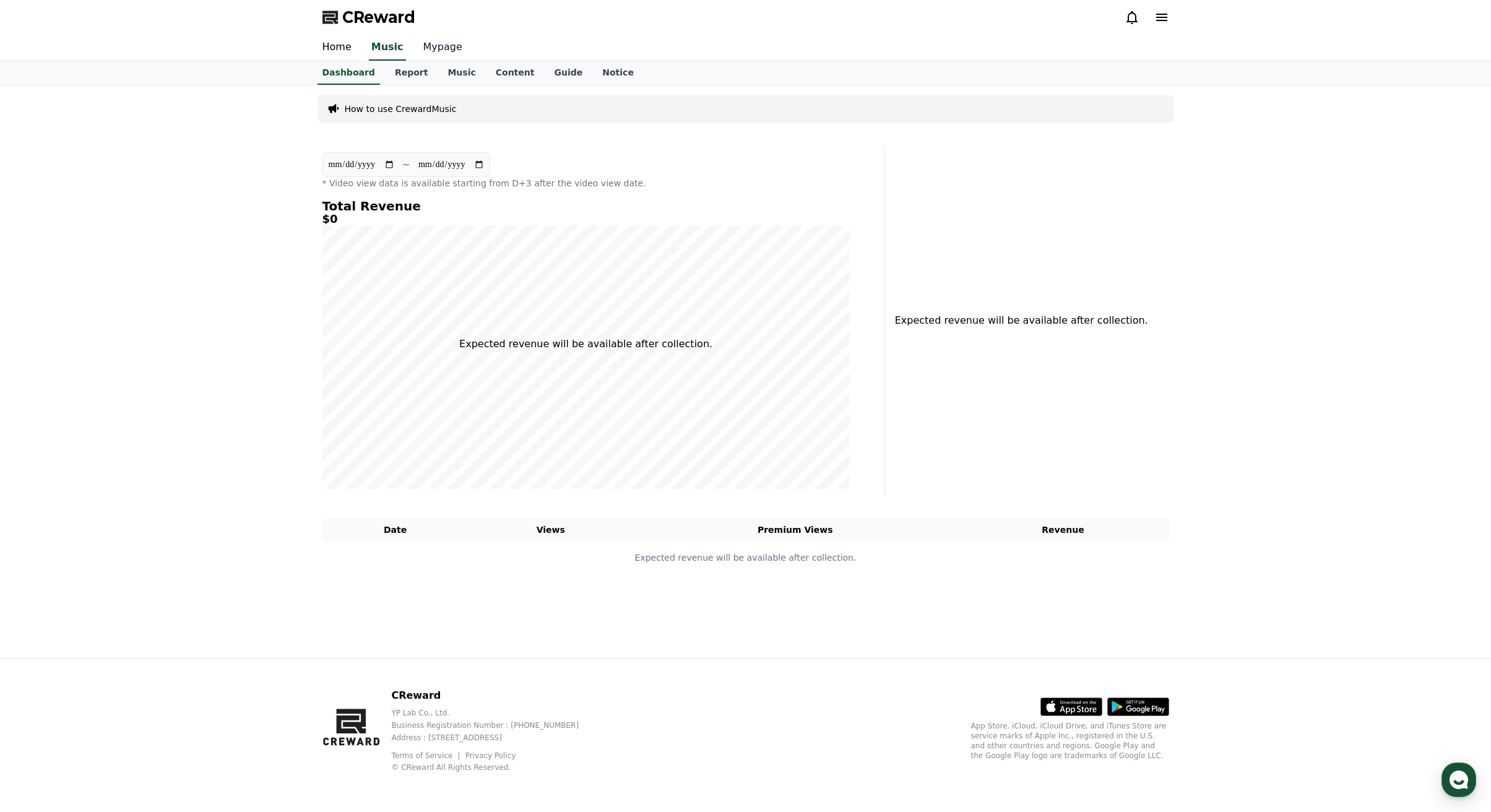
click at [434, 46] on link "Mypage" at bounding box center [442, 47] width 59 height 26
select select "**********"
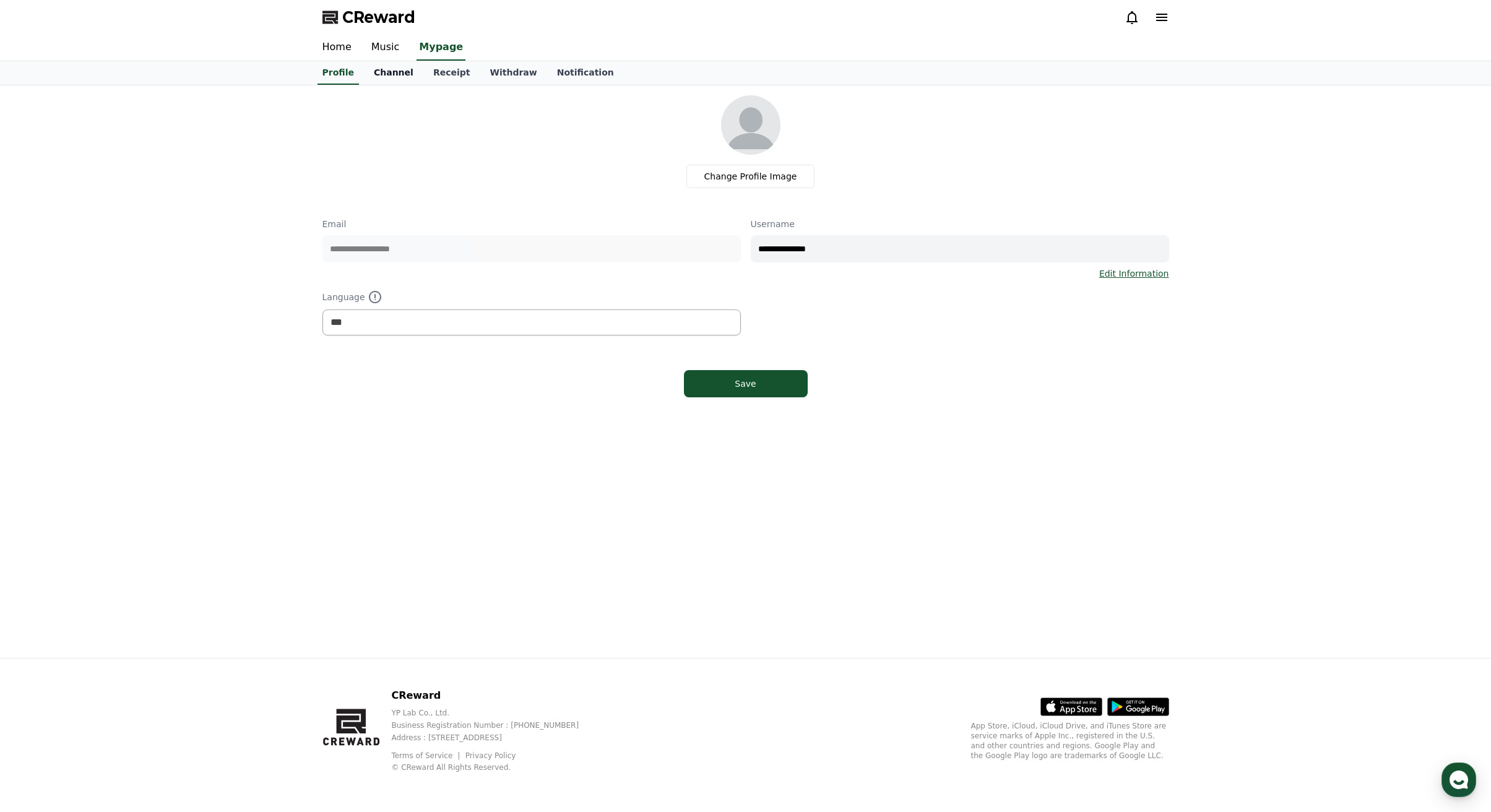
click at [377, 78] on link "Channel" at bounding box center [393, 73] width 59 height 23
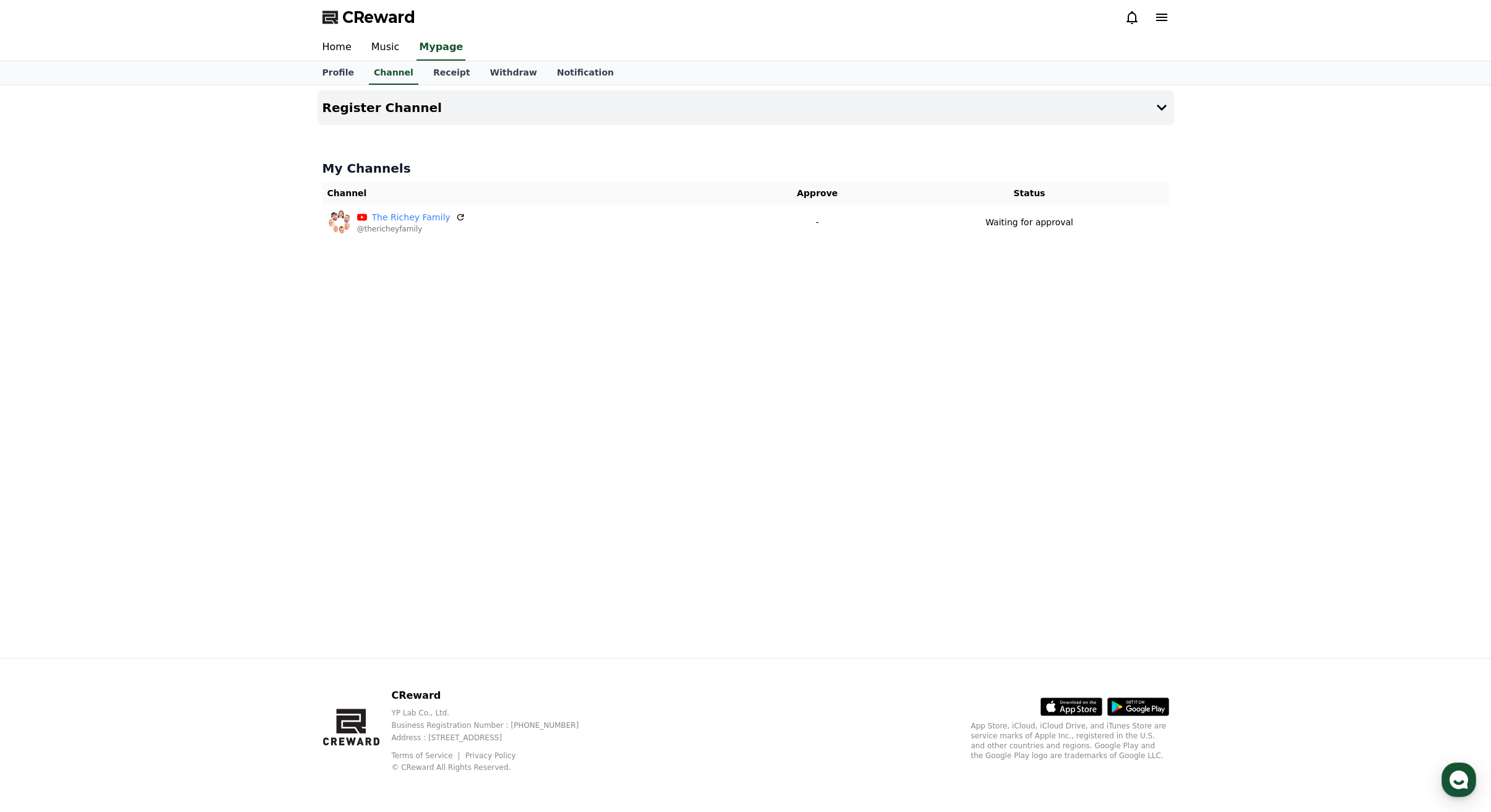
drag, startPoint x: 593, startPoint y: 357, endPoint x: 616, endPoint y: 374, distance: 28.6
click at [593, 357] on div "Register Channel My Channels Channel Approve Status The [PERSON_NAME] Family @t…" at bounding box center [746, 371] width 867 height 573
